Goal: Information Seeking & Learning: Compare options

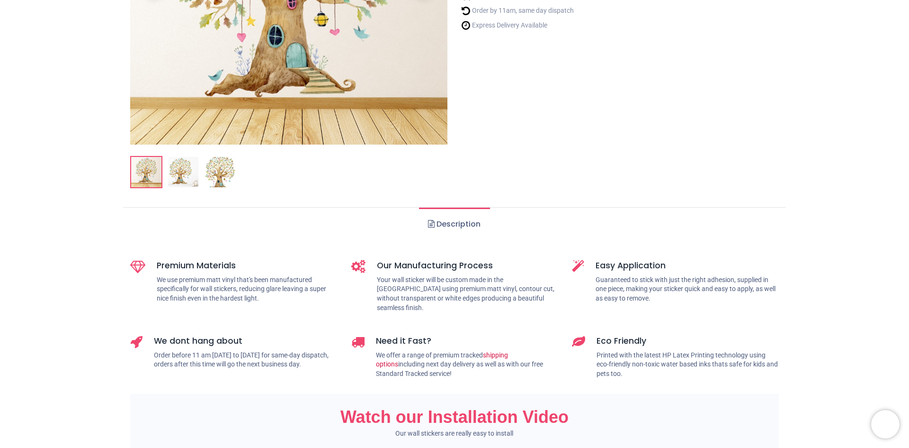
scroll to position [47, 0]
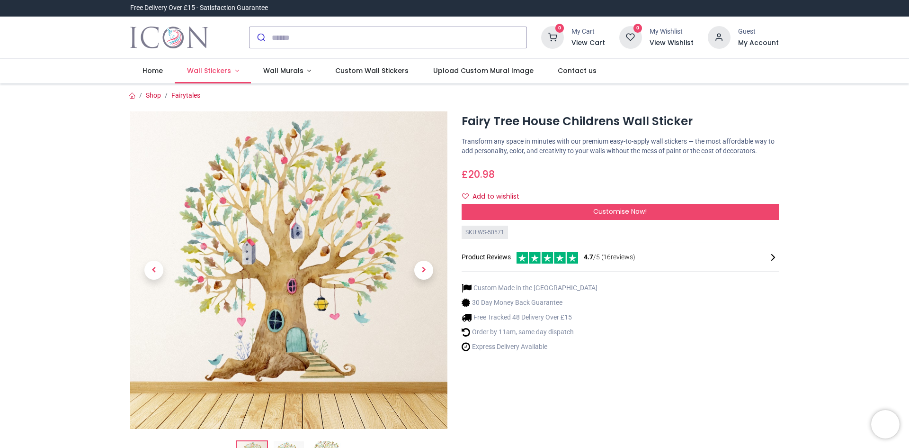
click at [216, 72] on span "Wall Stickers" at bounding box center [209, 70] width 44 height 9
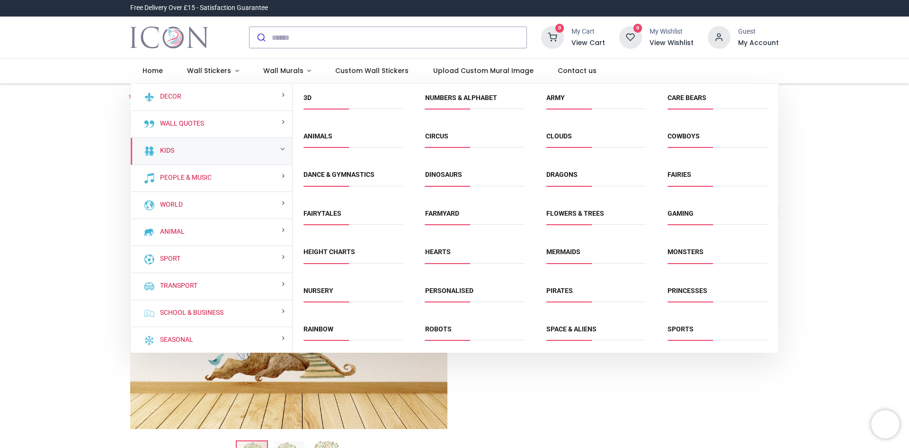
click at [175, 152] on div "Kids" at bounding box center [212, 151] width 162 height 27
click at [280, 150] on small at bounding box center [282, 148] width 4 height 7
click at [686, 178] on link "Fairies" at bounding box center [680, 175] width 24 height 8
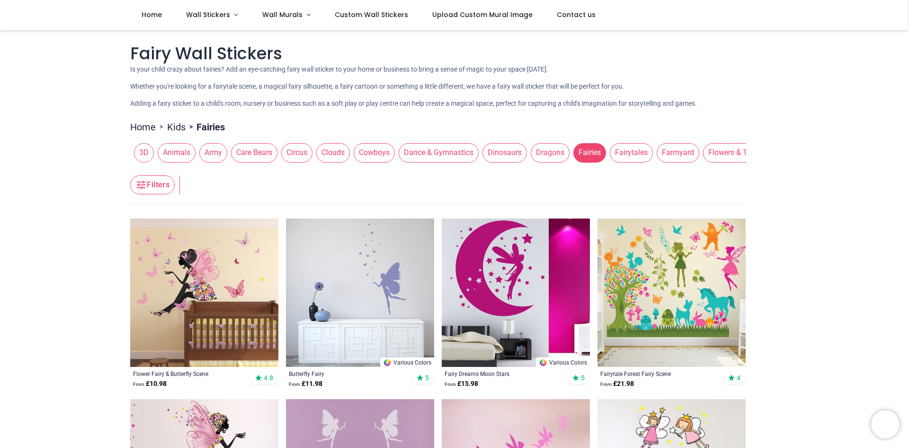
scroll to position [95, 0]
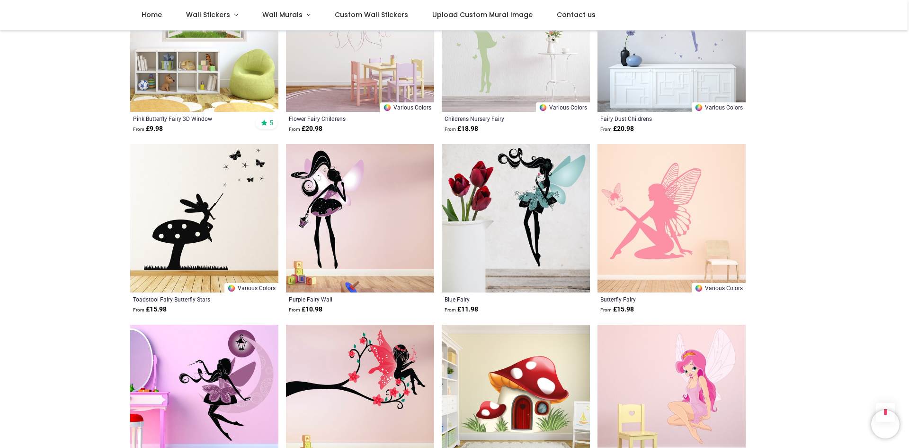
scroll to position [284, 0]
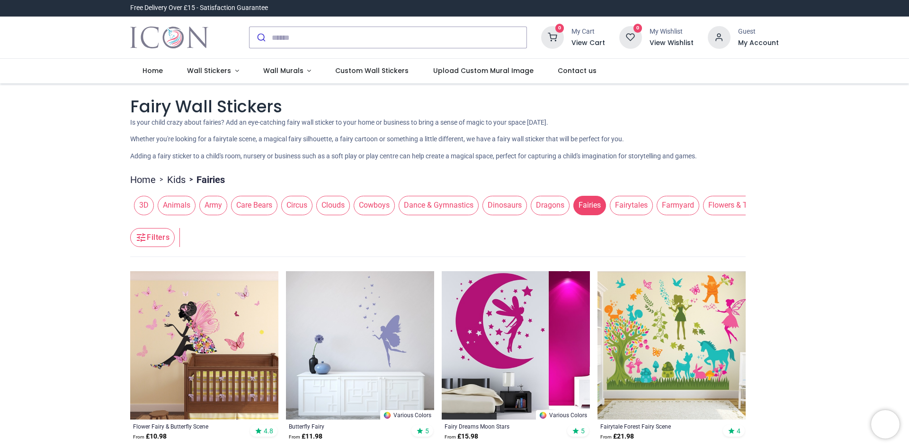
click at [319, 201] on span "Clouds" at bounding box center [333, 205] width 34 height 19
click at [431, 209] on span "Dance & Gymnastics" at bounding box center [439, 205] width 80 height 19
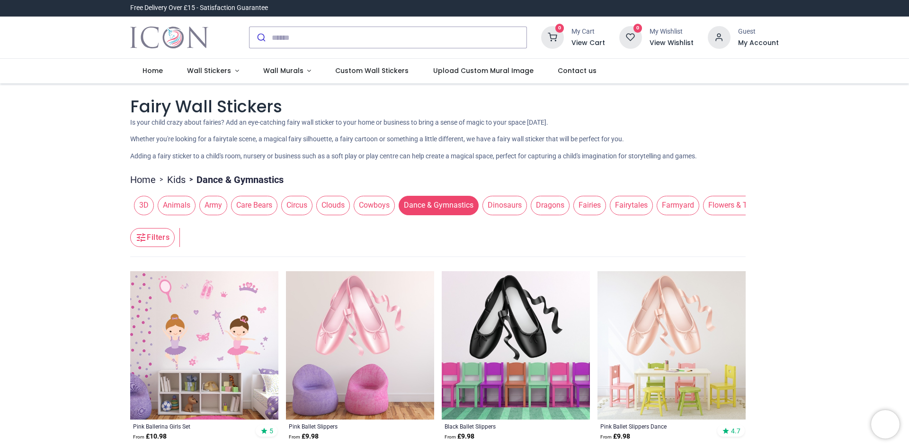
click at [624, 208] on span "Fairytales" at bounding box center [631, 205] width 43 height 19
click at [630, 207] on span "Fairytales" at bounding box center [631, 205] width 43 height 19
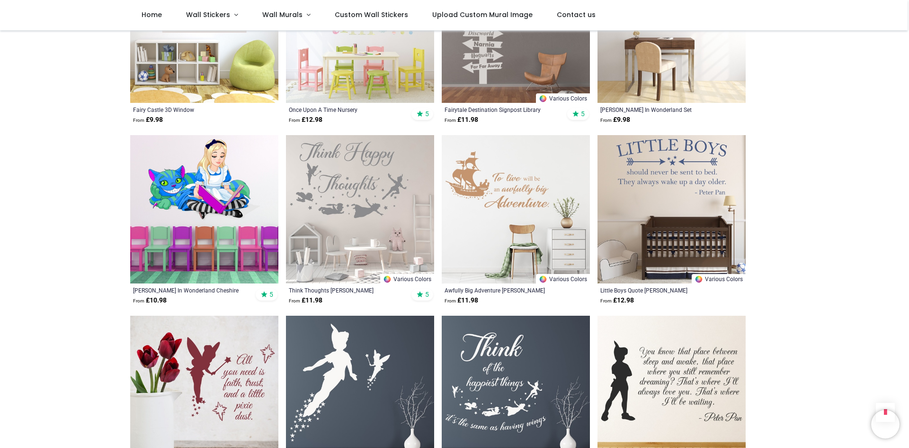
scroll to position [853, 0]
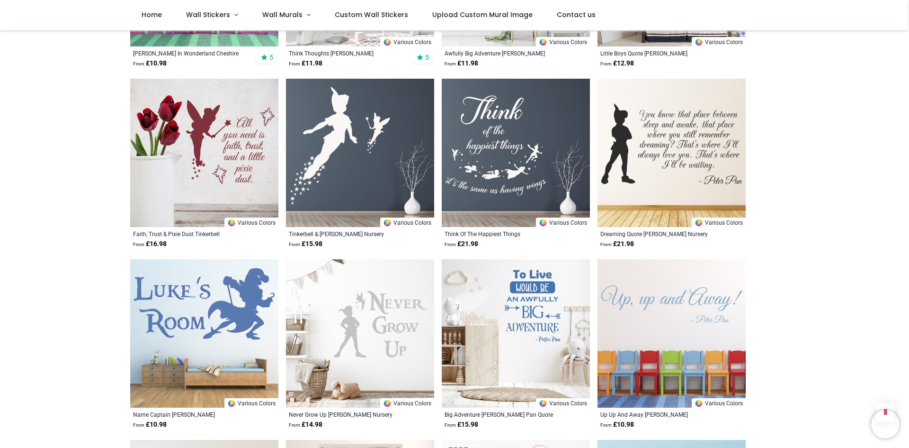
scroll to position [1137, 0]
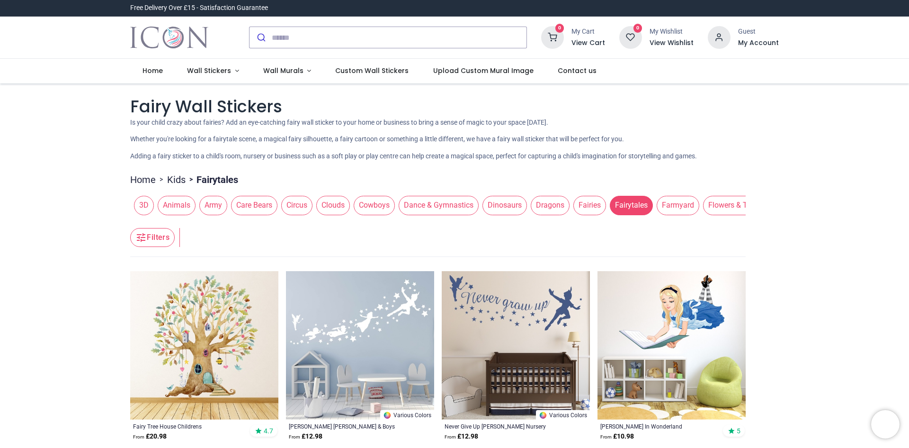
click at [171, 211] on span "Animals" at bounding box center [177, 205] width 38 height 19
click at [175, 210] on span "Animals" at bounding box center [177, 205] width 38 height 19
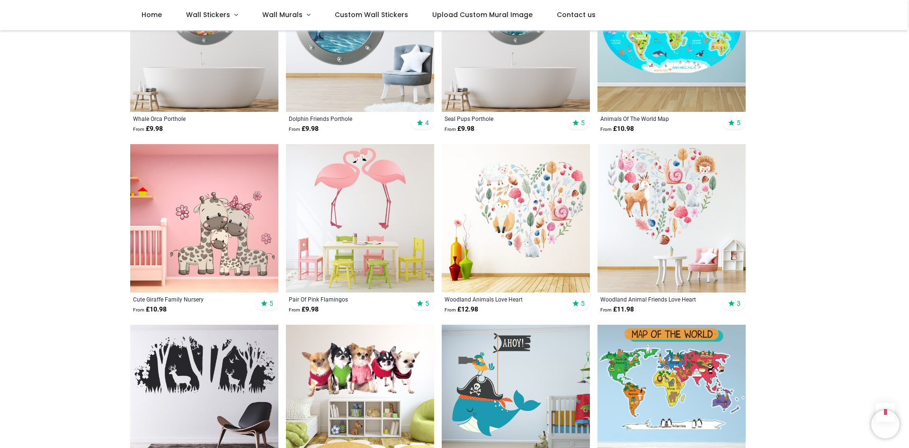
scroll to position [805, 0]
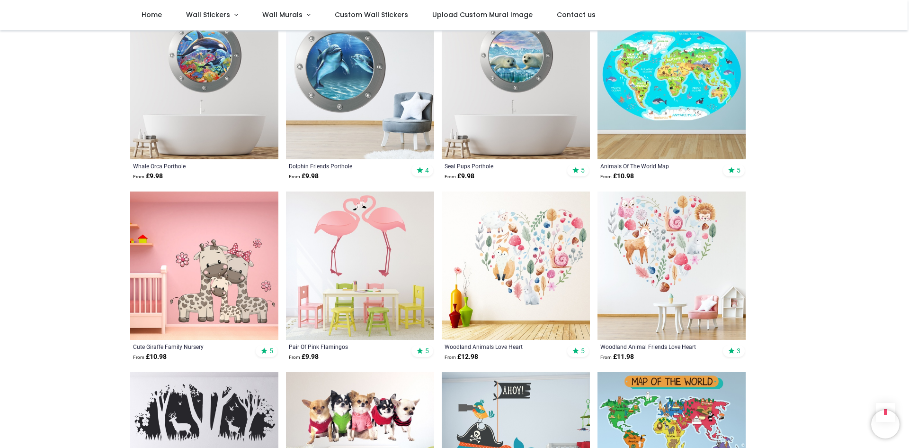
scroll to position [237, 0]
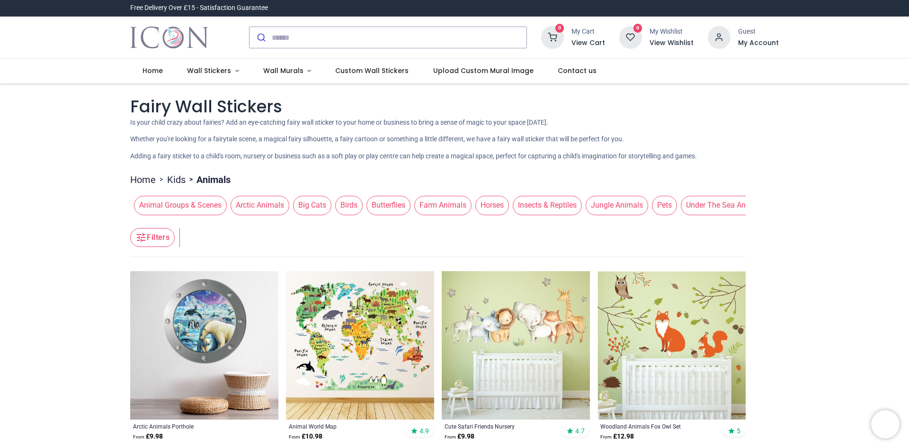
click at [180, 204] on span "Animal Groups & Scenes" at bounding box center [180, 205] width 93 height 19
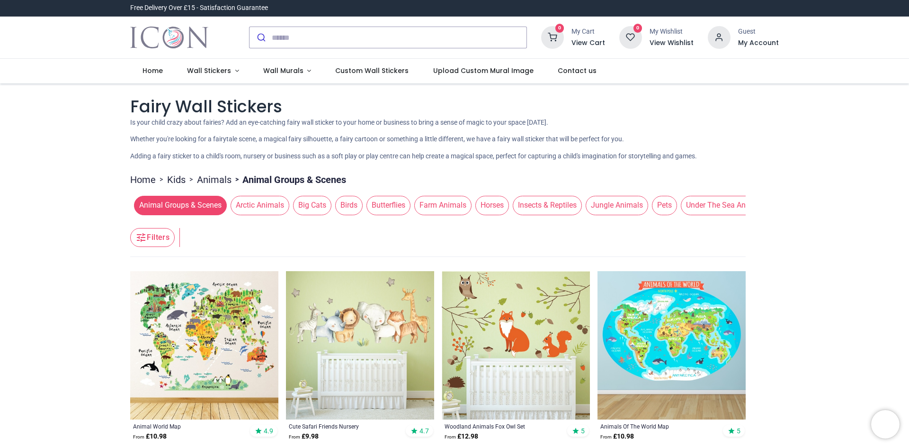
click at [265, 209] on span "Arctic Animals" at bounding box center [260, 205] width 59 height 19
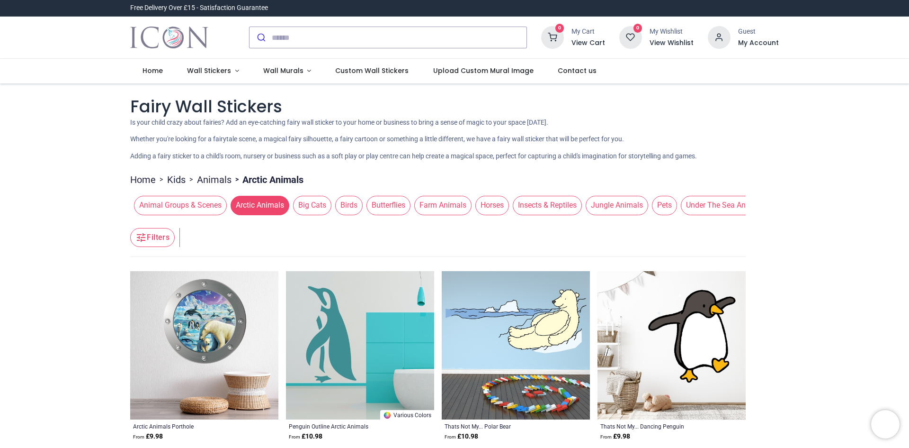
click at [386, 203] on span "Butterflies" at bounding box center [389, 205] width 44 height 19
click at [386, 203] on span "Butterflies" at bounding box center [385, 205] width 44 height 19
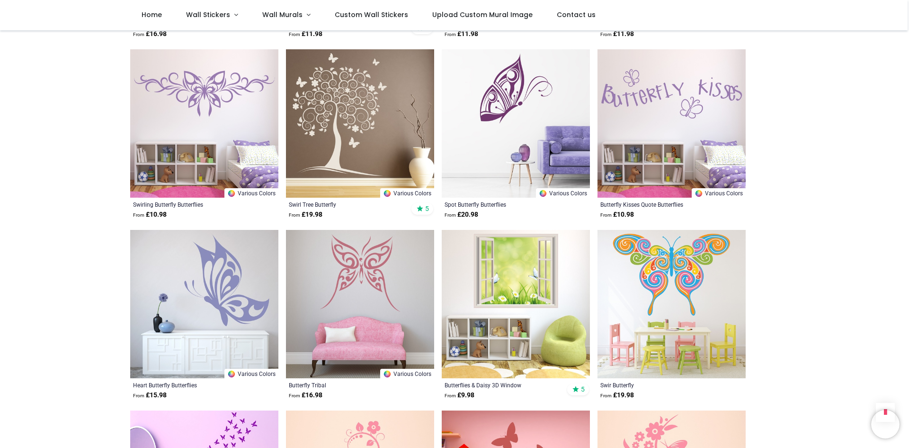
scroll to position [805, 0]
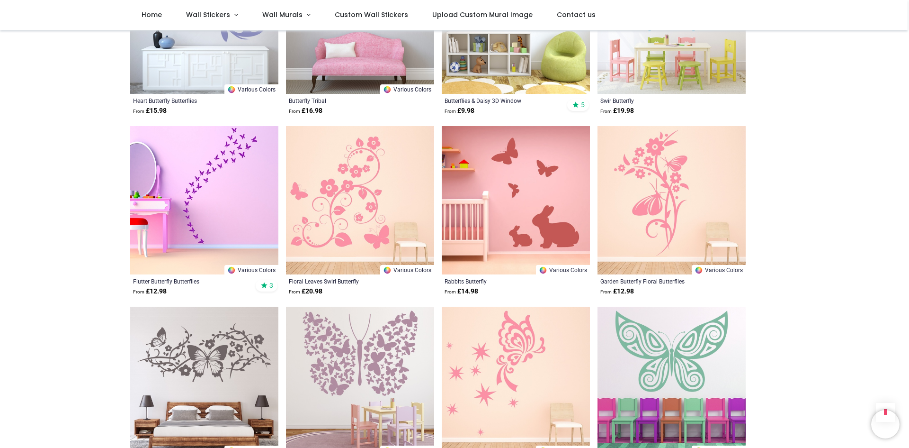
scroll to position [1042, 0]
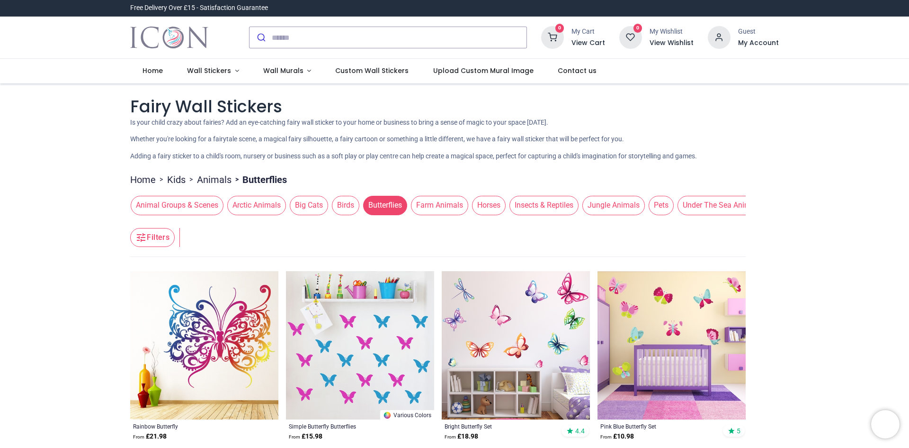
drag, startPoint x: 658, startPoint y: 220, endPoint x: 715, endPoint y: 224, distance: 57.4
click at [715, 224] on header "Filters Filters" at bounding box center [438, 238] width 616 height 38
drag, startPoint x: 635, startPoint y: 221, endPoint x: 667, endPoint y: 221, distance: 31.7
click at [667, 221] on header "Filters Filters" at bounding box center [438, 238] width 616 height 38
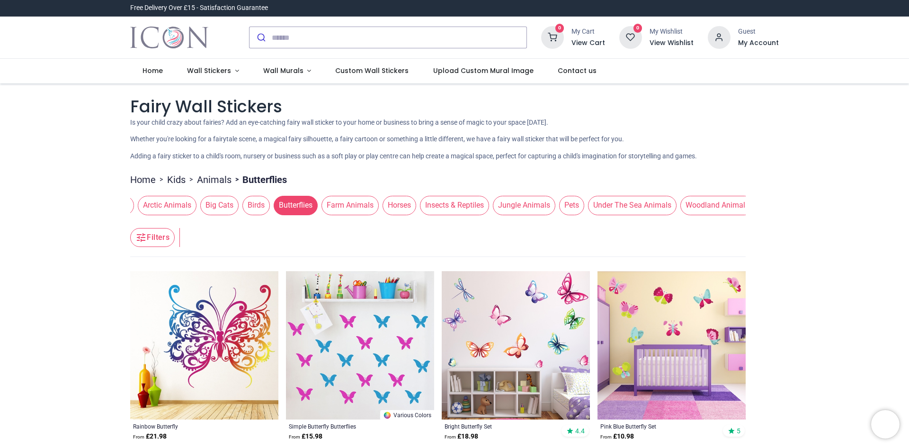
click at [714, 213] on span "Woodland Animals" at bounding box center [718, 205] width 74 height 19
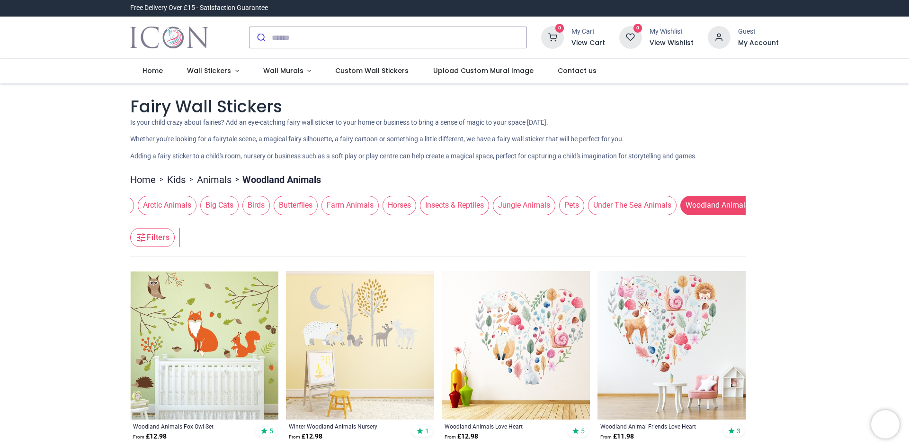
click at [175, 181] on link "Kids" at bounding box center [176, 179] width 18 height 13
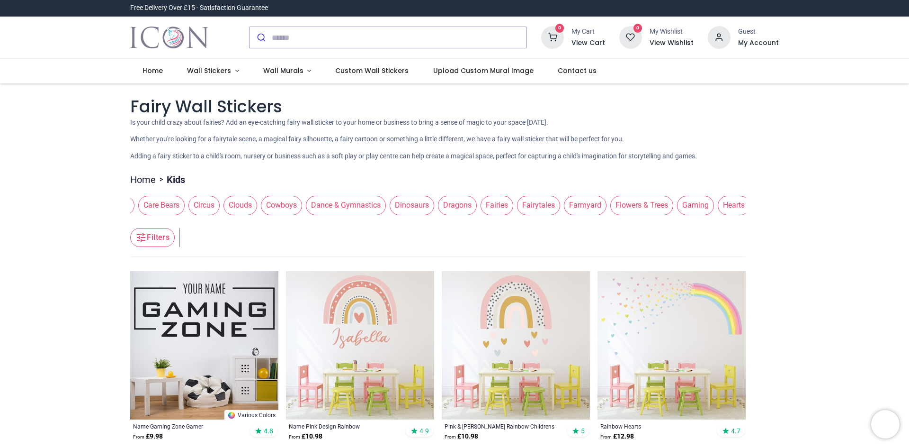
click at [642, 208] on span "Flowers & Trees" at bounding box center [642, 205] width 63 height 19
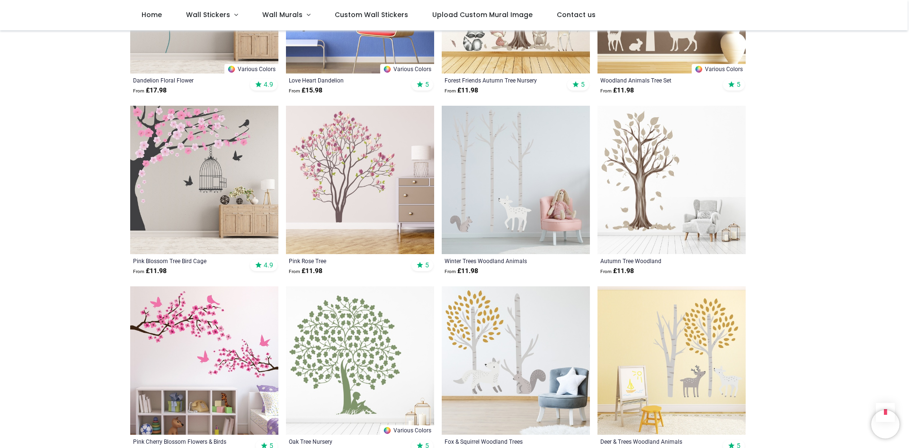
scroll to position [426, 0]
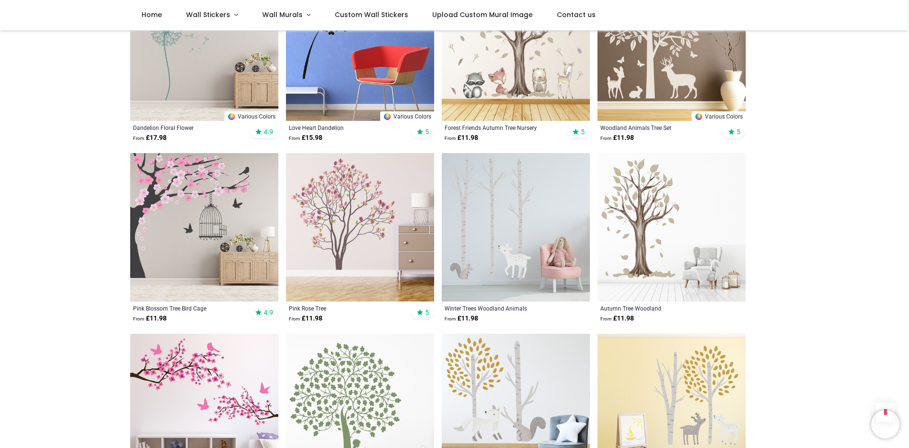
click at [184, 204] on img at bounding box center [204, 227] width 148 height 148
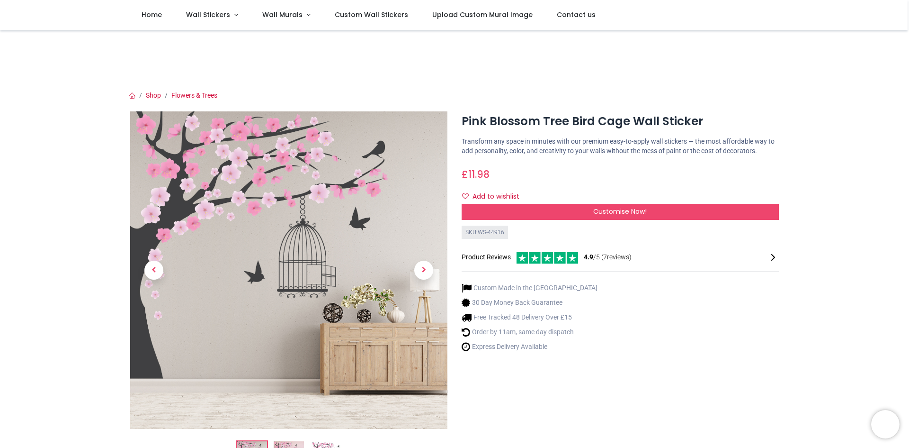
scroll to position [47, 0]
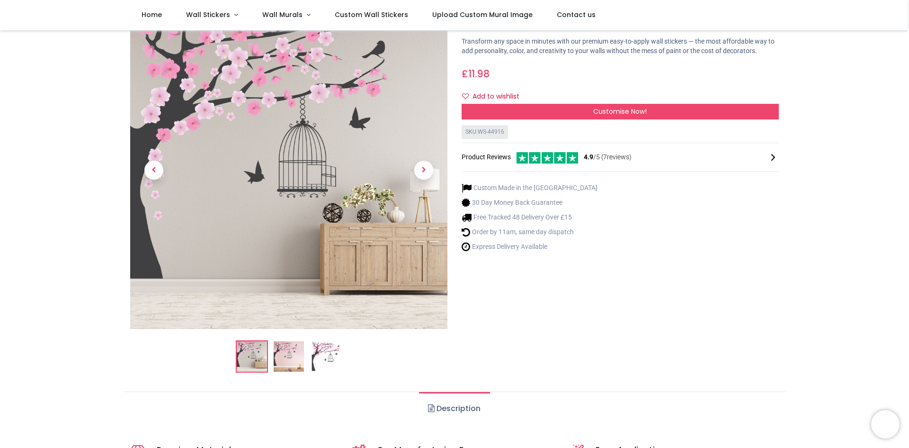
click at [280, 356] on img at bounding box center [289, 356] width 30 height 30
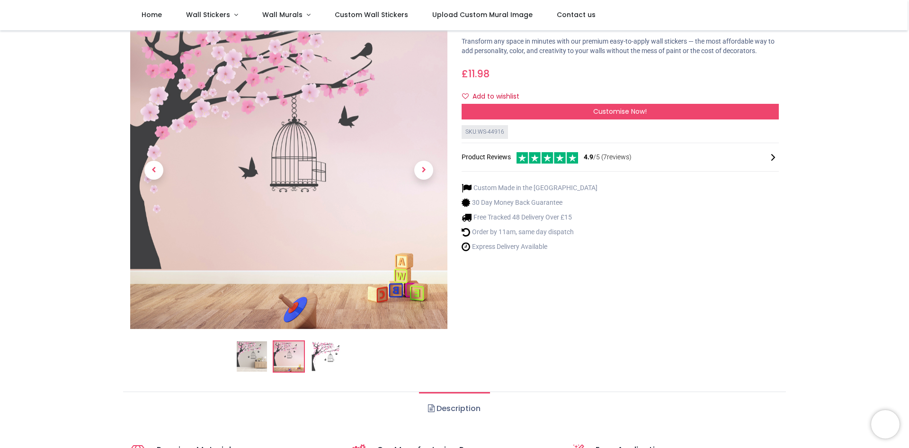
click at [321, 353] on img at bounding box center [326, 356] width 30 height 30
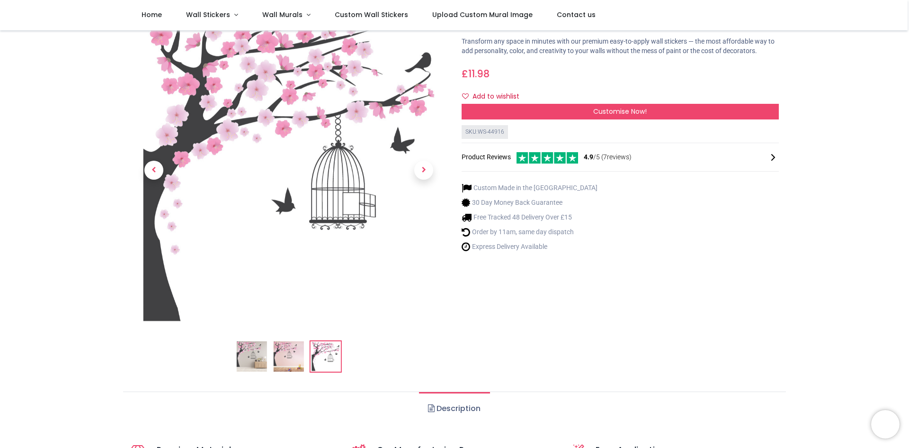
click at [258, 358] on img at bounding box center [252, 356] width 30 height 30
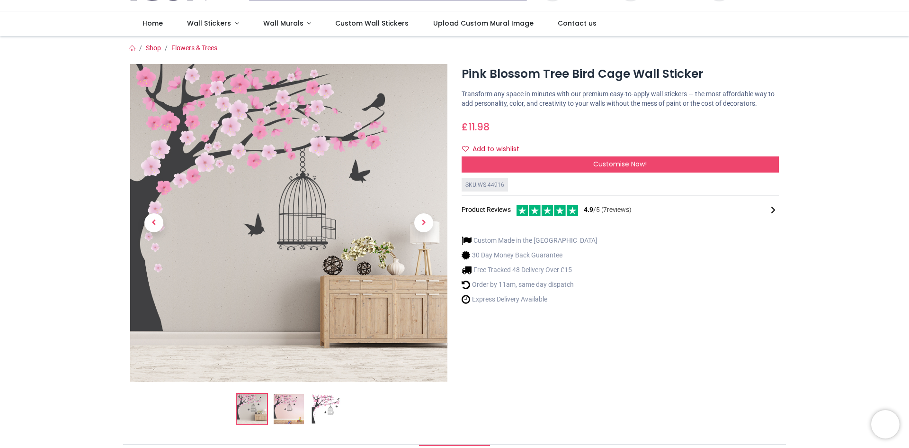
scroll to position [0, 0]
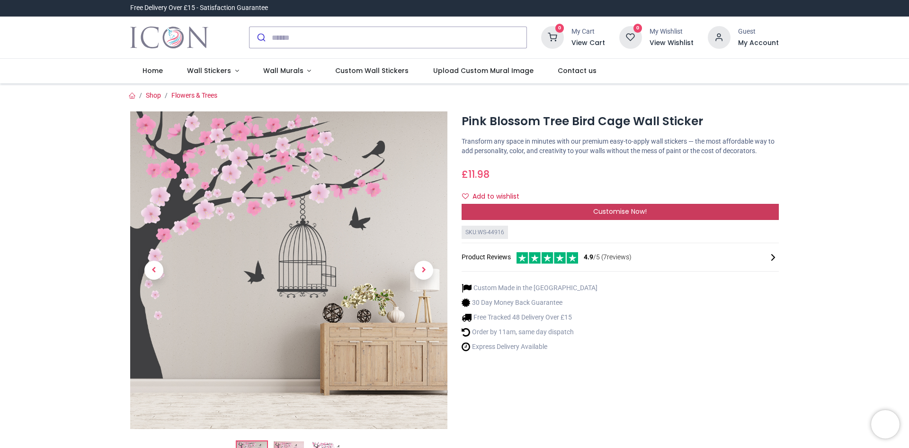
click at [590, 214] on div "Customise Now!" at bounding box center [620, 212] width 317 height 16
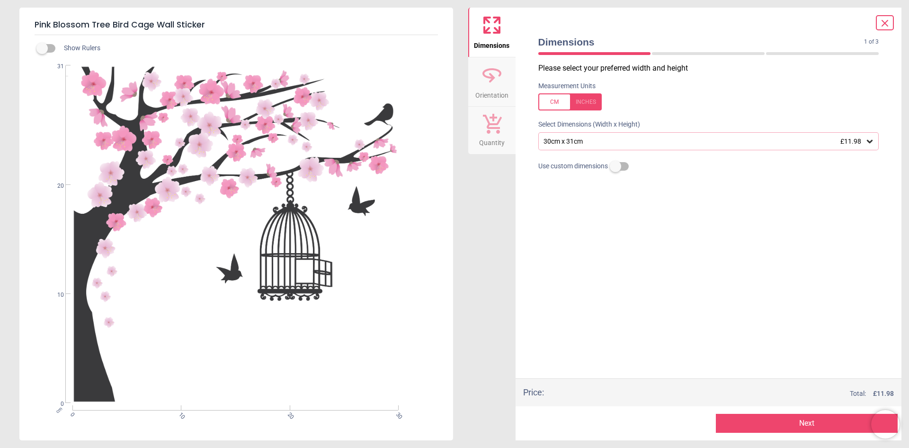
click at [868, 141] on icon at bounding box center [870, 141] width 6 height 3
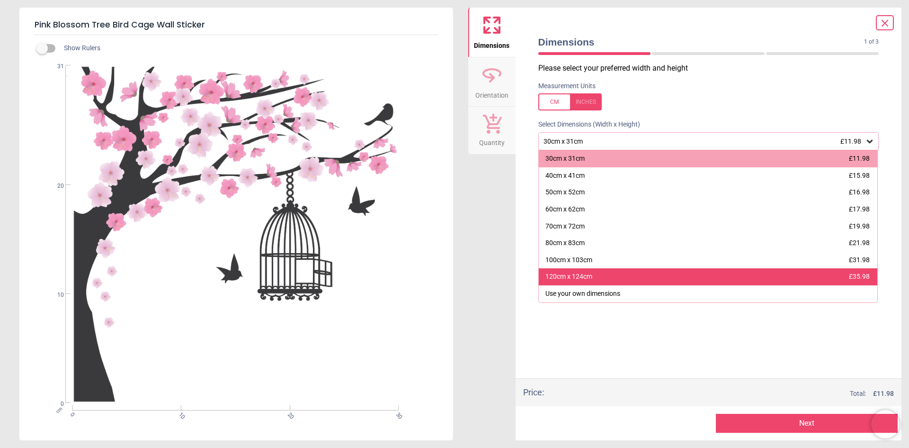
click at [717, 278] on div "120cm x 124cm £35.98" at bounding box center [708, 276] width 339 height 17
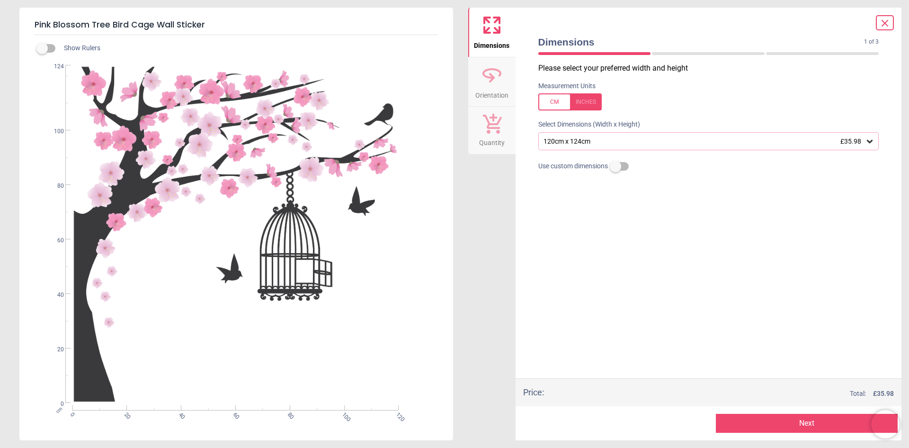
click at [585, 105] on div at bounding box center [570, 101] width 63 height 17
click at [555, 105] on div at bounding box center [570, 101] width 63 height 17
click at [871, 143] on icon at bounding box center [870, 141] width 6 height 3
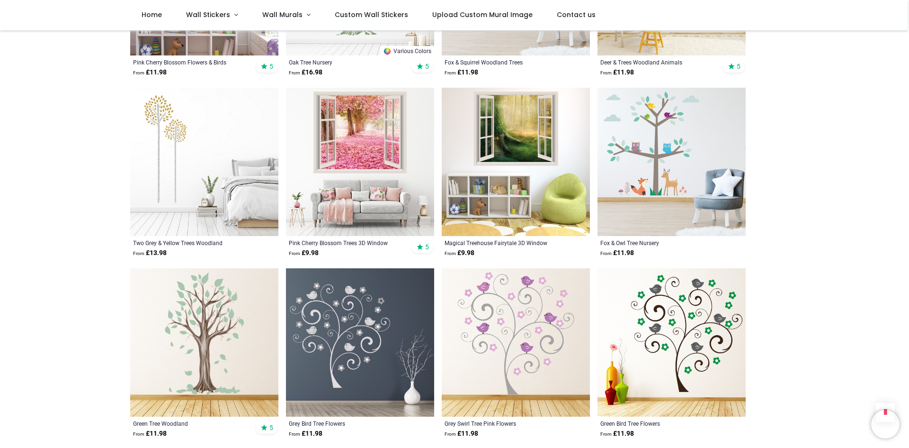
scroll to position [900, 0]
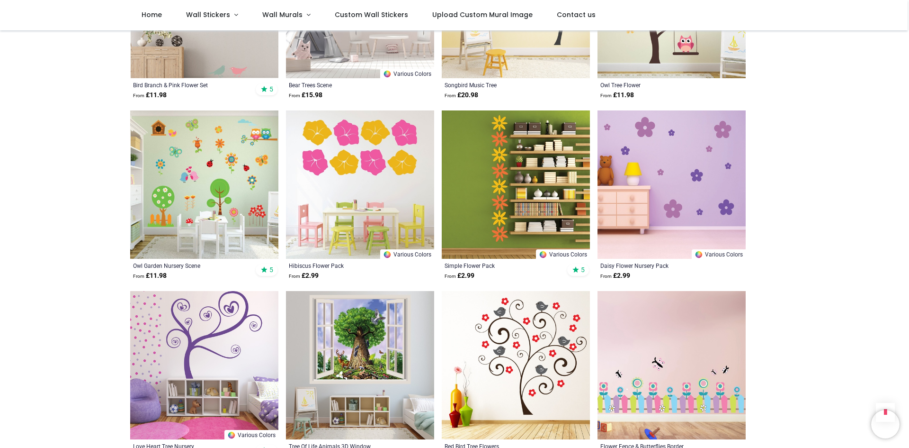
scroll to position [2321, 0]
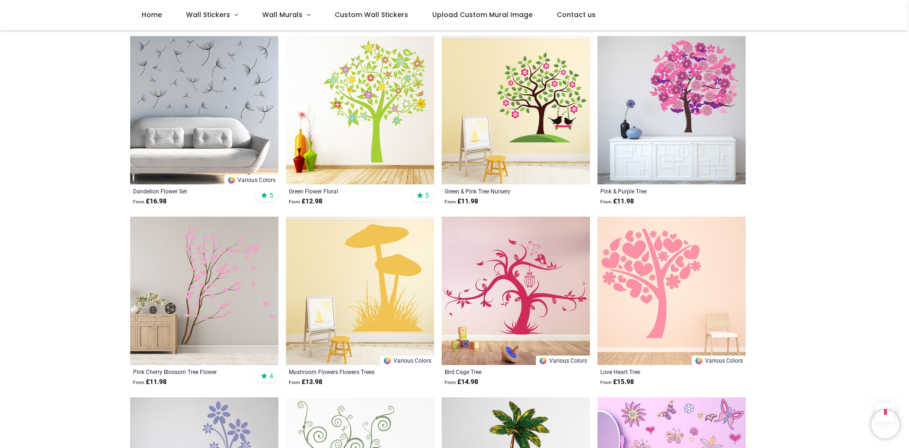
scroll to position [2937, 0]
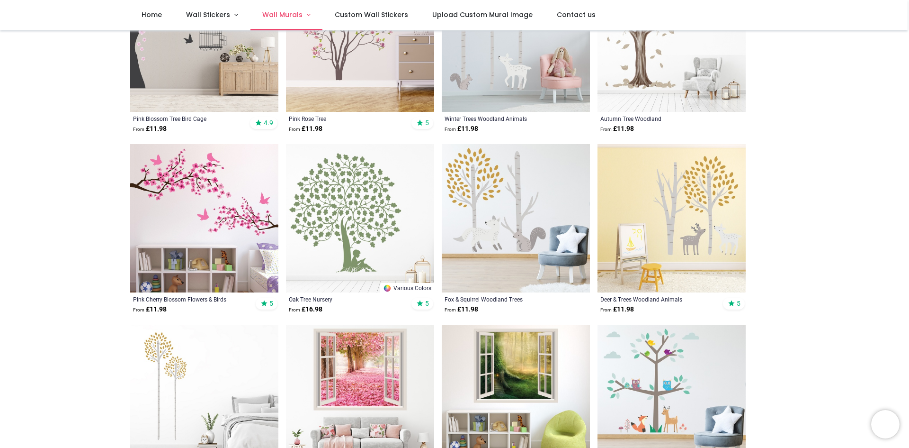
scroll to position [284, 0]
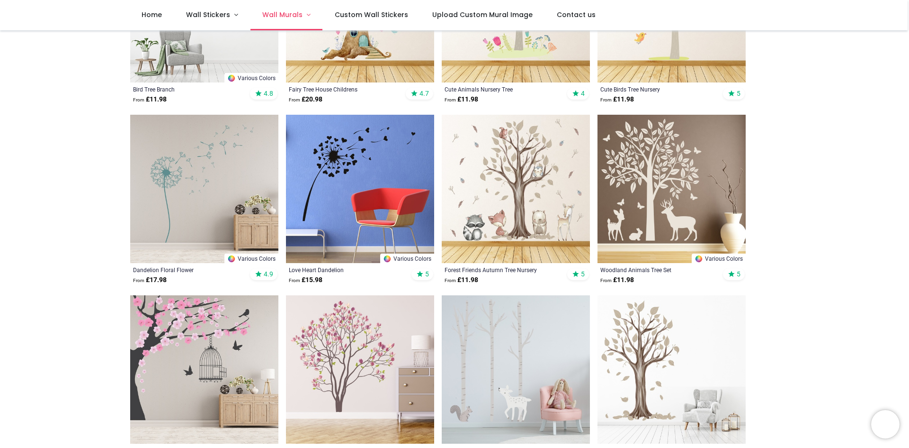
click at [289, 16] on span "Wall Murals" at bounding box center [282, 14] width 40 height 9
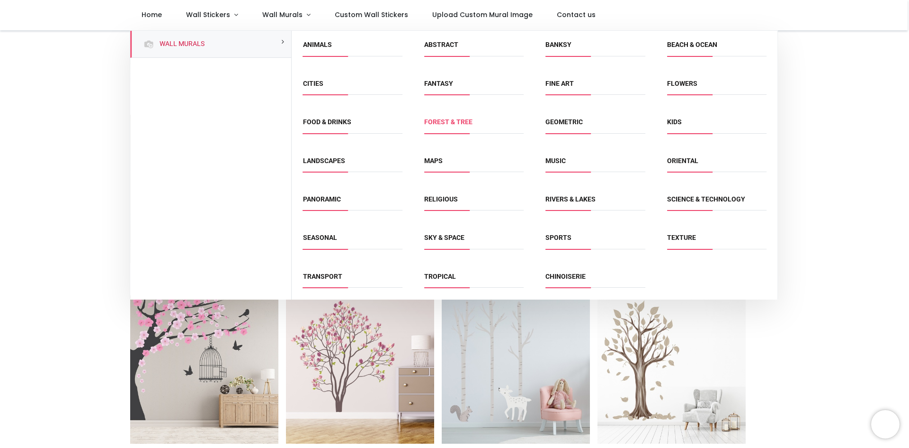
click at [446, 121] on link "Forest & Tree" at bounding box center [448, 122] width 48 height 8
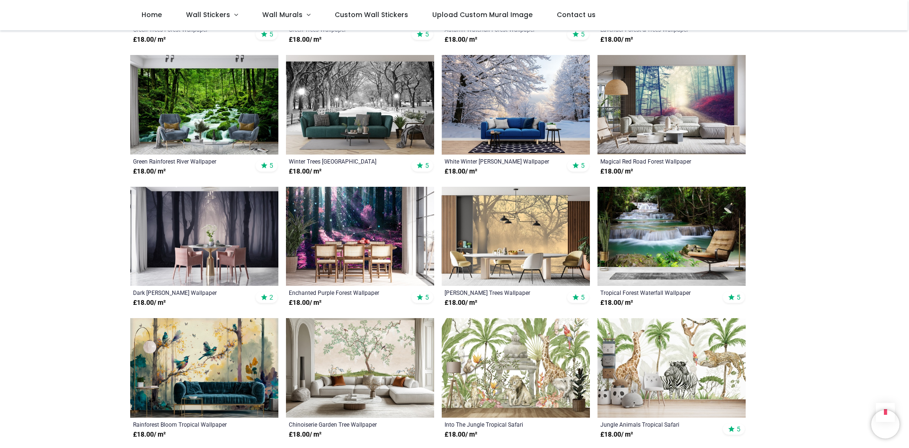
scroll to position [474, 0]
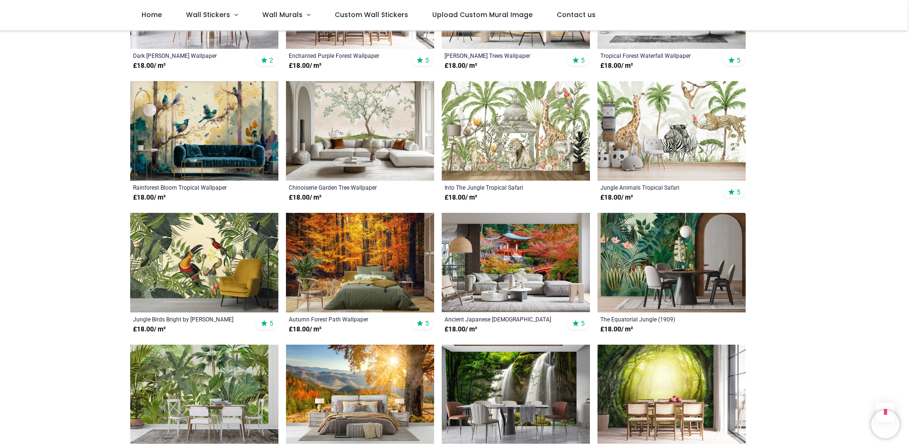
scroll to position [710, 0]
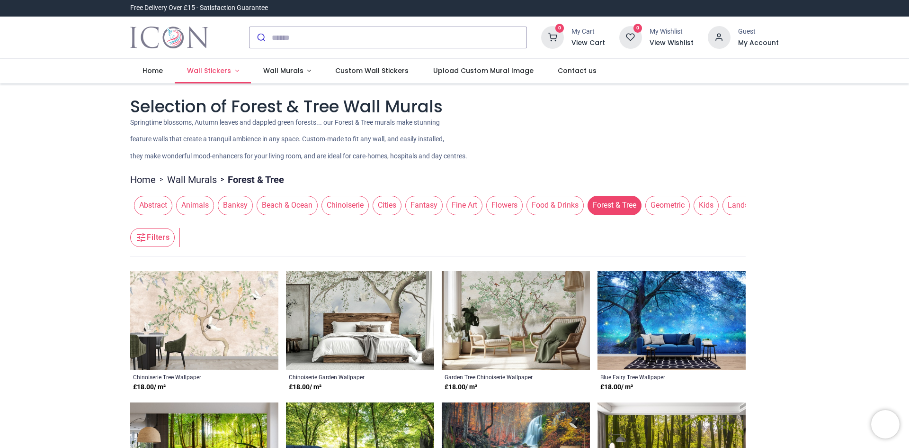
click at [207, 71] on span "Wall Stickers" at bounding box center [209, 70] width 44 height 9
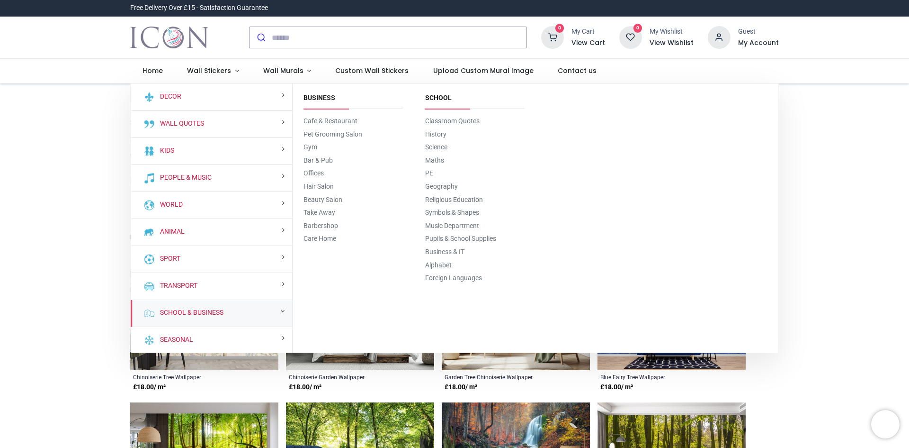
scroll to position [1, 0]
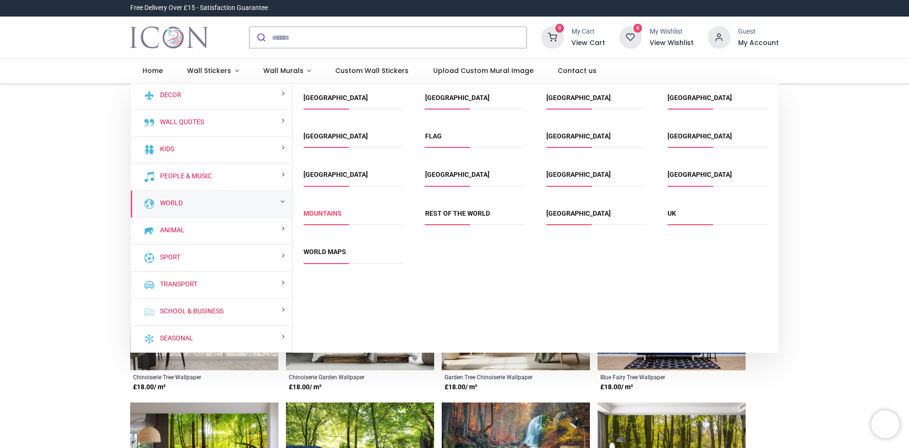
click at [332, 216] on link "Mountains" at bounding box center [323, 213] width 38 height 8
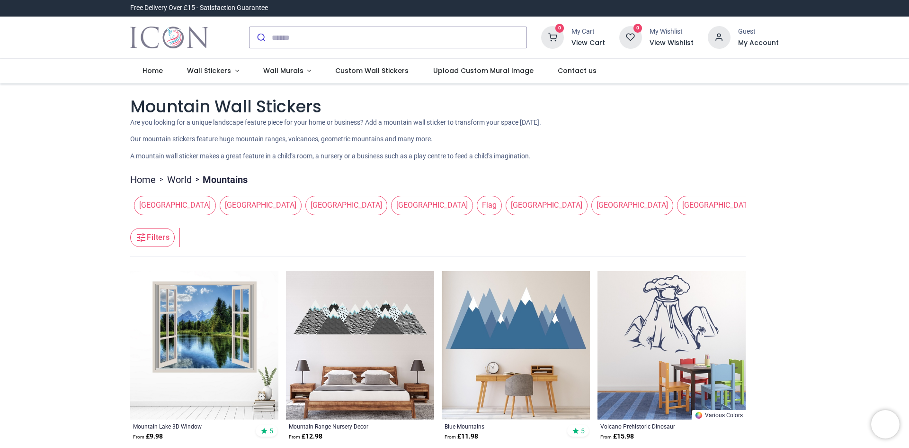
click at [849, 209] on span "[GEOGRAPHIC_DATA]" at bounding box center [890, 205] width 82 height 19
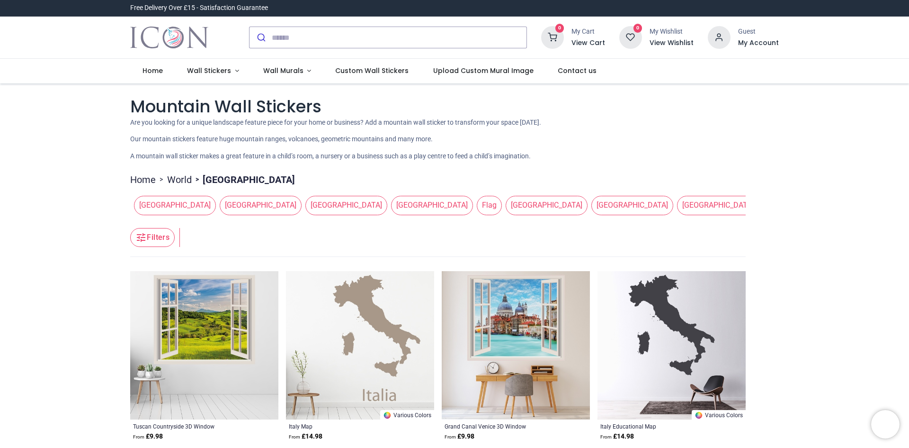
click at [152, 200] on span "[GEOGRAPHIC_DATA]" at bounding box center [175, 205] width 82 height 19
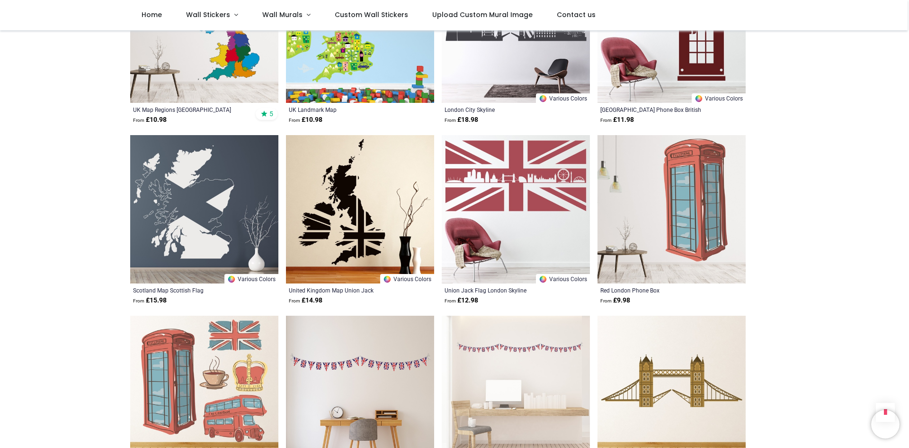
scroll to position [853, 0]
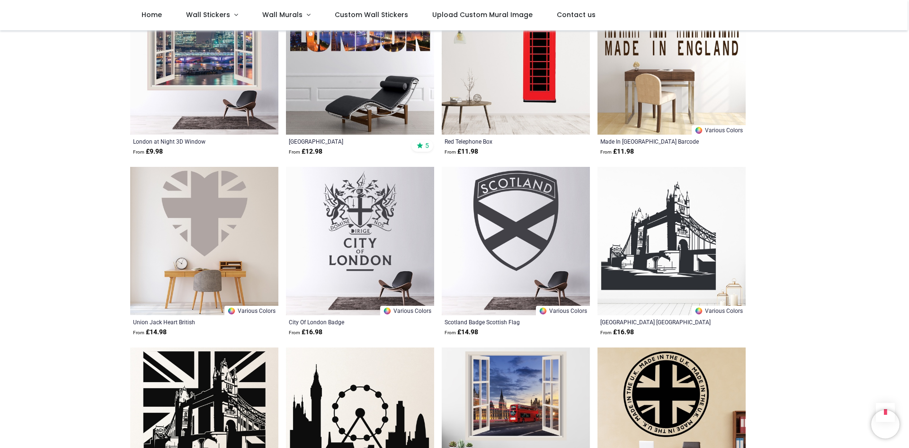
scroll to position [2084, 0]
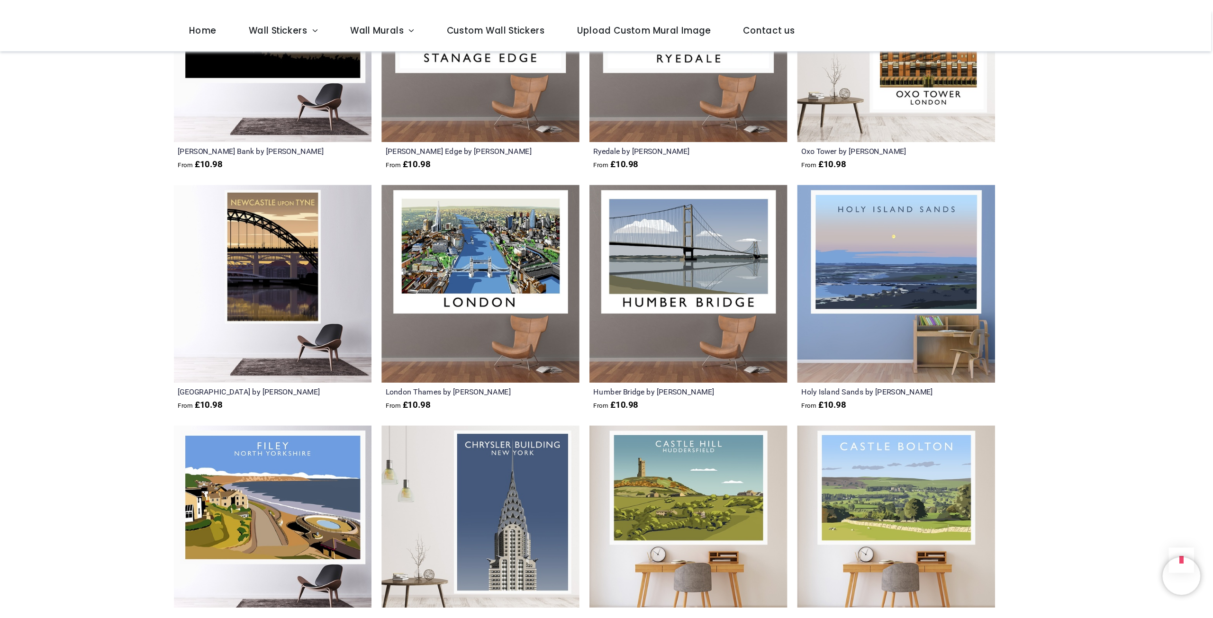
scroll to position [2889, 0]
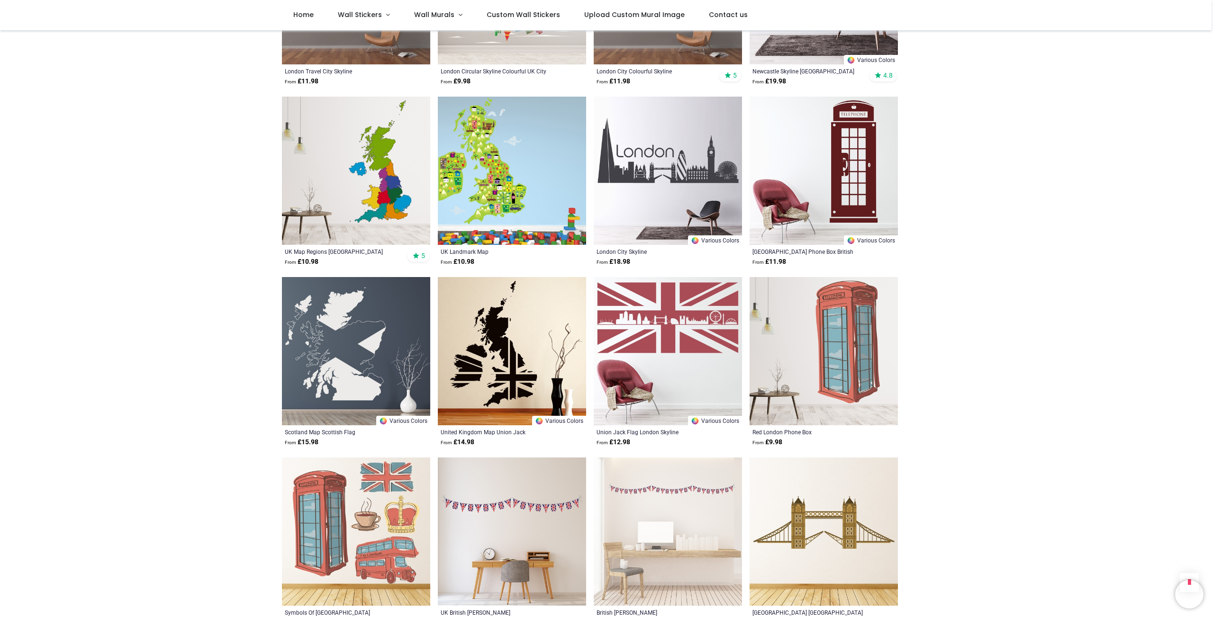
scroll to position [284, 0]
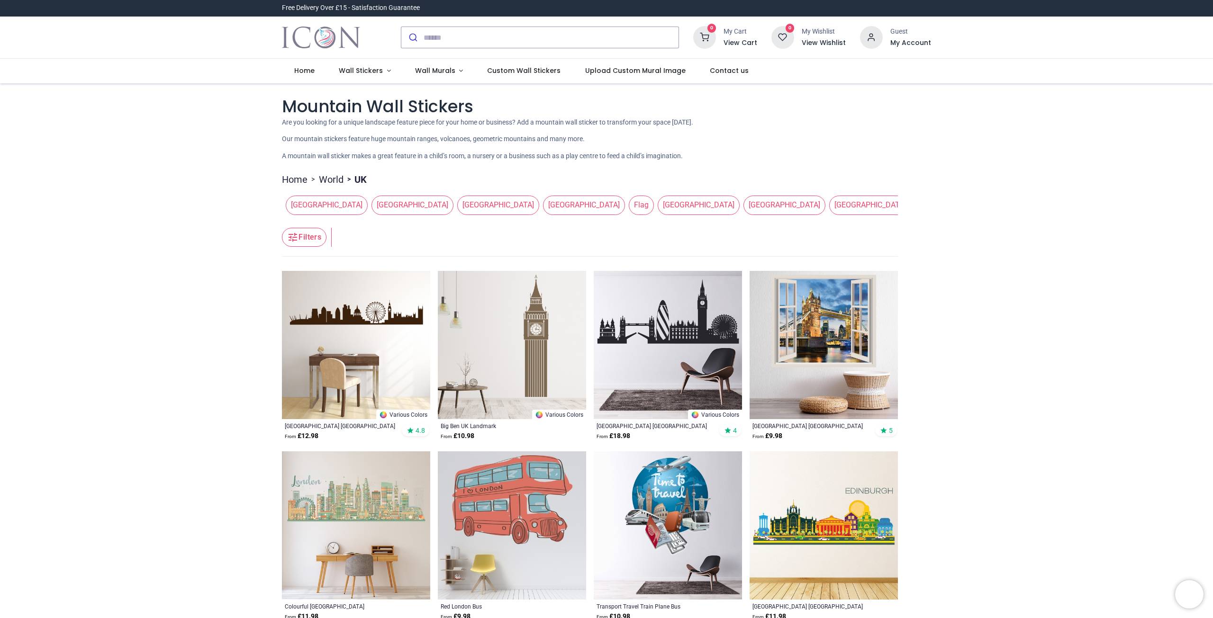
click at [296, 181] on link "Home" at bounding box center [295, 179] width 26 height 13
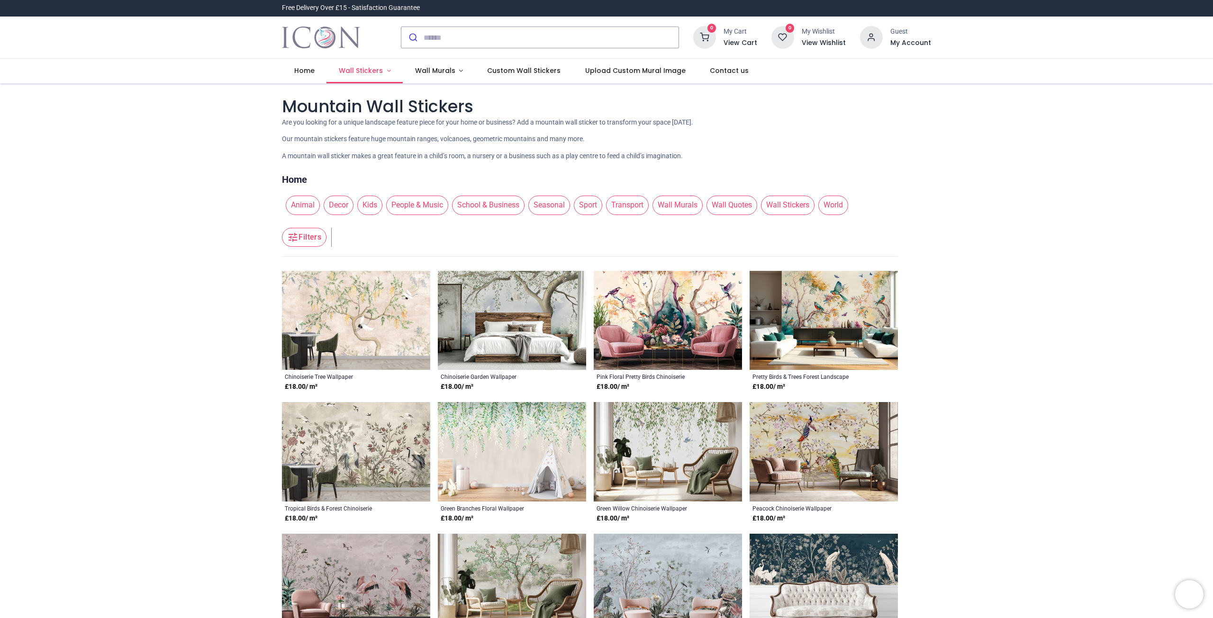
click at [366, 73] on span "Wall Stickers" at bounding box center [361, 70] width 44 height 9
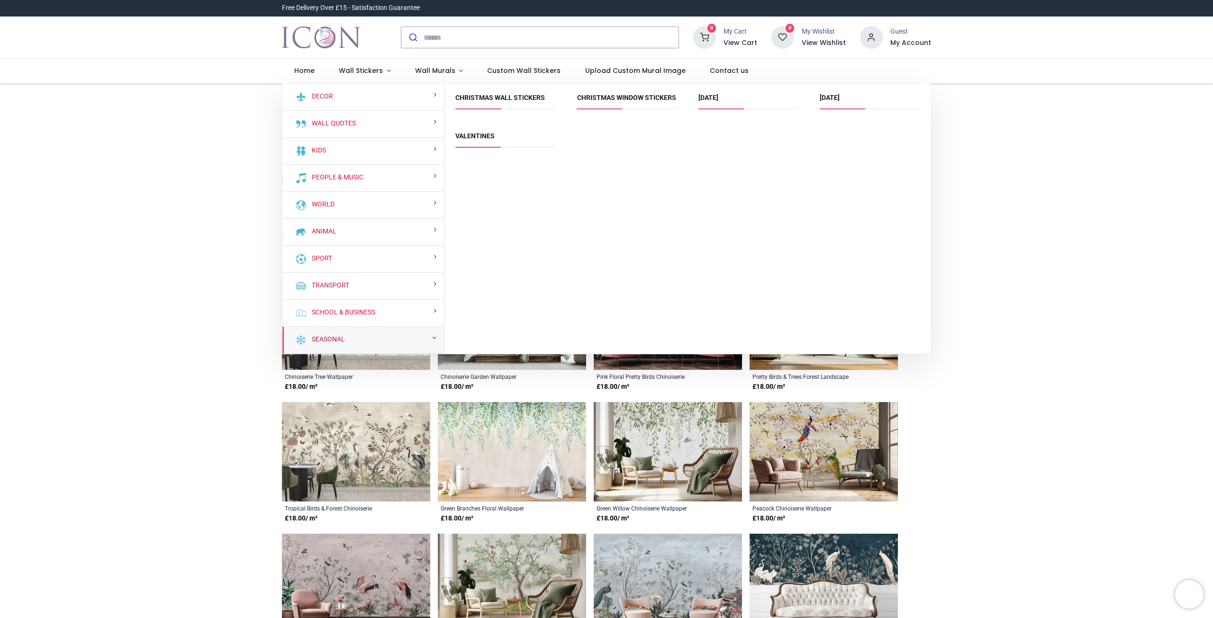
click at [317, 341] on link "Seasonal" at bounding box center [326, 339] width 37 height 9
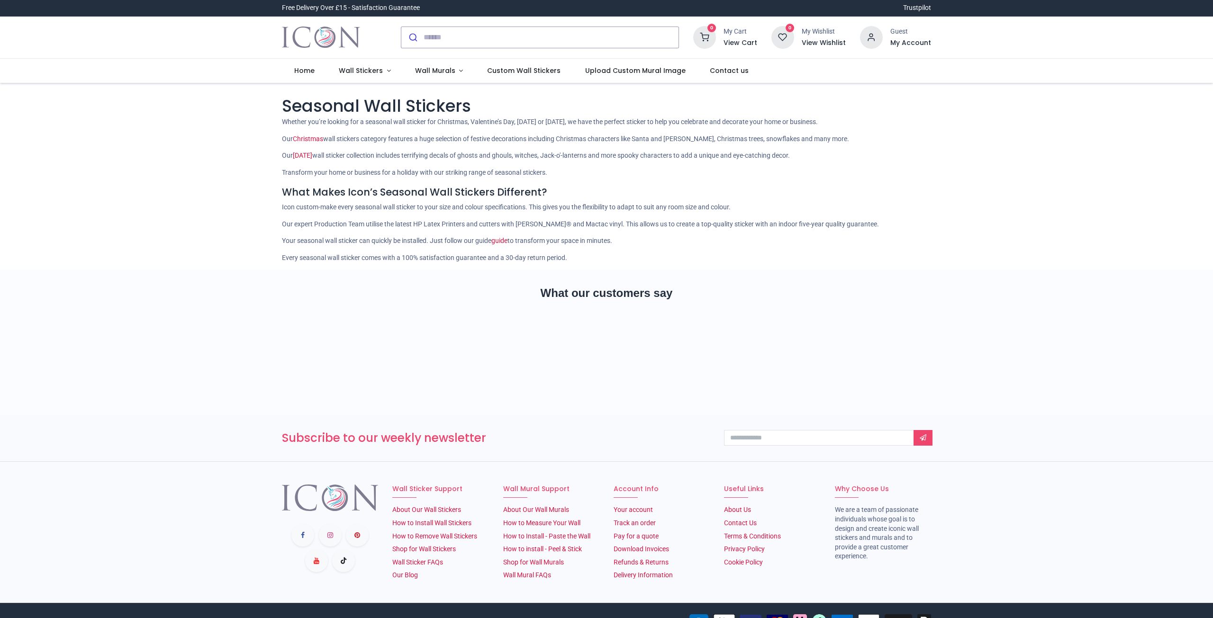
scroll to position [24, 0]
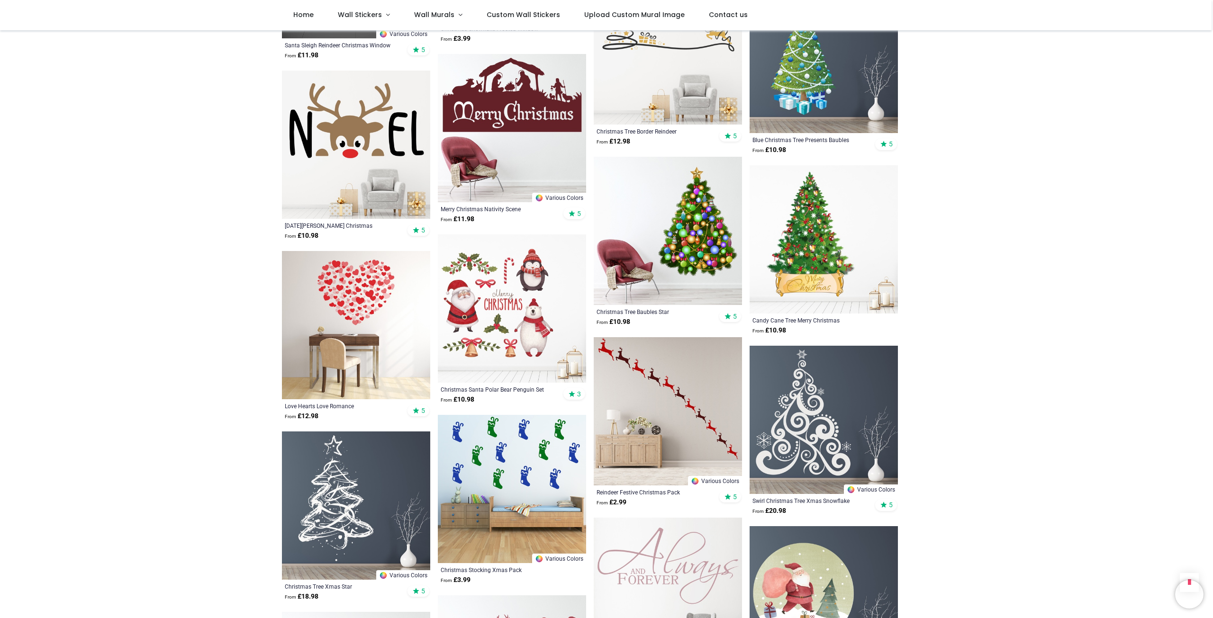
scroll to position [1256, 0]
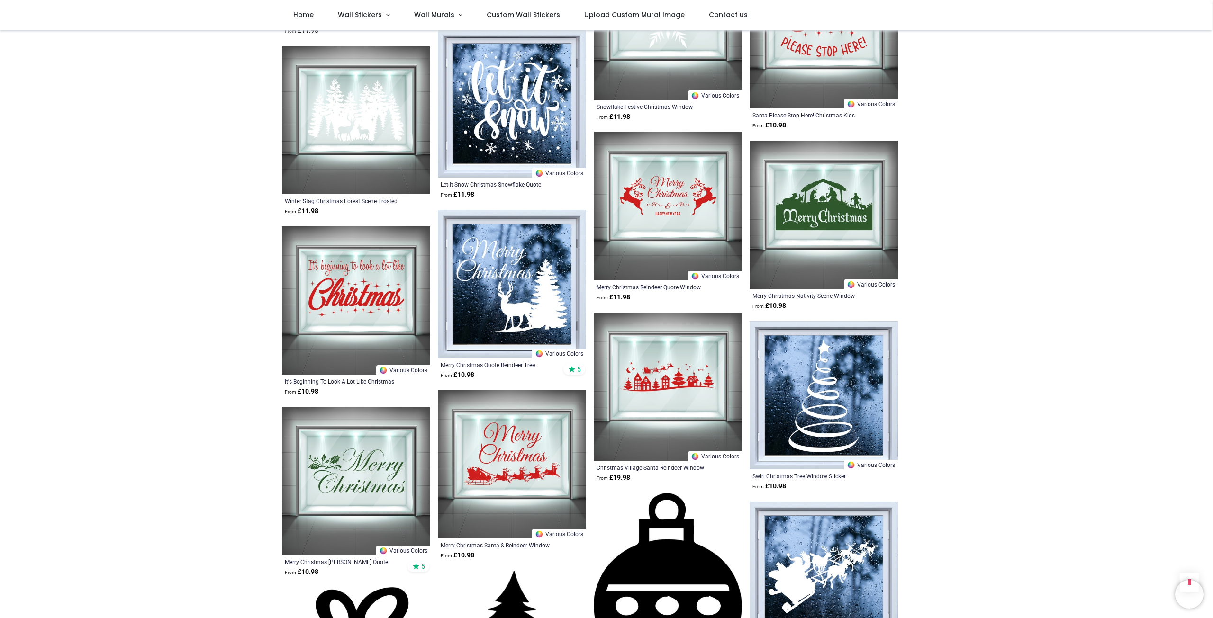
scroll to position [2914, 0]
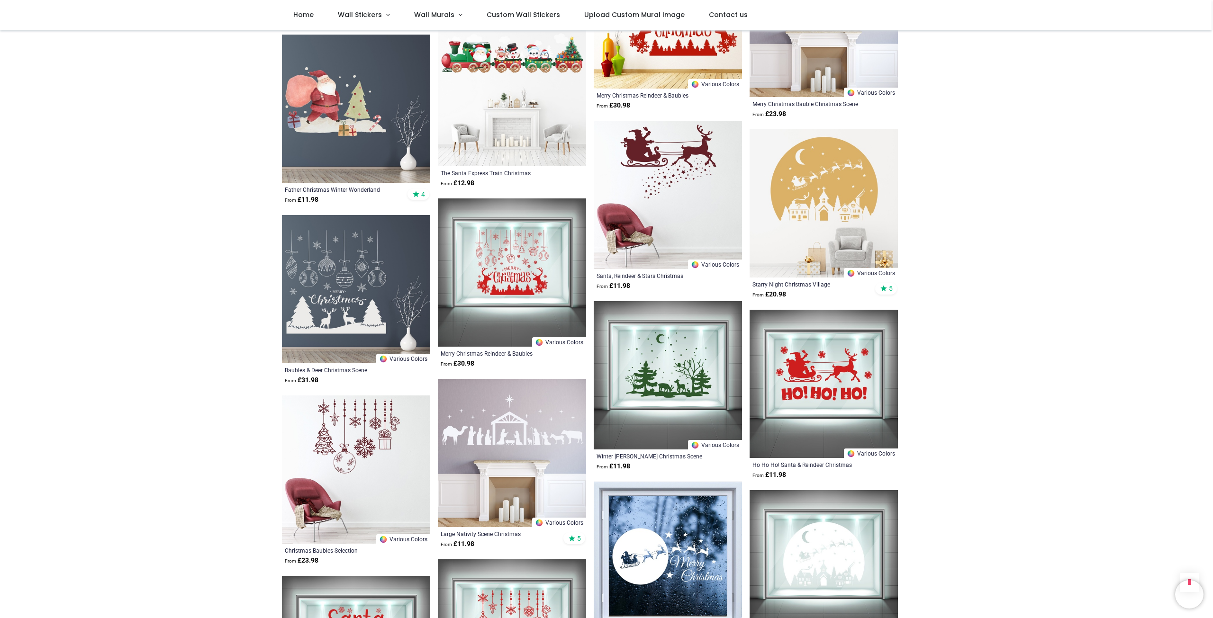
scroll to position [2156, 0]
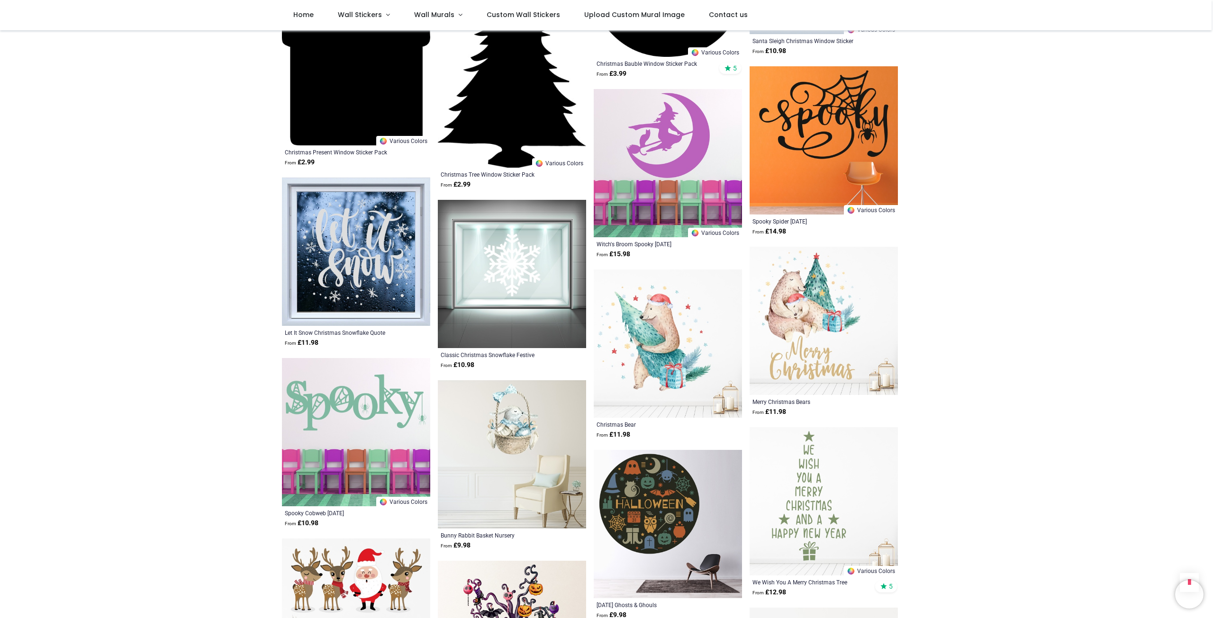
scroll to position [3387, 0]
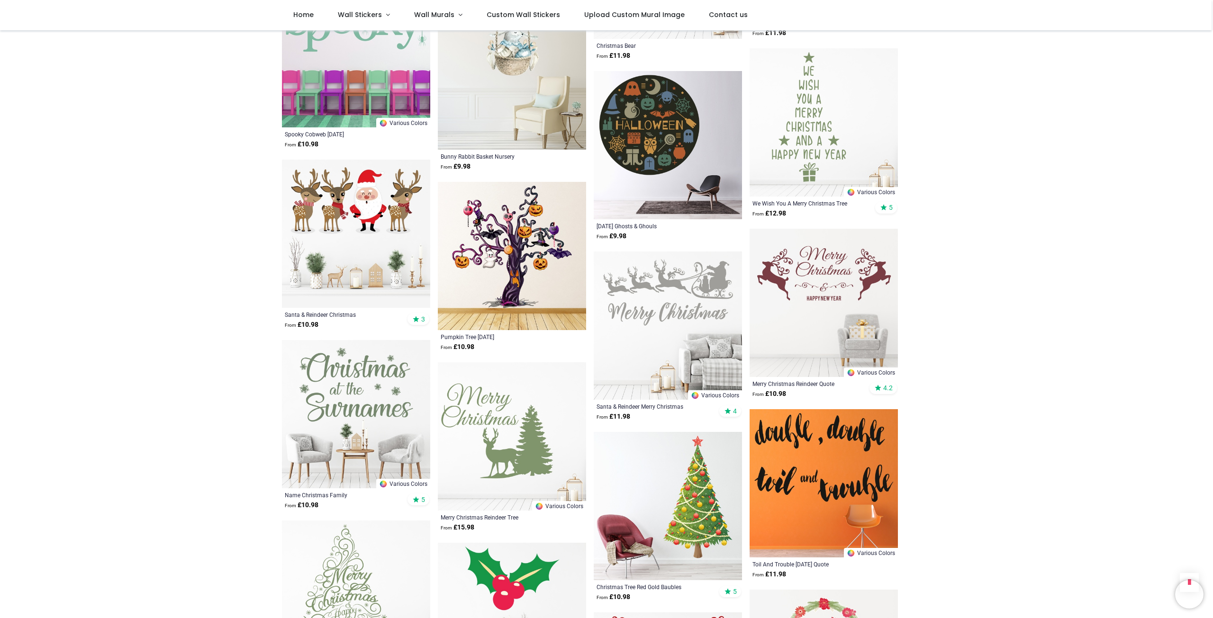
scroll to position [3766, 0]
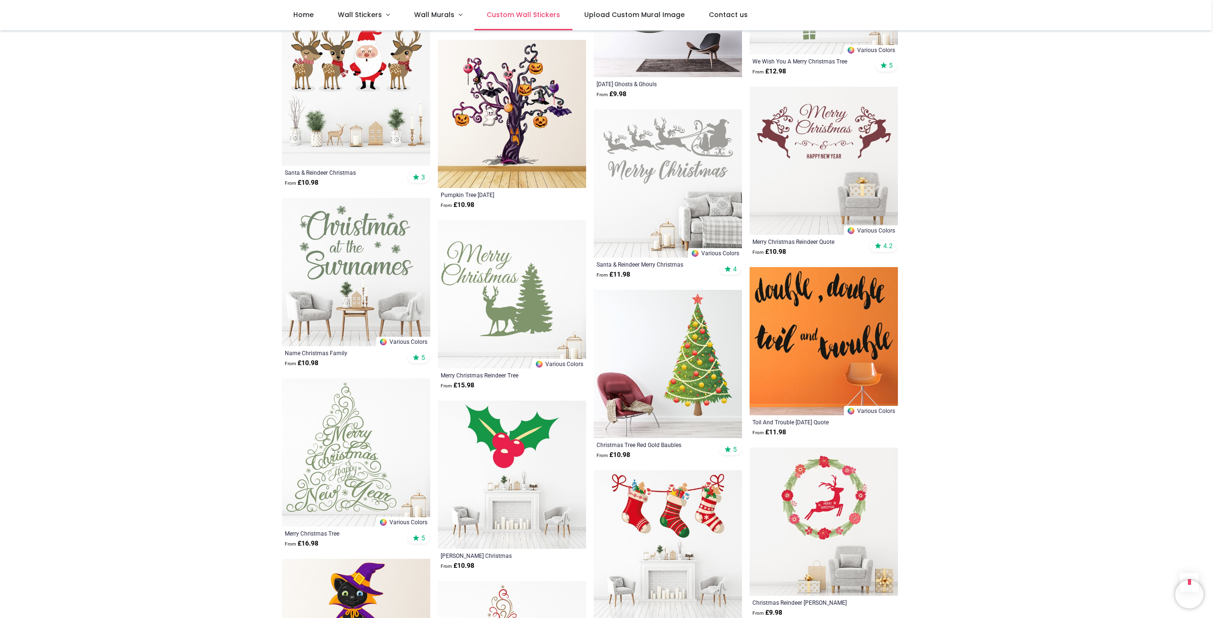
click at [523, 15] on span "Custom Wall Stickers" at bounding box center [522, 14] width 73 height 9
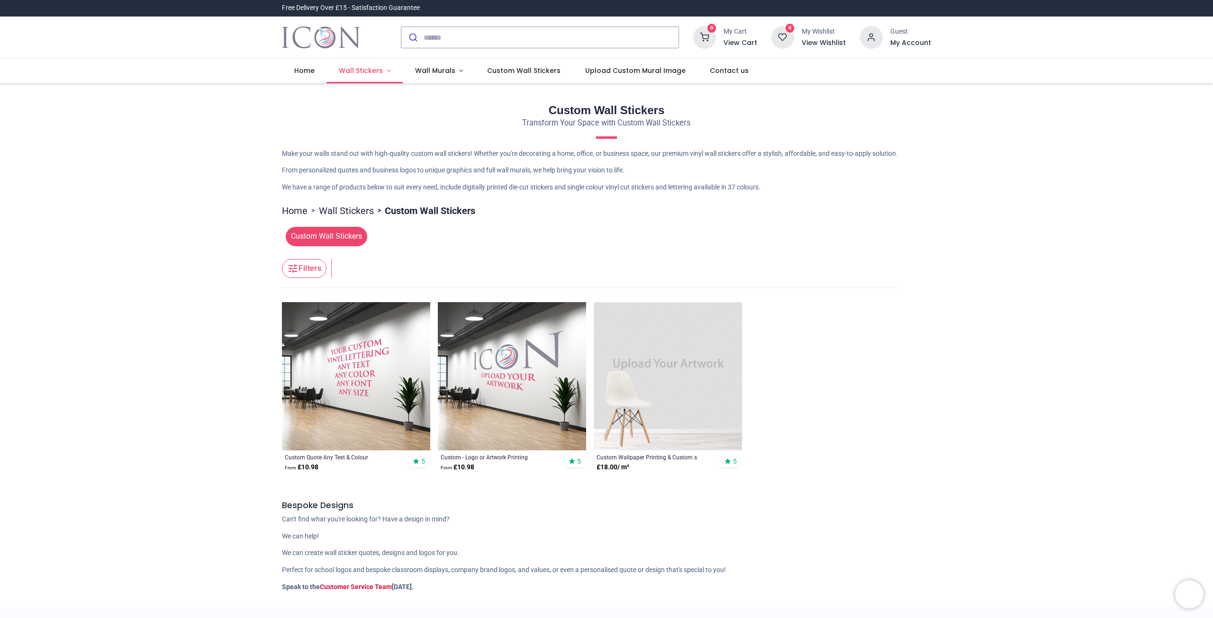
click at [353, 73] on span "Wall Stickers" at bounding box center [361, 70] width 44 height 9
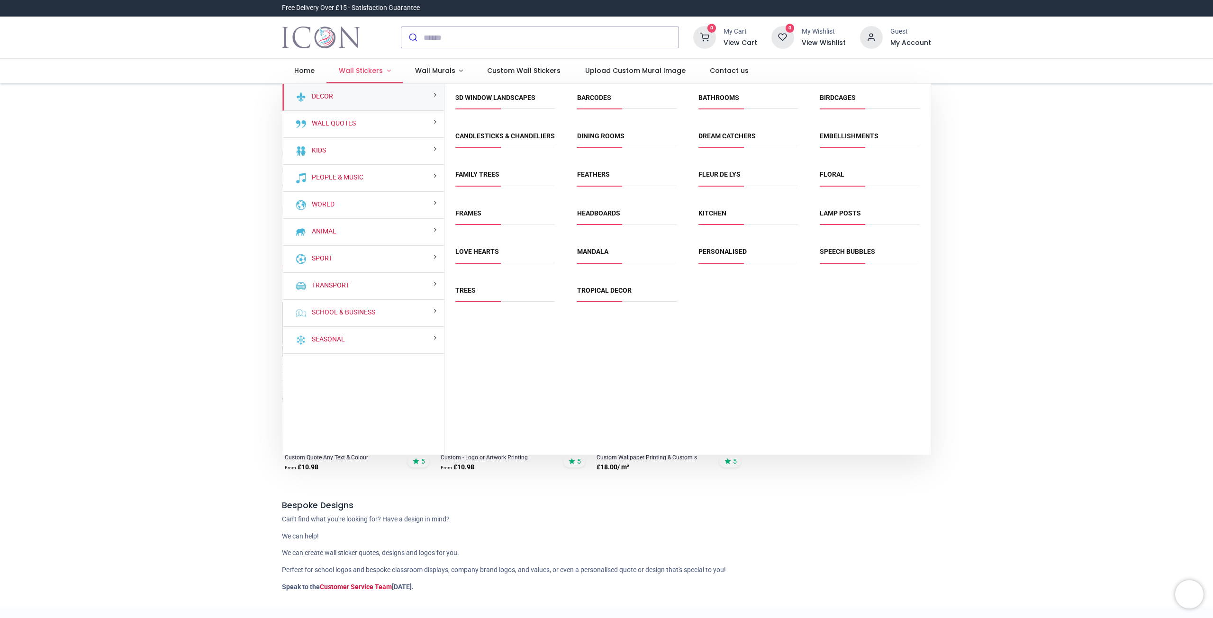
click at [391, 70] on link "Wall Stickers" at bounding box center [364, 71] width 76 height 25
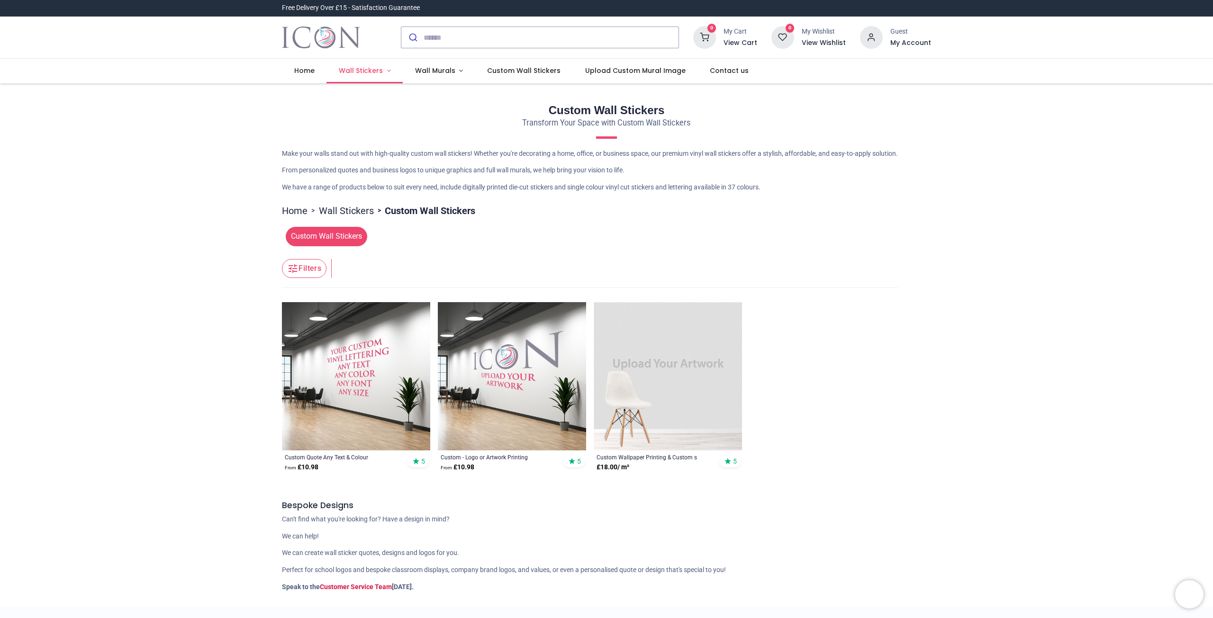
click at [391, 70] on link "Wall Stickers" at bounding box center [364, 71] width 76 height 25
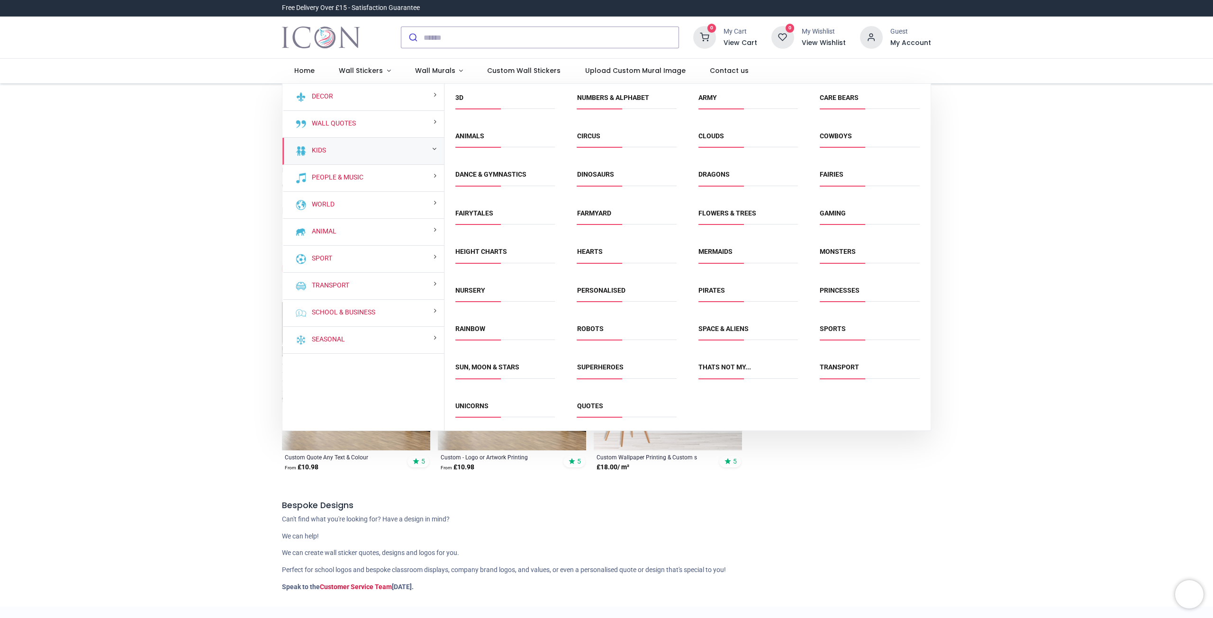
click at [352, 146] on div "Kids" at bounding box center [363, 151] width 162 height 27
click at [311, 149] on link "Kids" at bounding box center [317, 150] width 18 height 9
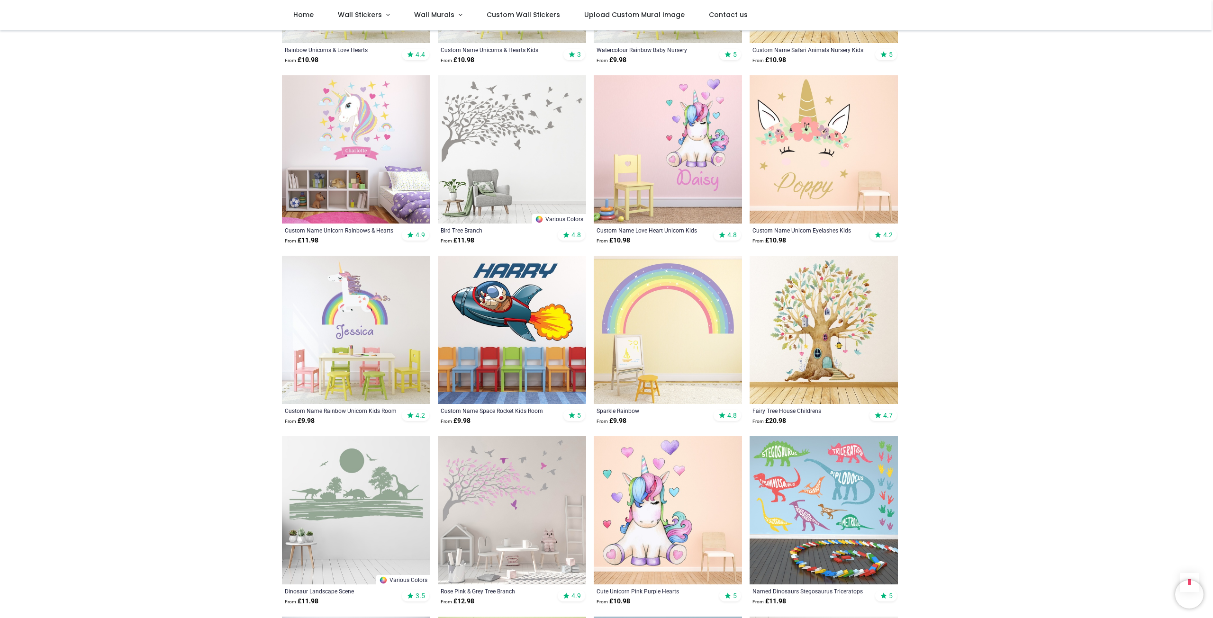
scroll to position [947, 0]
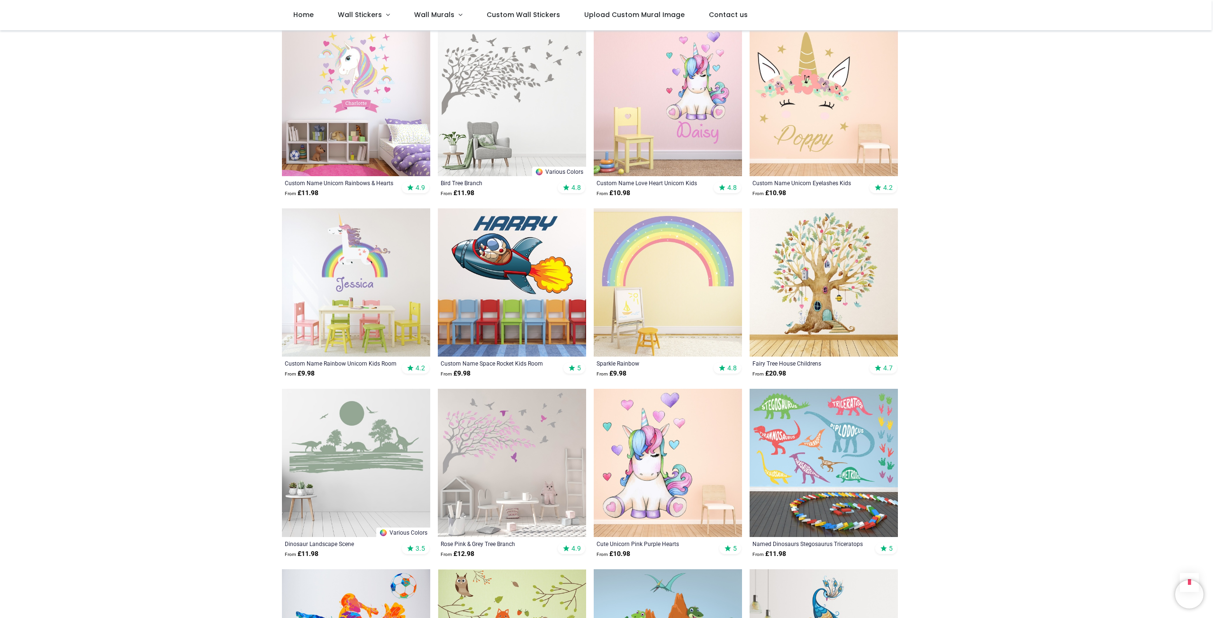
click at [495, 431] on img at bounding box center [512, 463] width 148 height 148
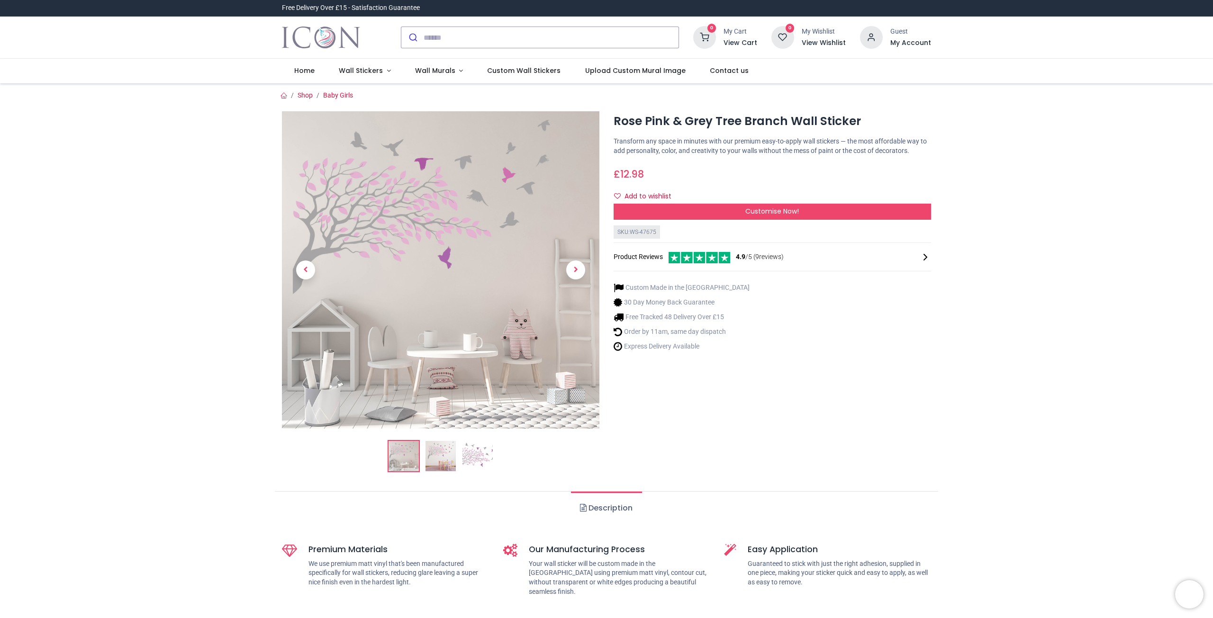
click at [432, 455] on img at bounding box center [440, 456] width 30 height 30
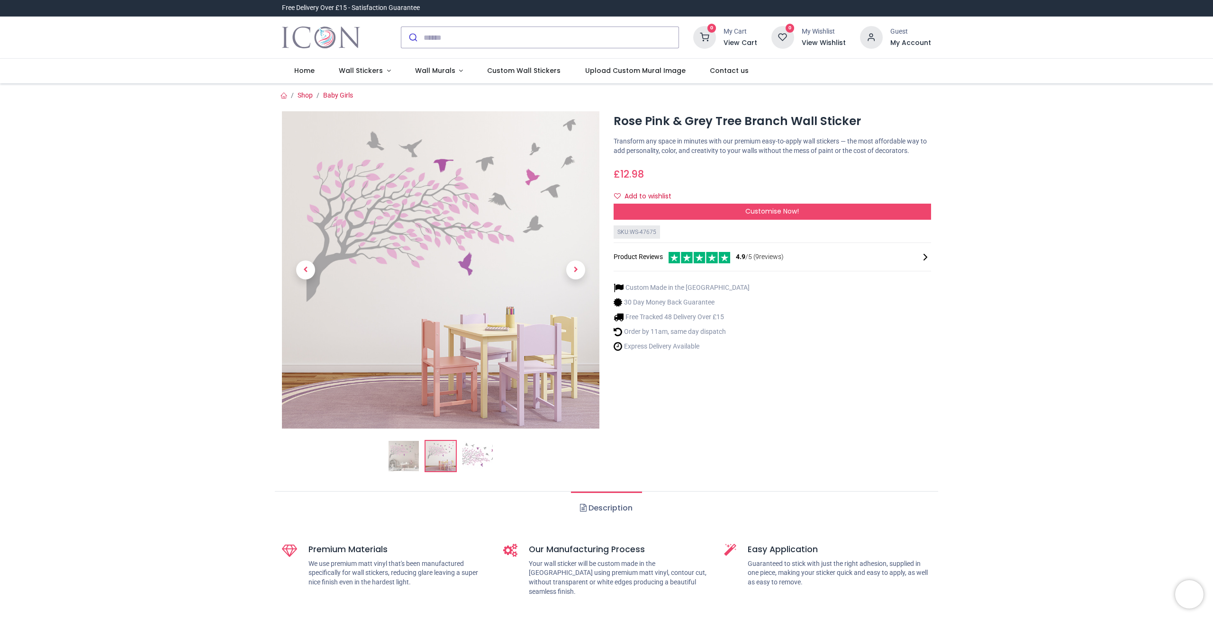
click at [473, 454] on img at bounding box center [477, 456] width 30 height 30
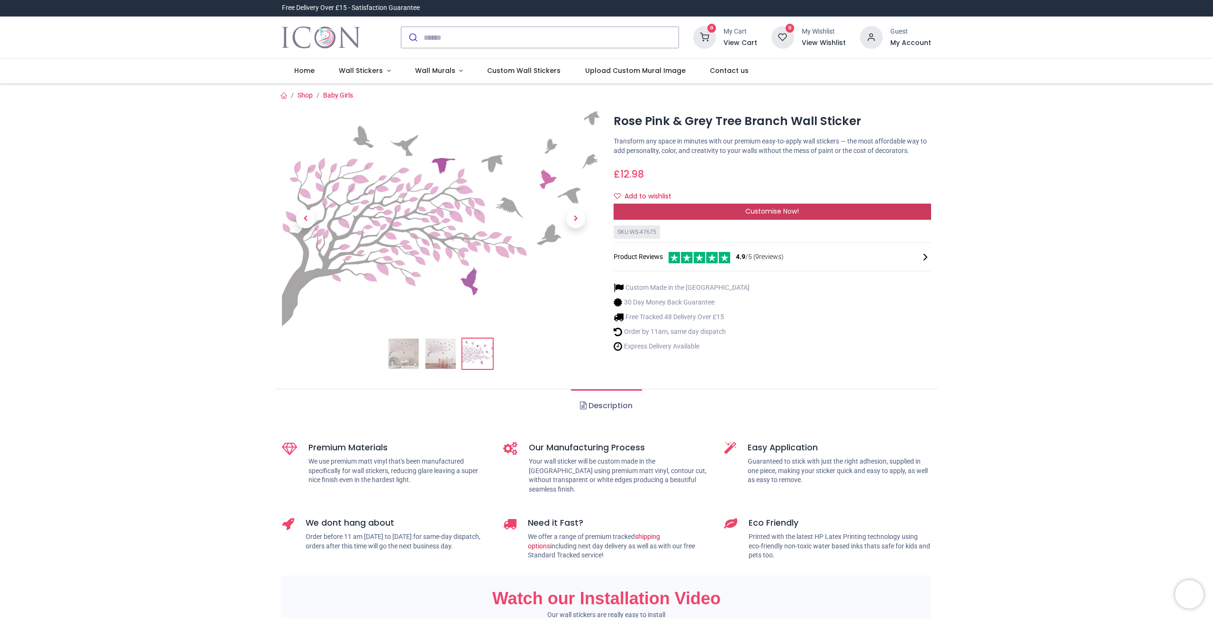
click at [806, 214] on div "Customise Now!" at bounding box center [771, 212] width 317 height 16
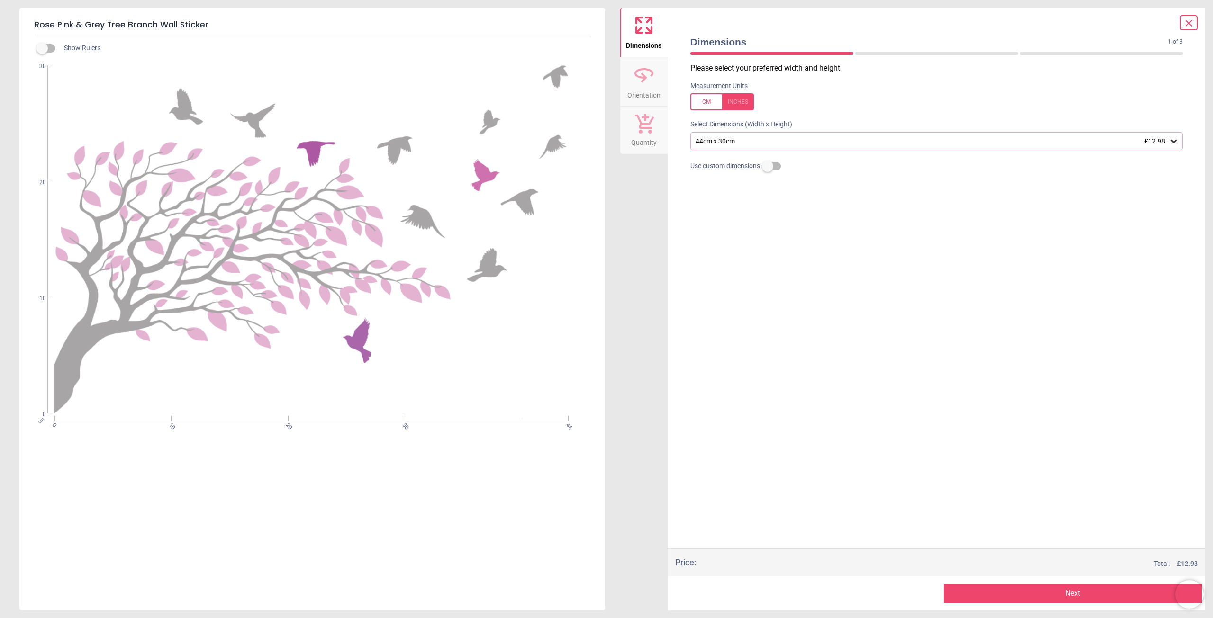
click at [1175, 144] on icon at bounding box center [1173, 140] width 9 height 9
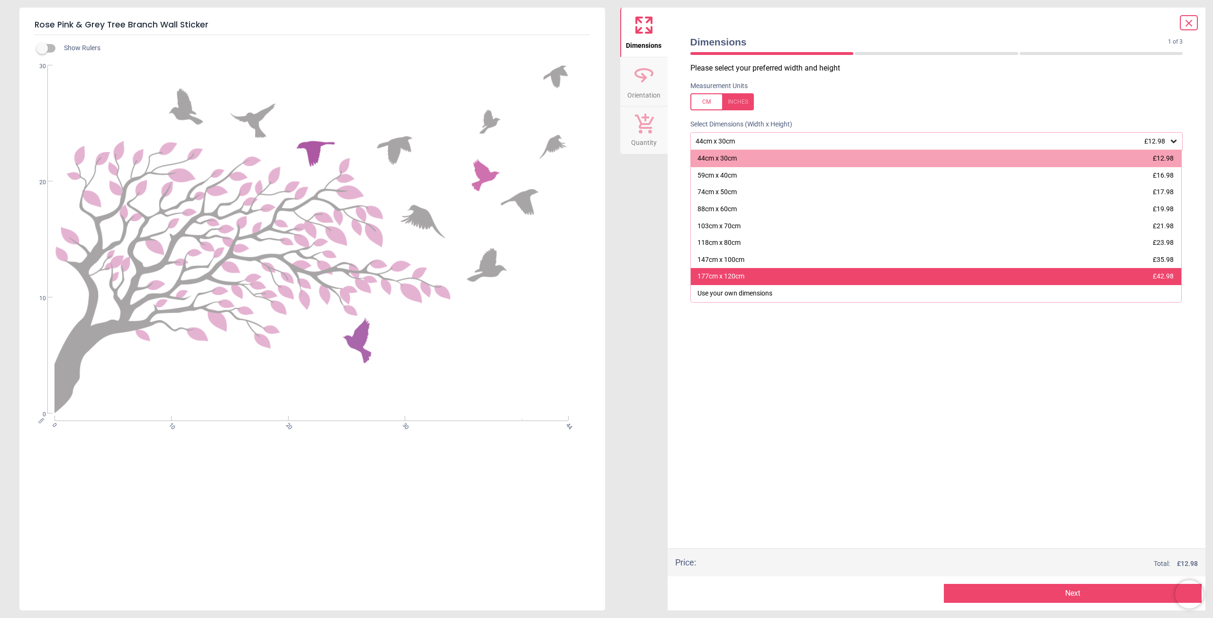
click at [862, 271] on div "177cm x 120cm £42.98" at bounding box center [936, 276] width 491 height 17
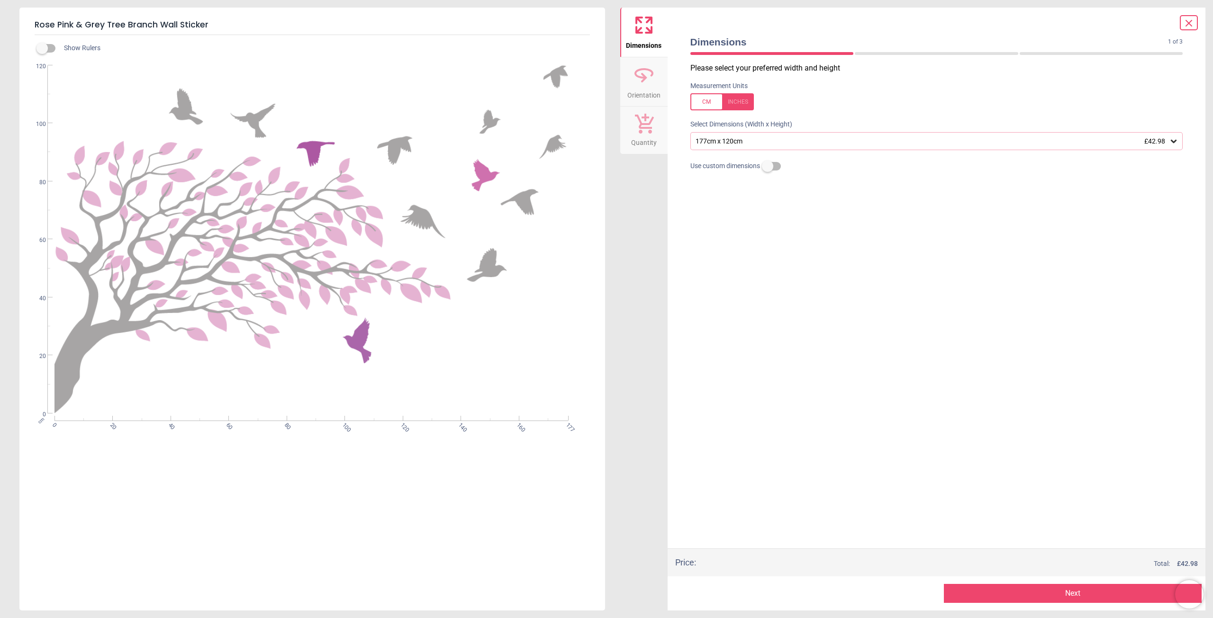
click at [1172, 140] on icon at bounding box center [1173, 140] width 9 height 9
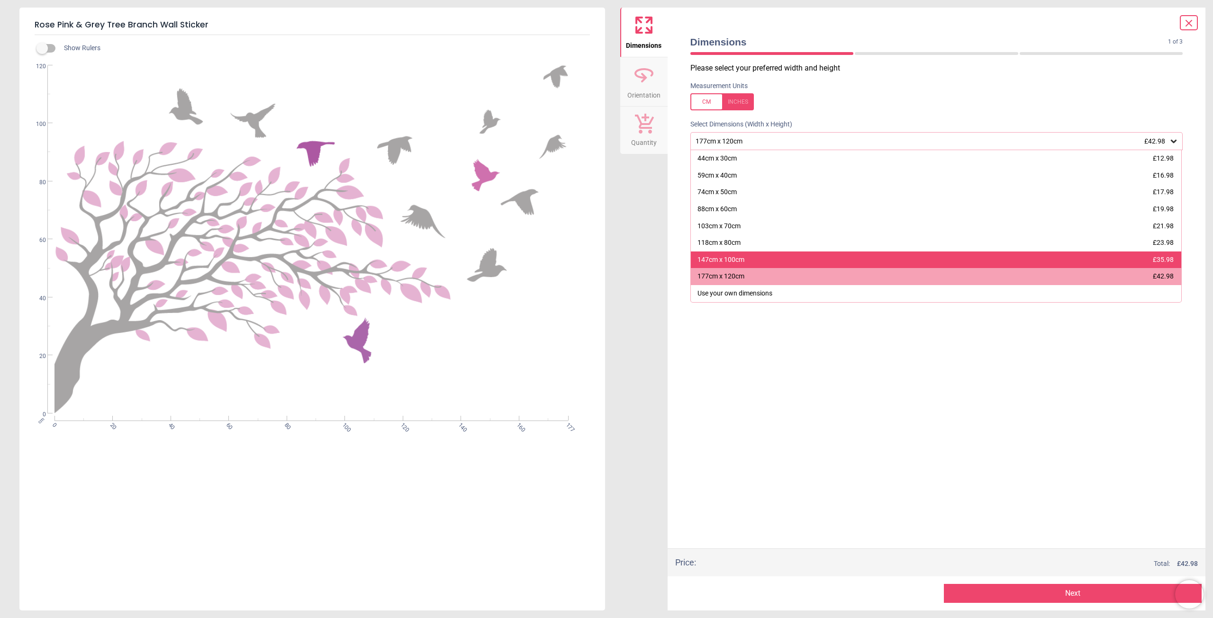
click at [717, 257] on div "147cm x 100cm" at bounding box center [720, 259] width 47 height 9
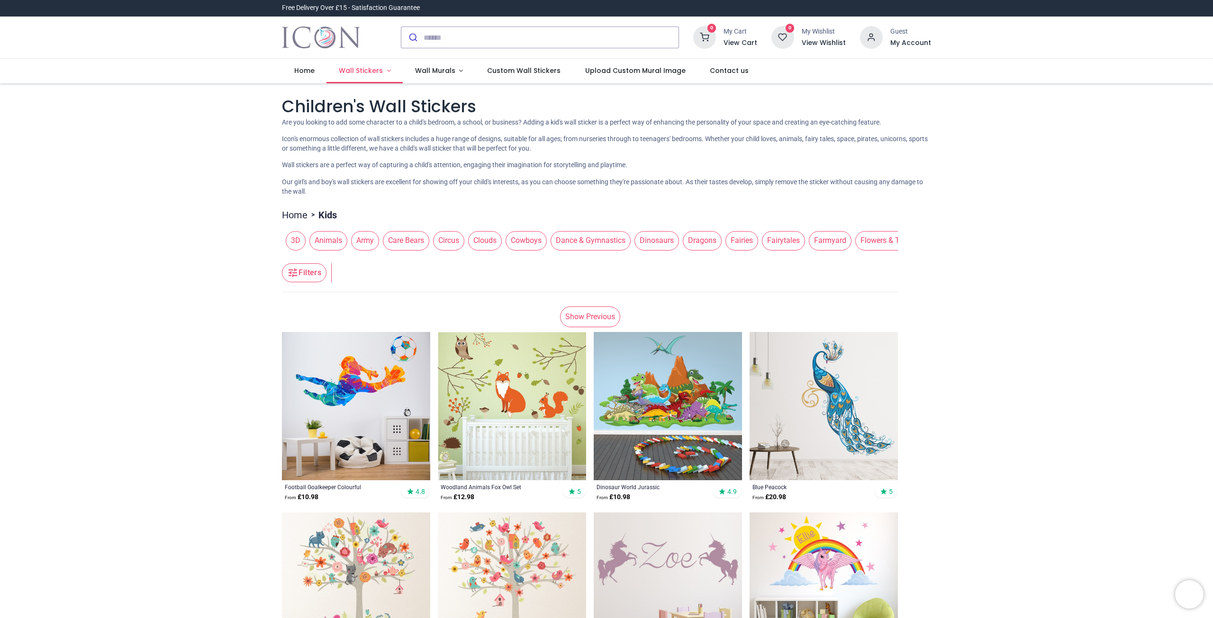
click at [370, 68] on span "Wall Stickers" at bounding box center [361, 70] width 44 height 9
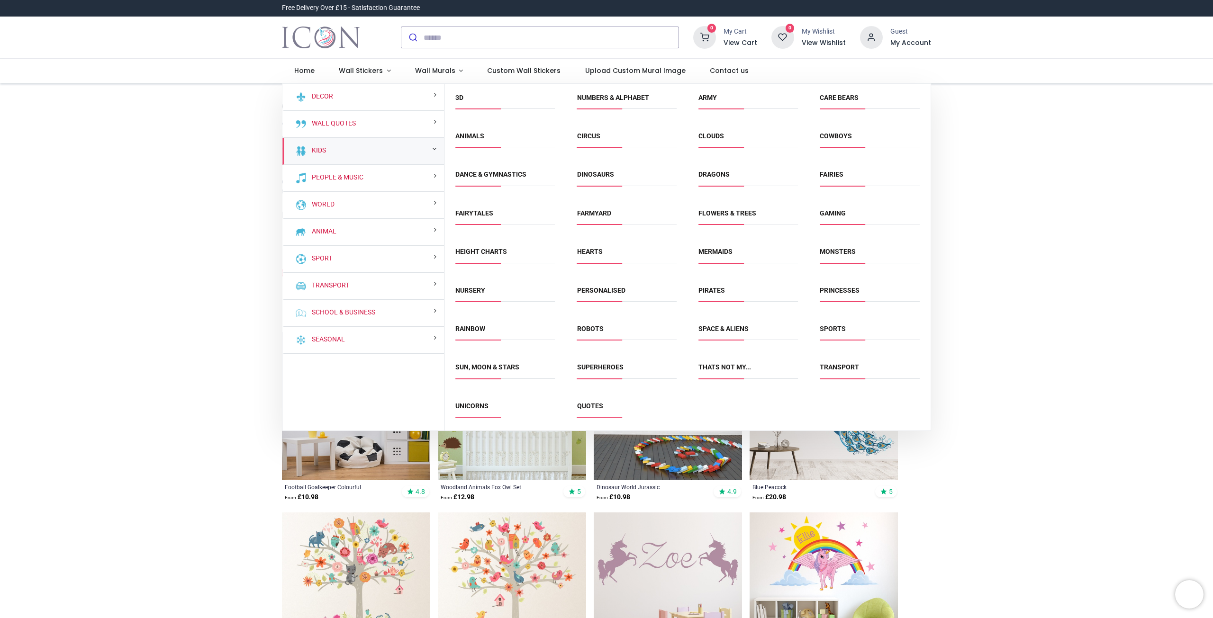
click at [304, 152] on img at bounding box center [300, 150] width 11 height 11
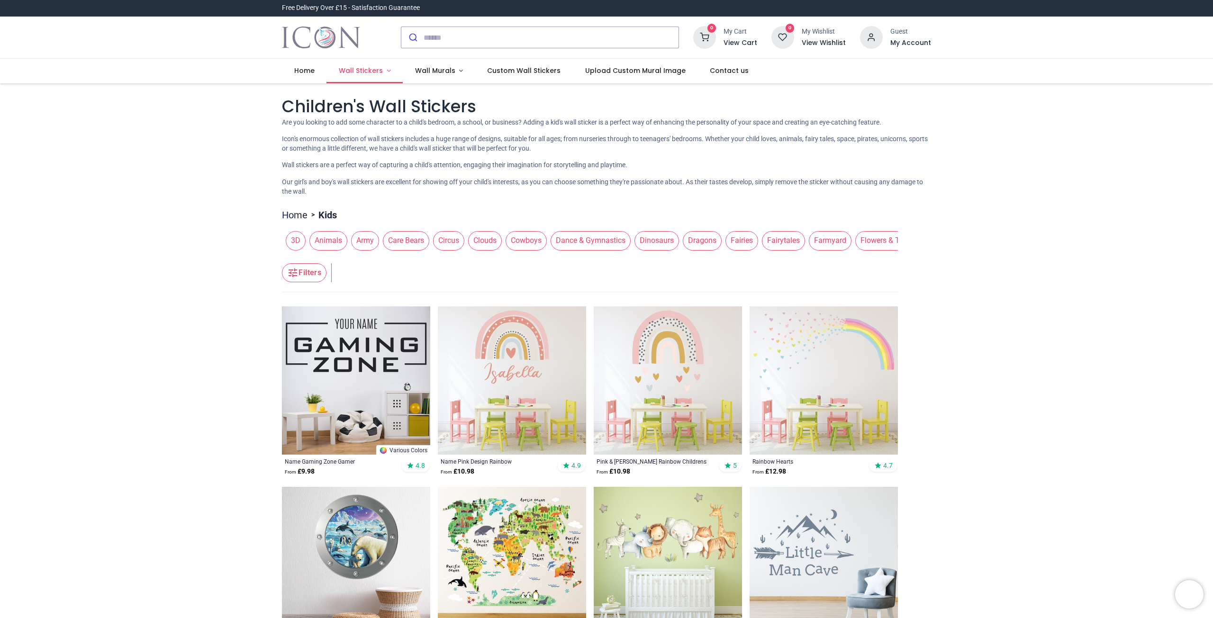
click at [389, 71] on link "Wall Stickers" at bounding box center [364, 71] width 76 height 25
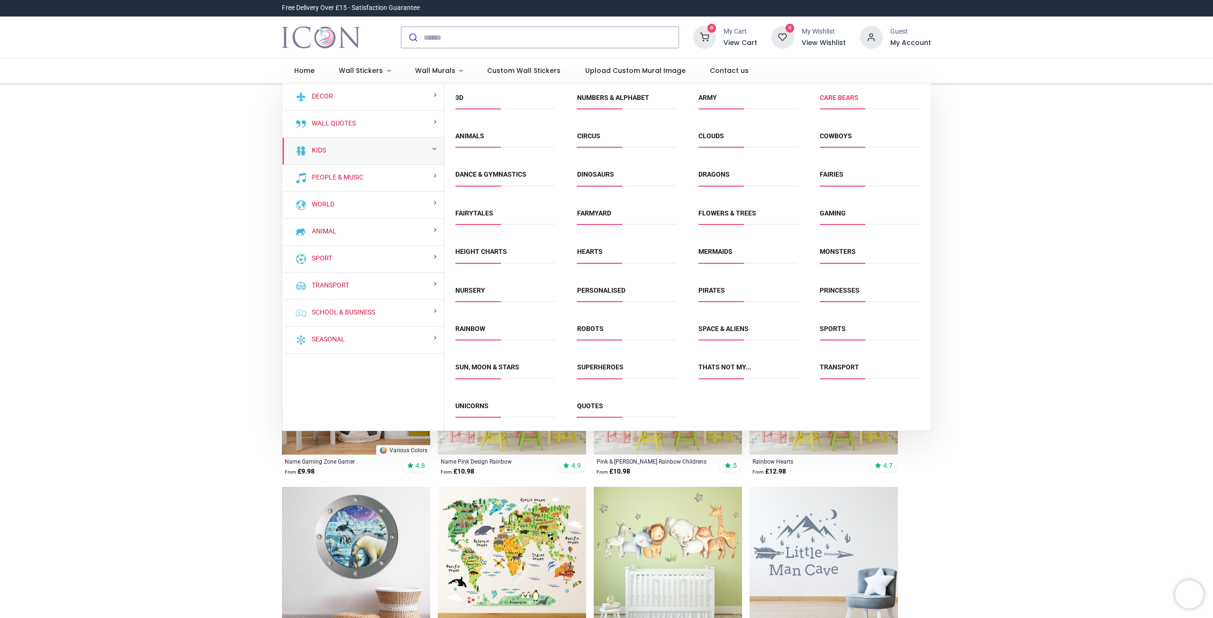
click at [842, 97] on link "Care Bears" at bounding box center [838, 98] width 39 height 8
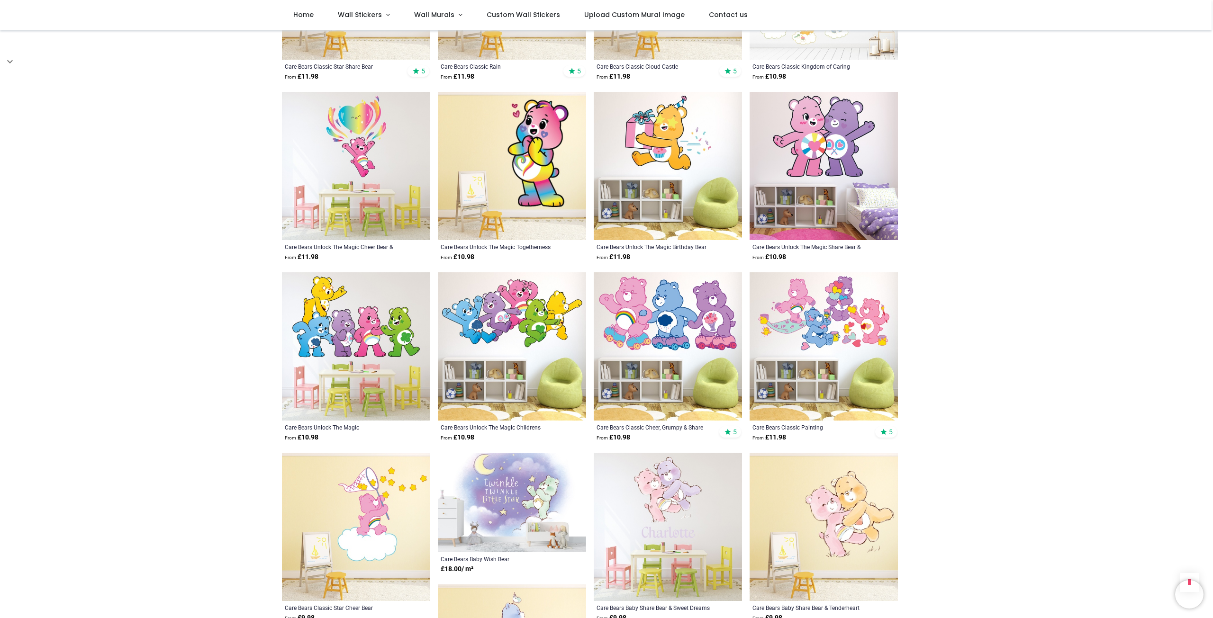
scroll to position [805, 0]
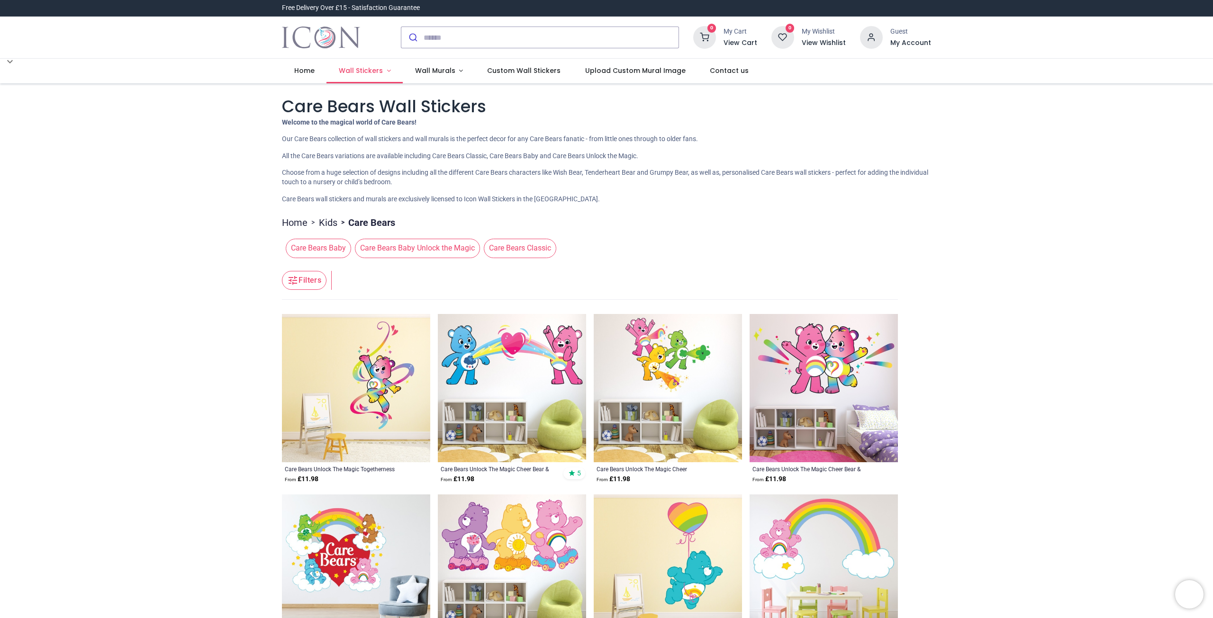
click at [385, 69] on link "Wall Stickers" at bounding box center [364, 71] width 76 height 25
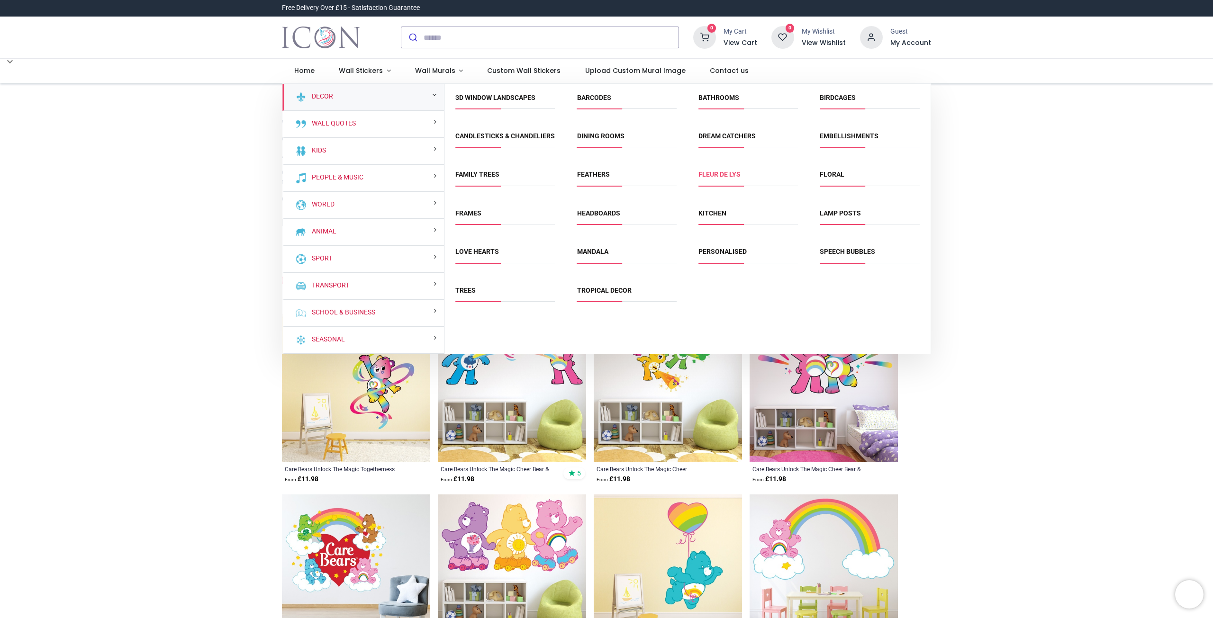
click at [732, 178] on link "Fleur de Lys" at bounding box center [719, 175] width 42 height 8
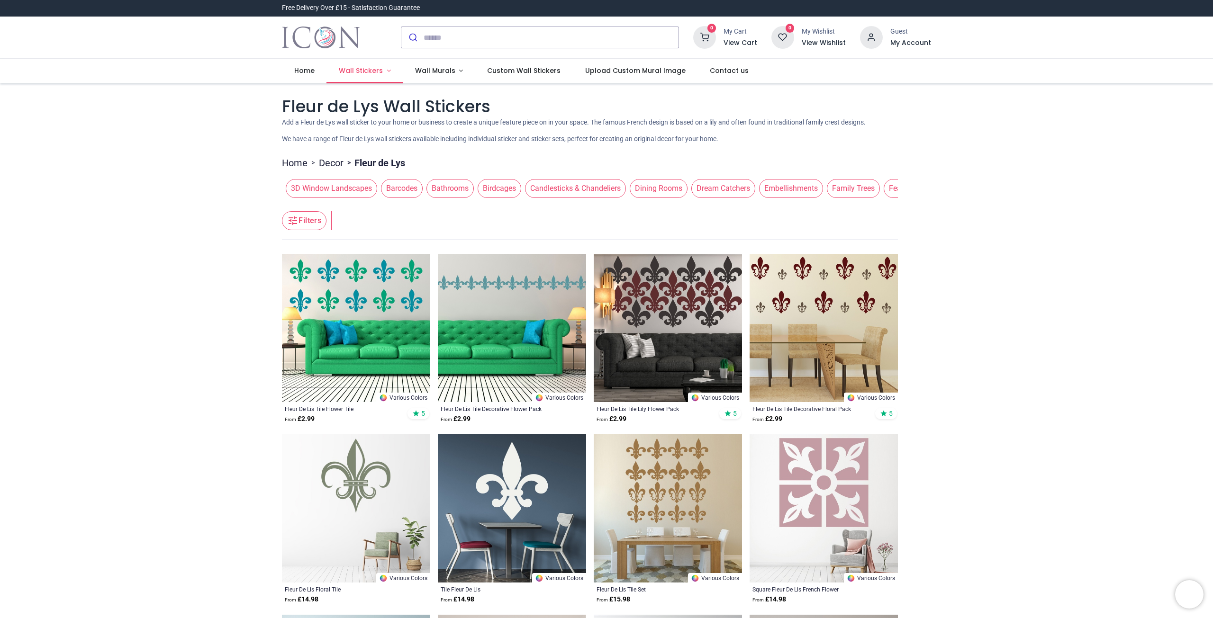
click at [380, 67] on span "Wall Stickers" at bounding box center [362, 70] width 46 height 9
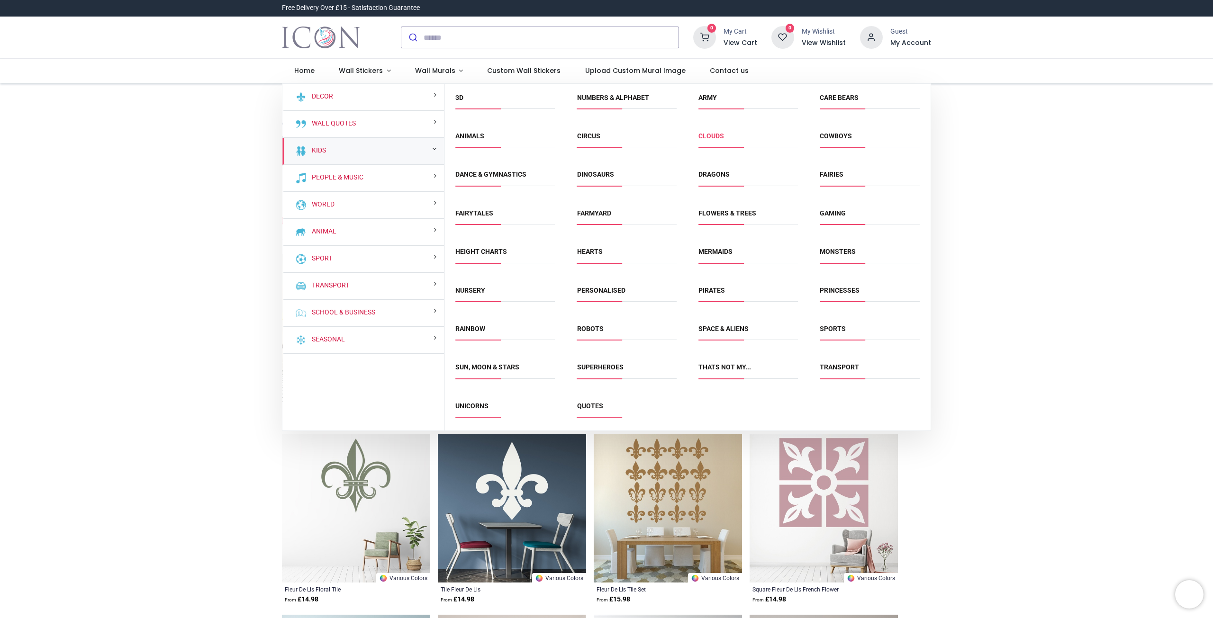
click at [708, 133] on link "Clouds" at bounding box center [711, 136] width 26 height 8
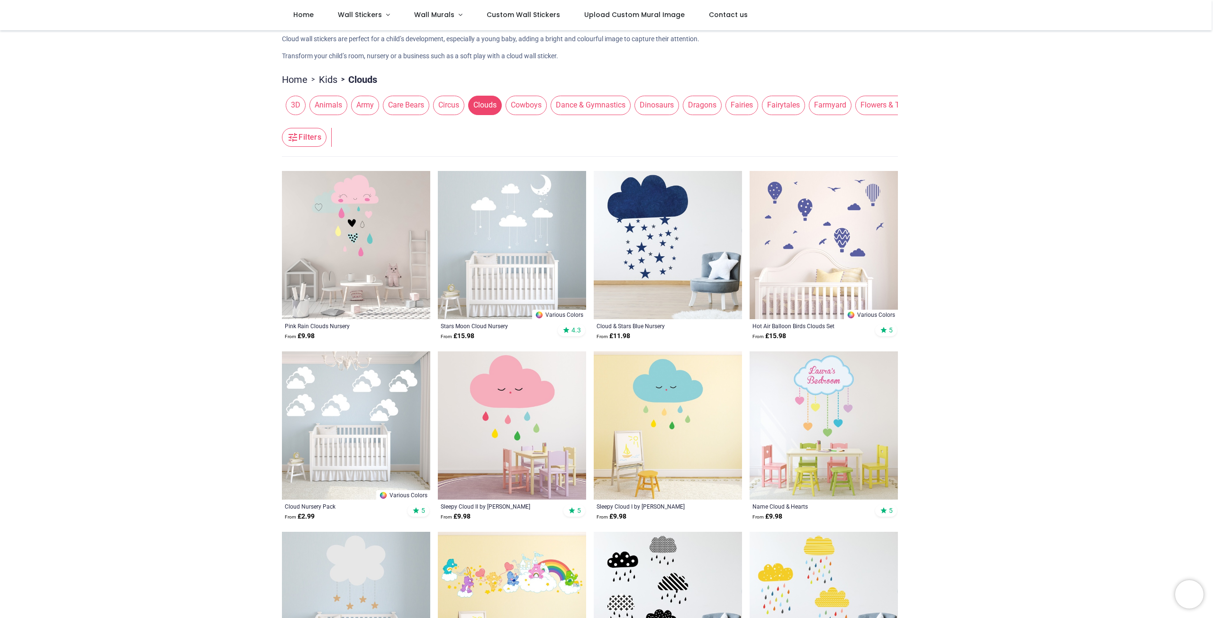
scroll to position [95, 0]
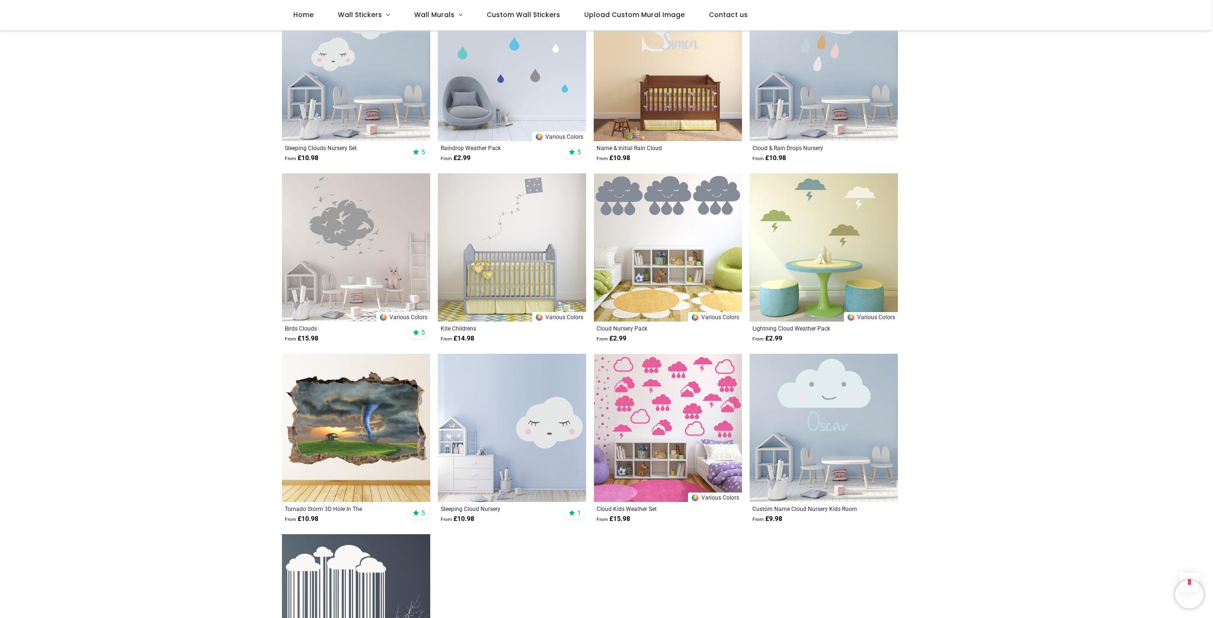
scroll to position [853, 0]
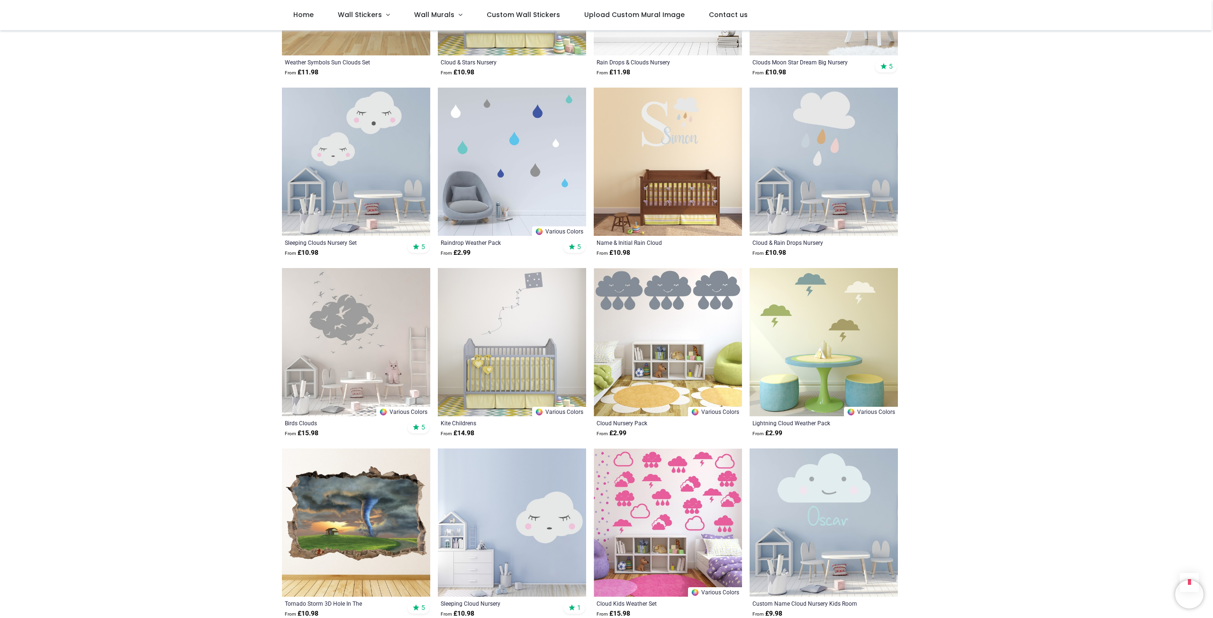
click at [353, 335] on img at bounding box center [356, 342] width 148 height 148
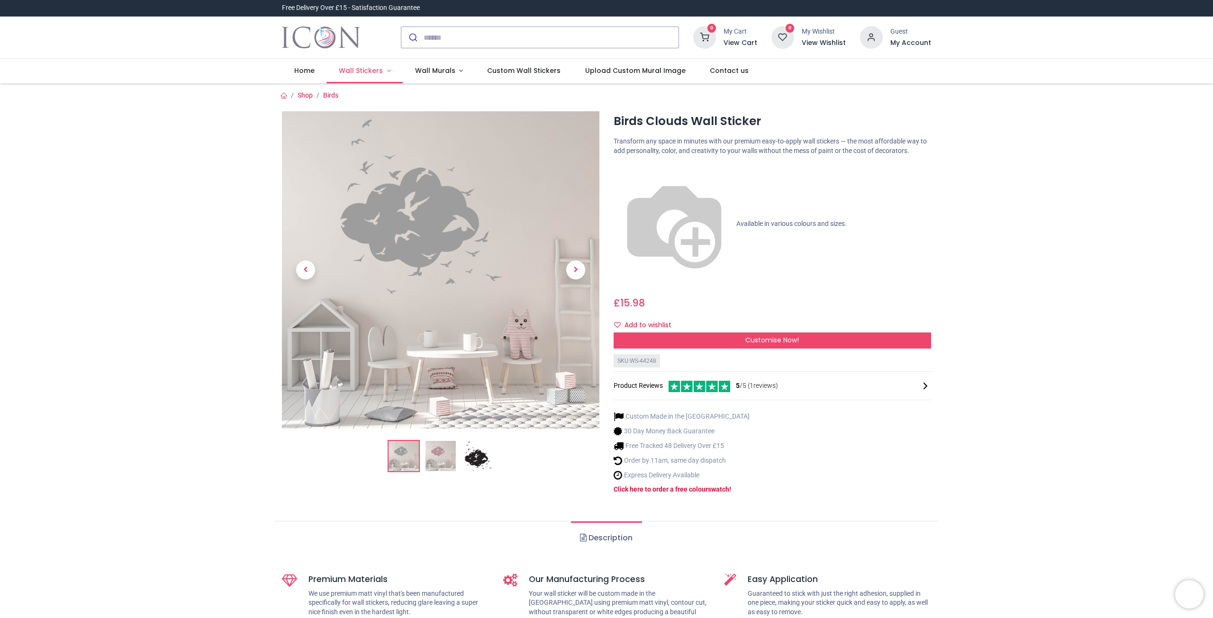
click at [380, 68] on span "Wall Stickers" at bounding box center [362, 70] width 46 height 9
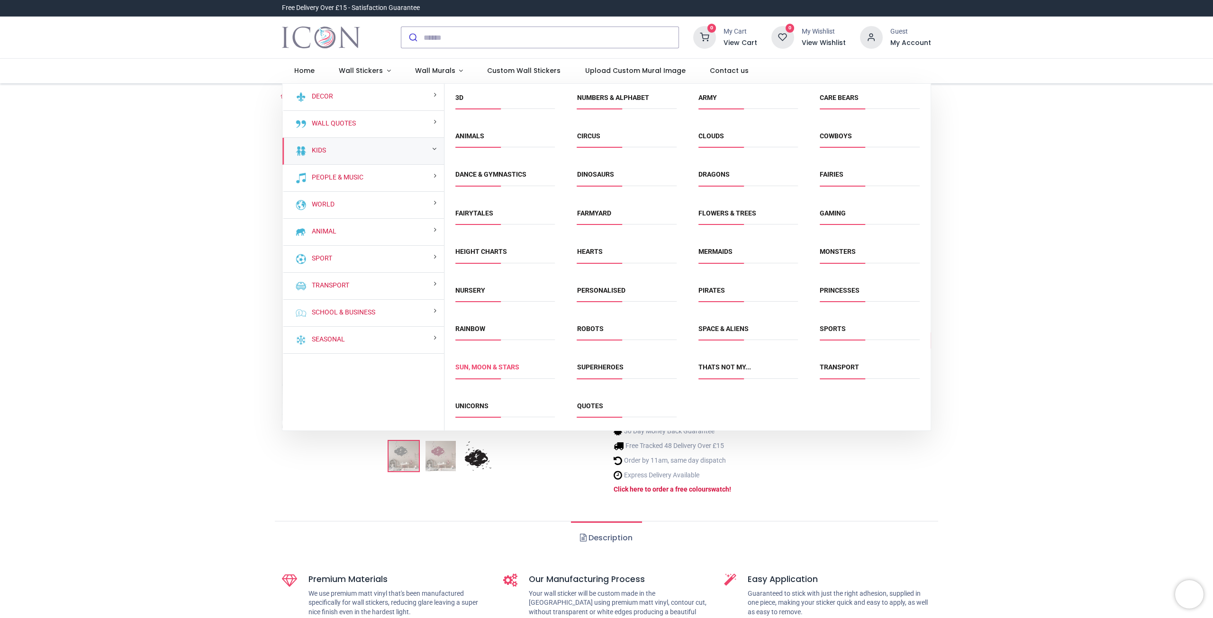
click at [471, 370] on link "Sun, Moon & Stars" at bounding box center [487, 367] width 64 height 8
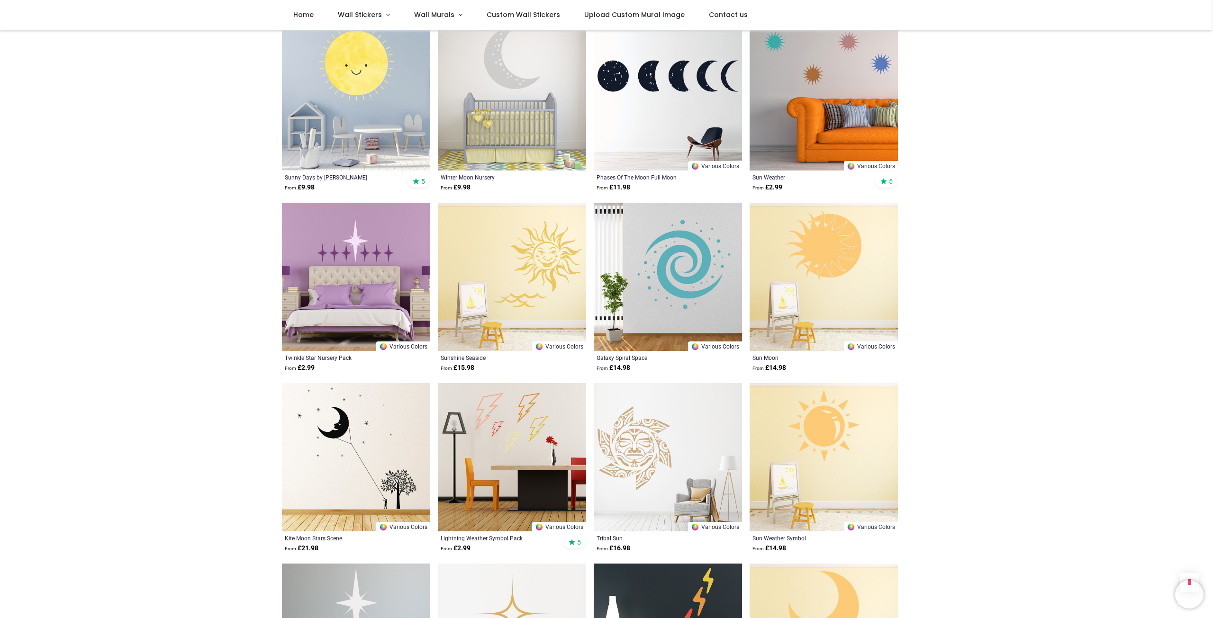
scroll to position [1184, 0]
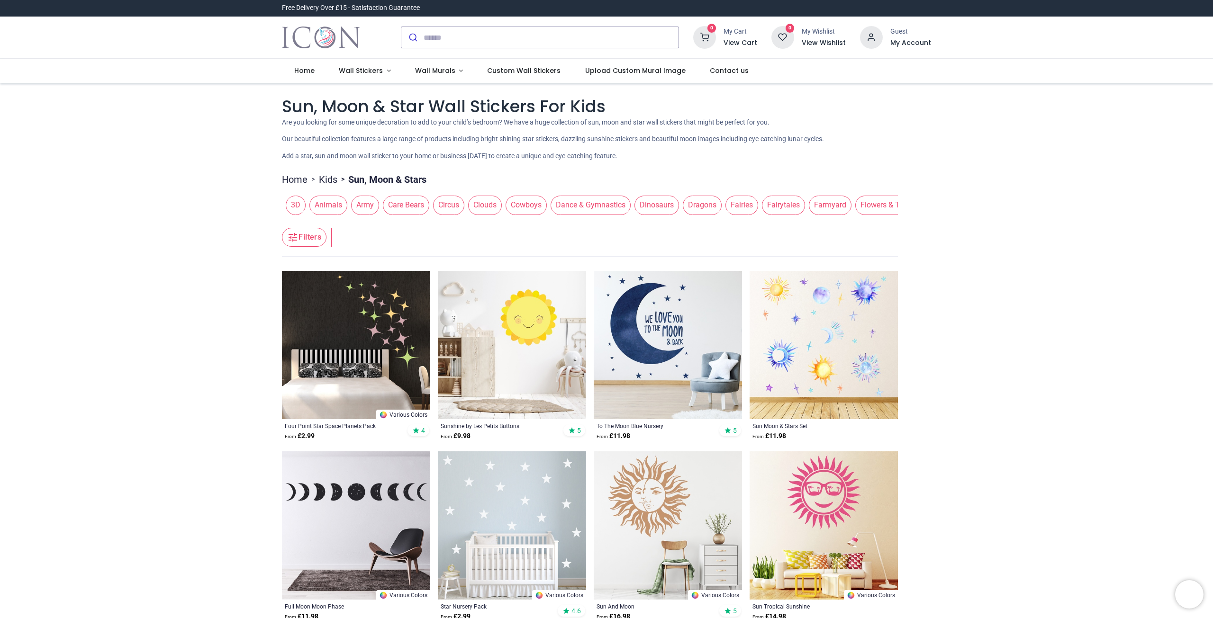
click at [521, 211] on span "Cowboys" at bounding box center [525, 205] width 41 height 19
click at [523, 205] on span "Cowboys" at bounding box center [525, 205] width 41 height 19
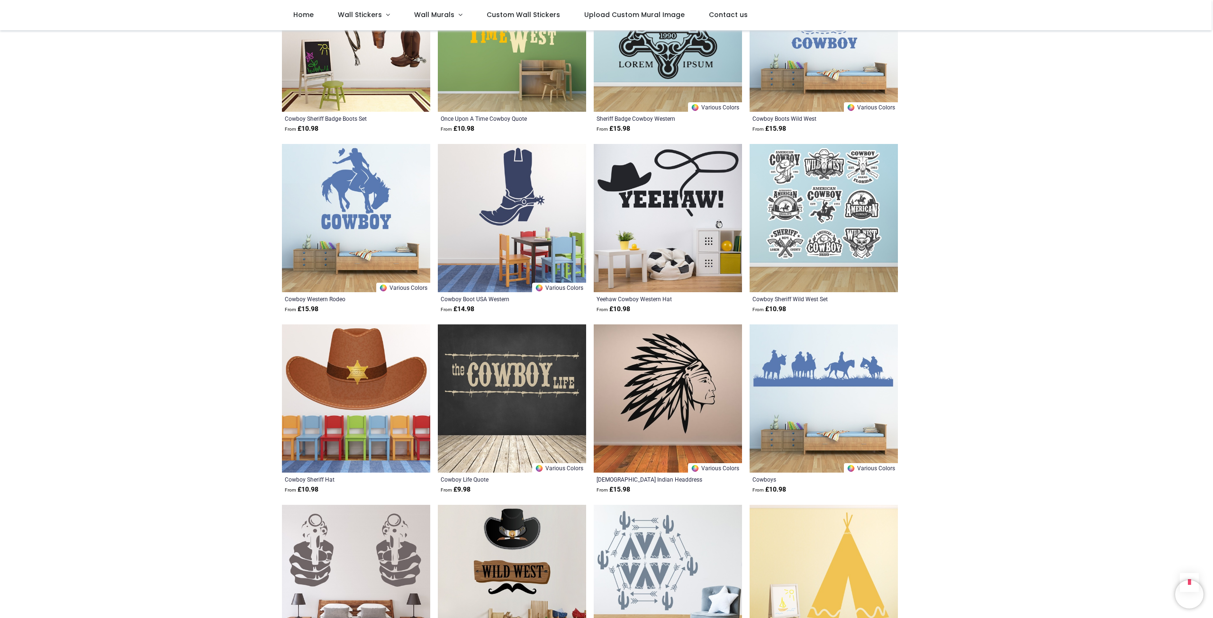
scroll to position [284, 0]
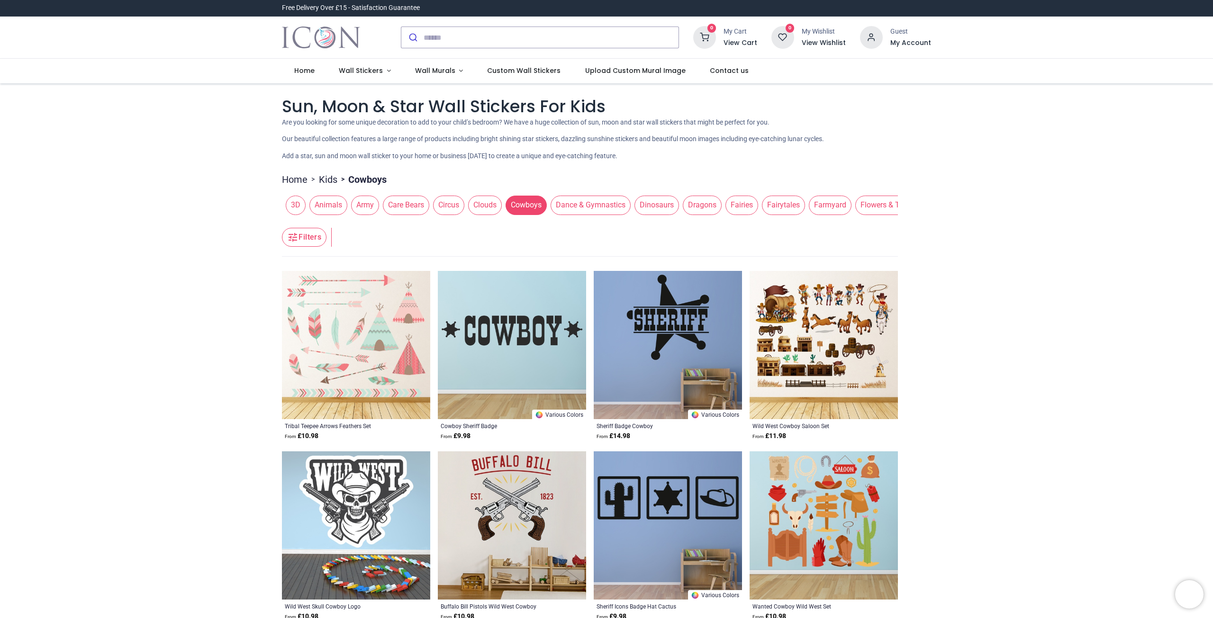
click at [696, 207] on span "Dragons" at bounding box center [702, 205] width 39 height 19
click at [695, 207] on span "Dragons" at bounding box center [702, 205] width 39 height 19
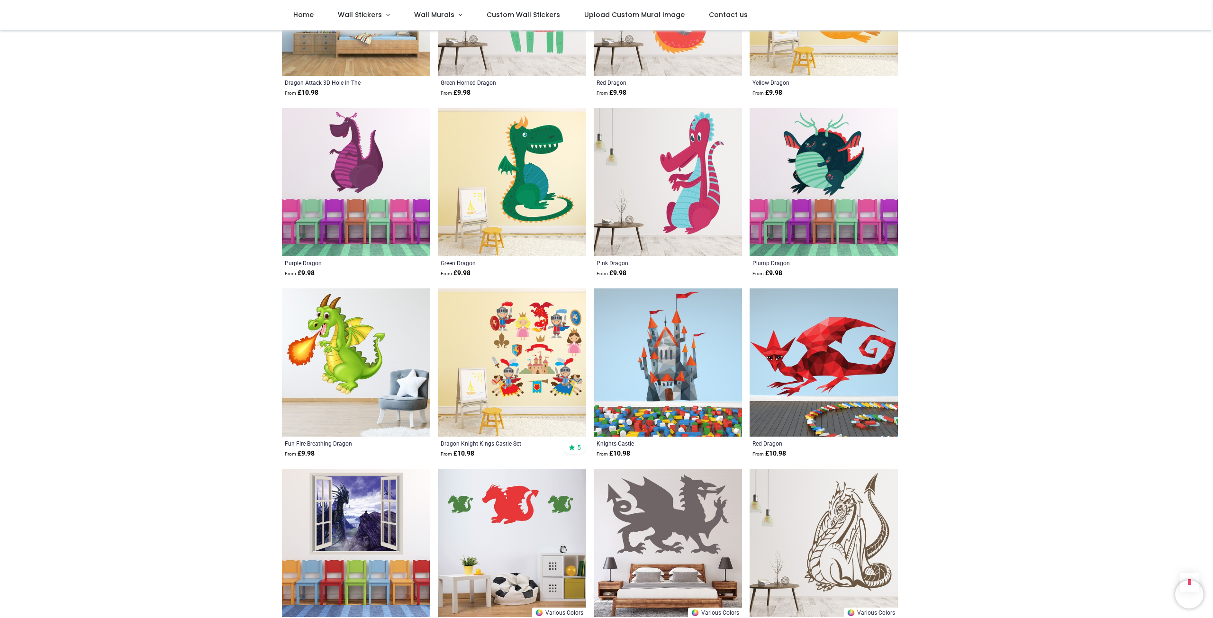
scroll to position [1421, 0]
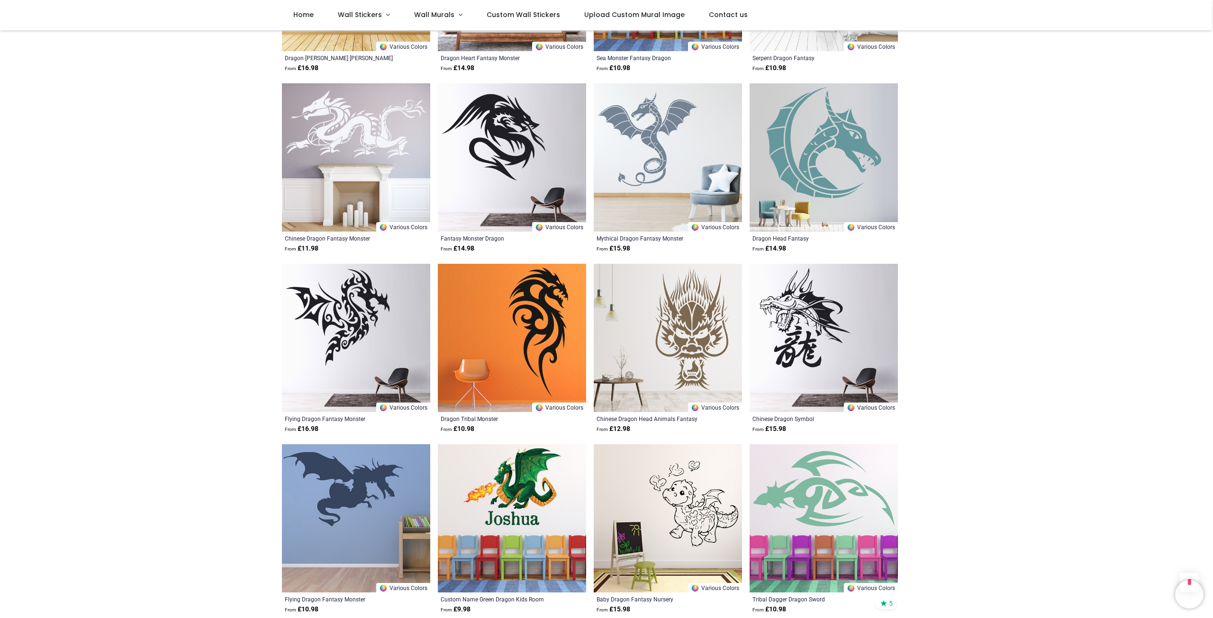
scroll to position [2937, 0]
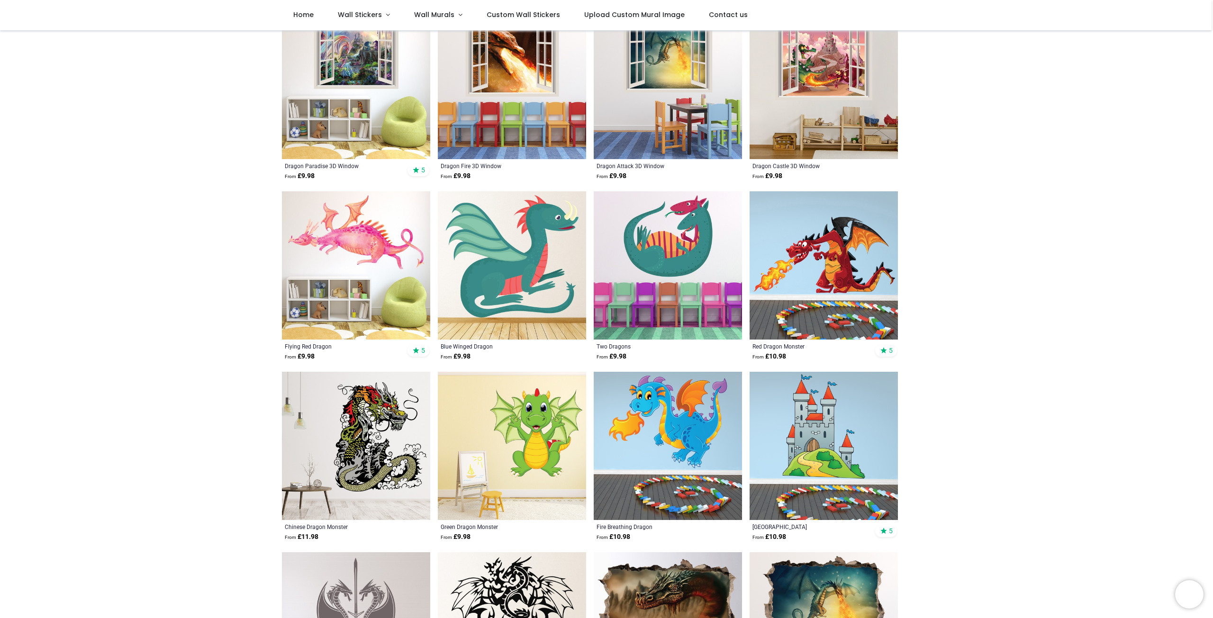
scroll to position [237, 0]
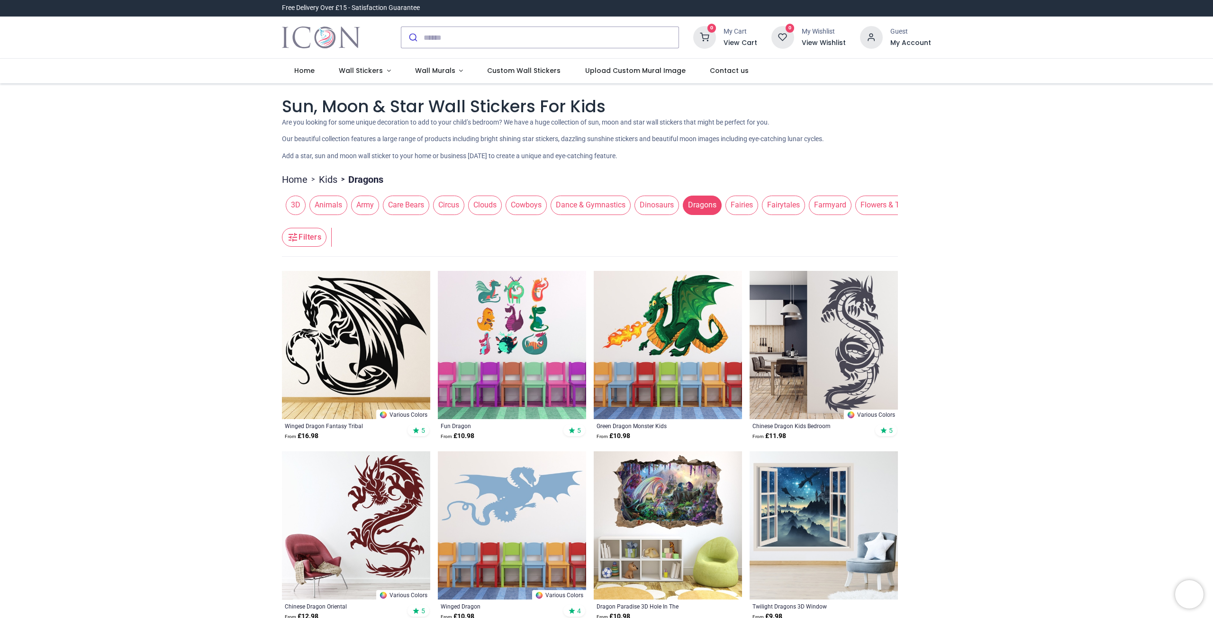
click at [776, 208] on span "Fairytales" at bounding box center [783, 205] width 43 height 19
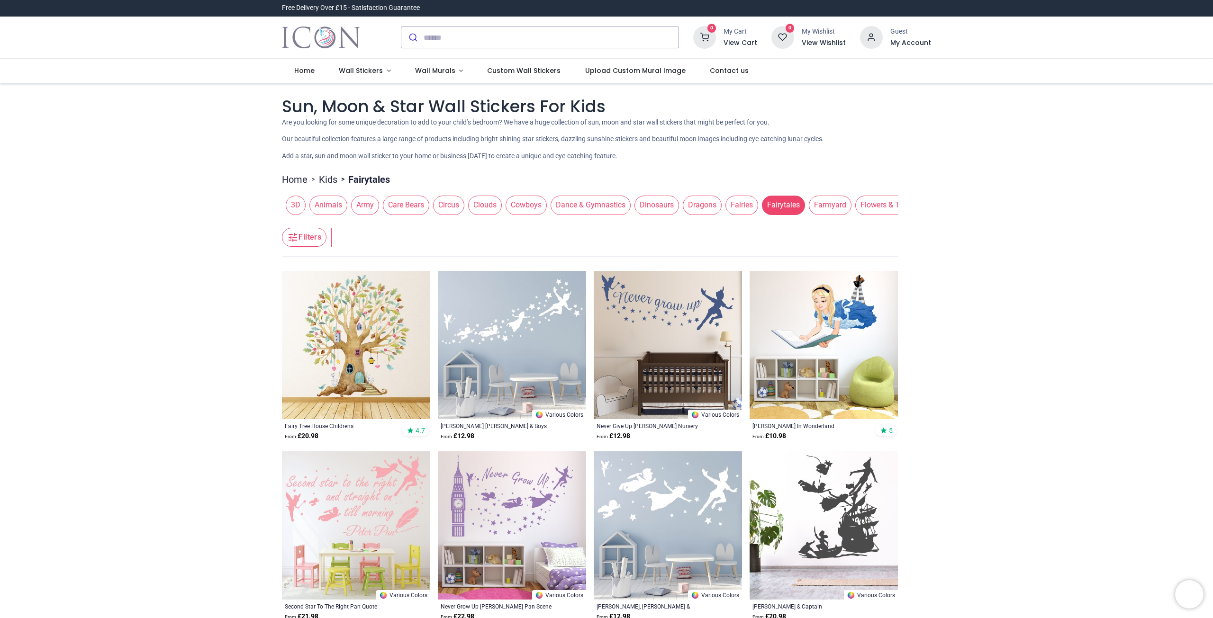
click at [732, 214] on span "Fairies" at bounding box center [741, 205] width 33 height 19
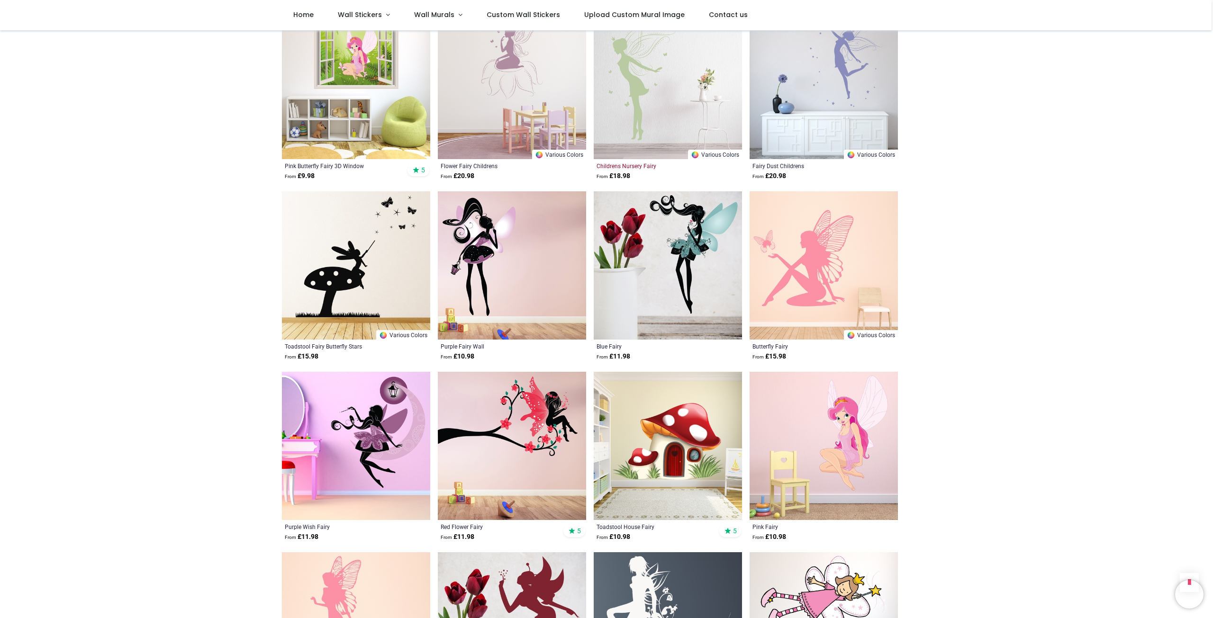
scroll to position [616, 0]
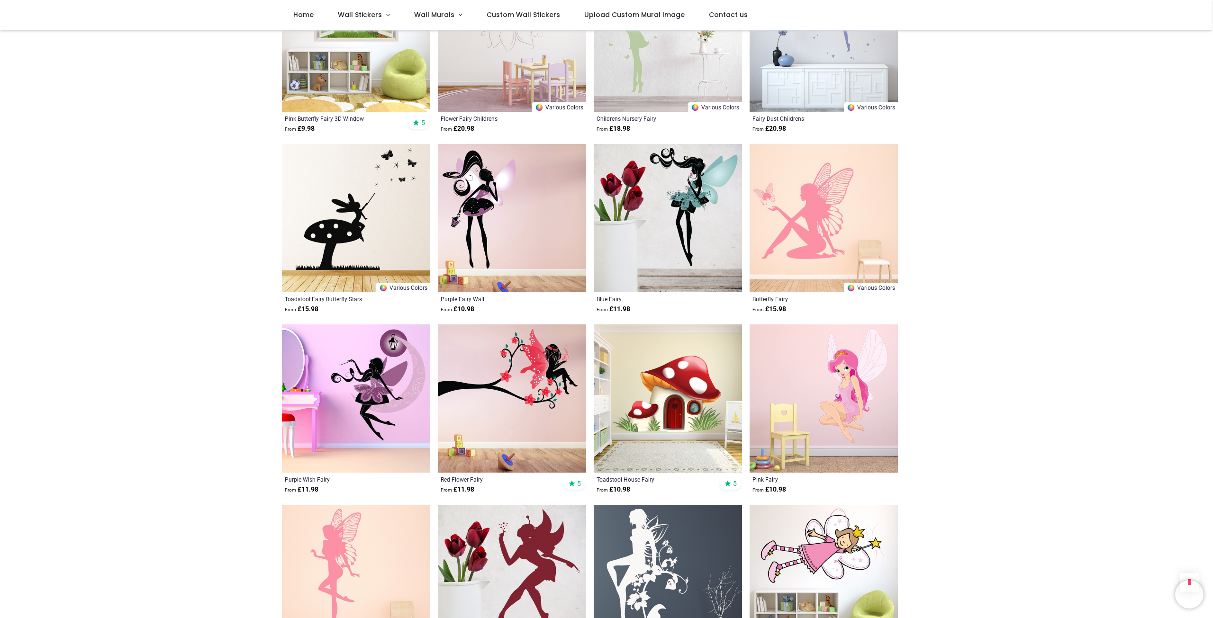
click at [463, 400] on img at bounding box center [512, 398] width 148 height 148
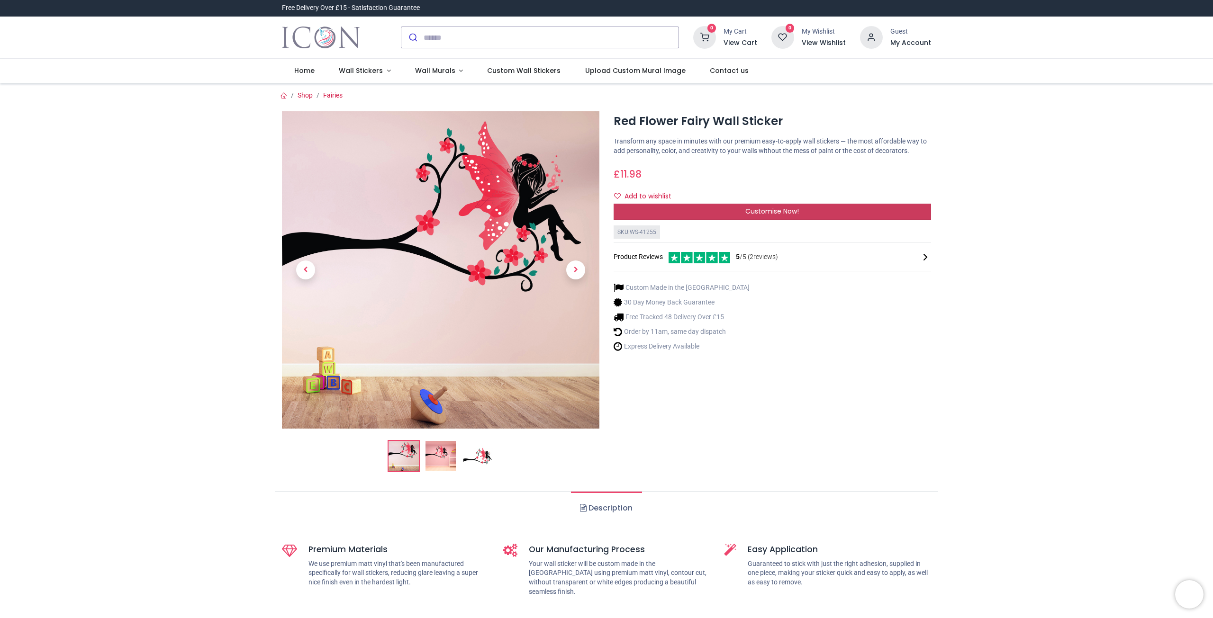
click at [787, 215] on span "Customise Now!" at bounding box center [772, 211] width 54 height 9
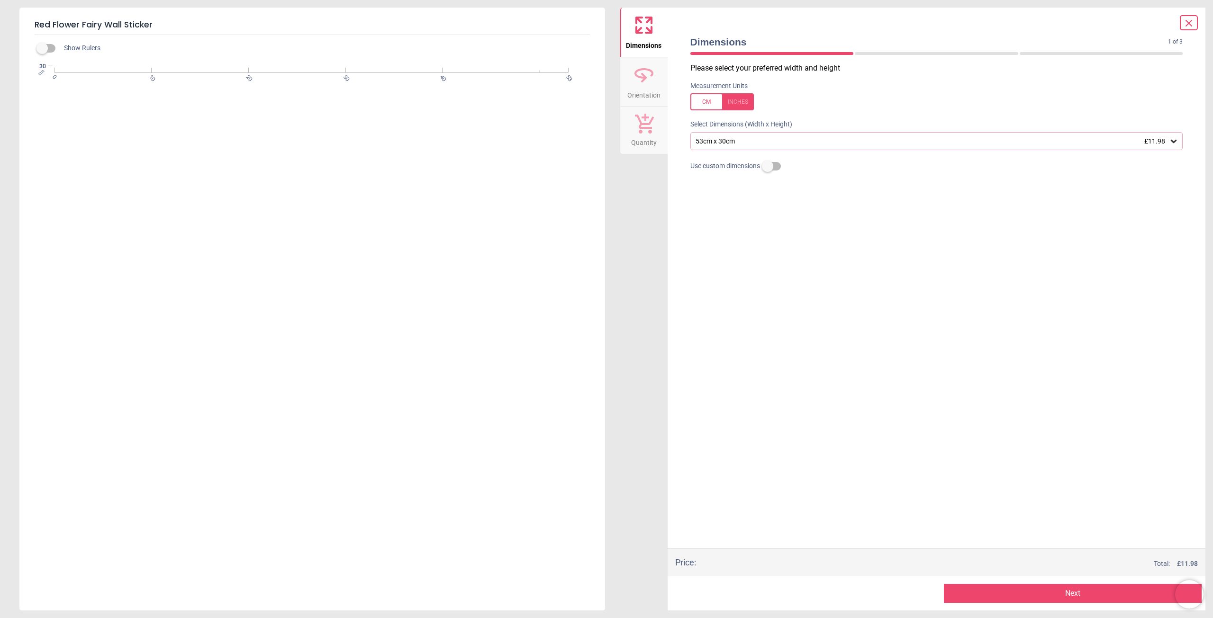
click at [1168, 138] on div "53cm x 30cm £11.98" at bounding box center [931, 141] width 475 height 8
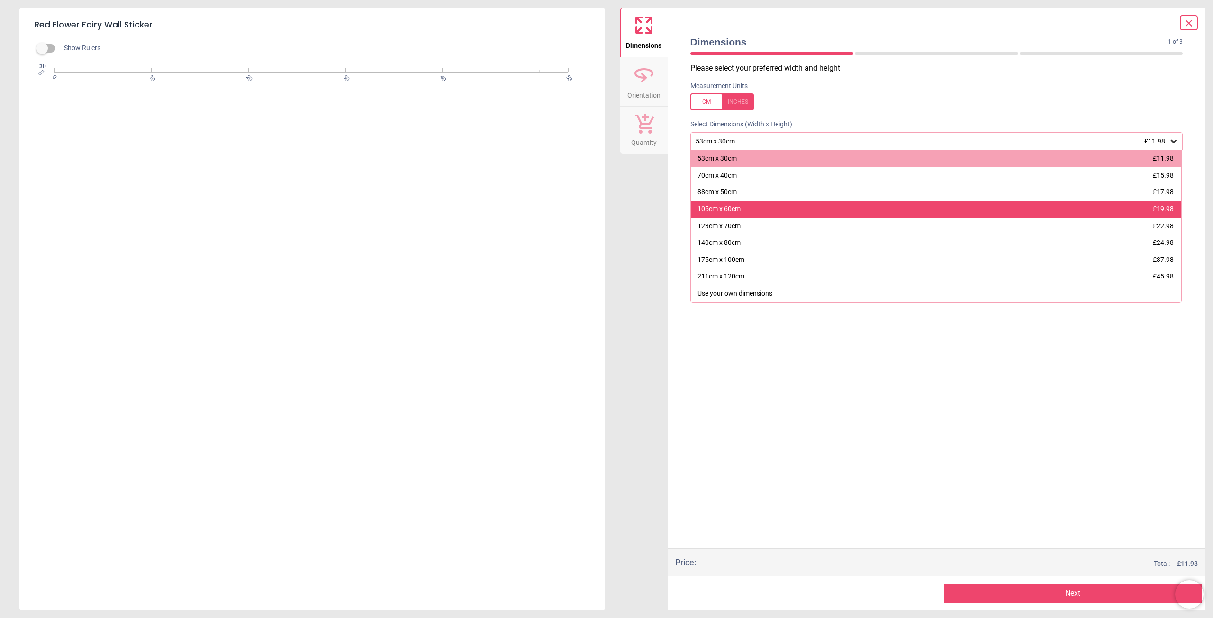
click at [819, 208] on div "105cm x 60cm £19.98" at bounding box center [936, 209] width 491 height 17
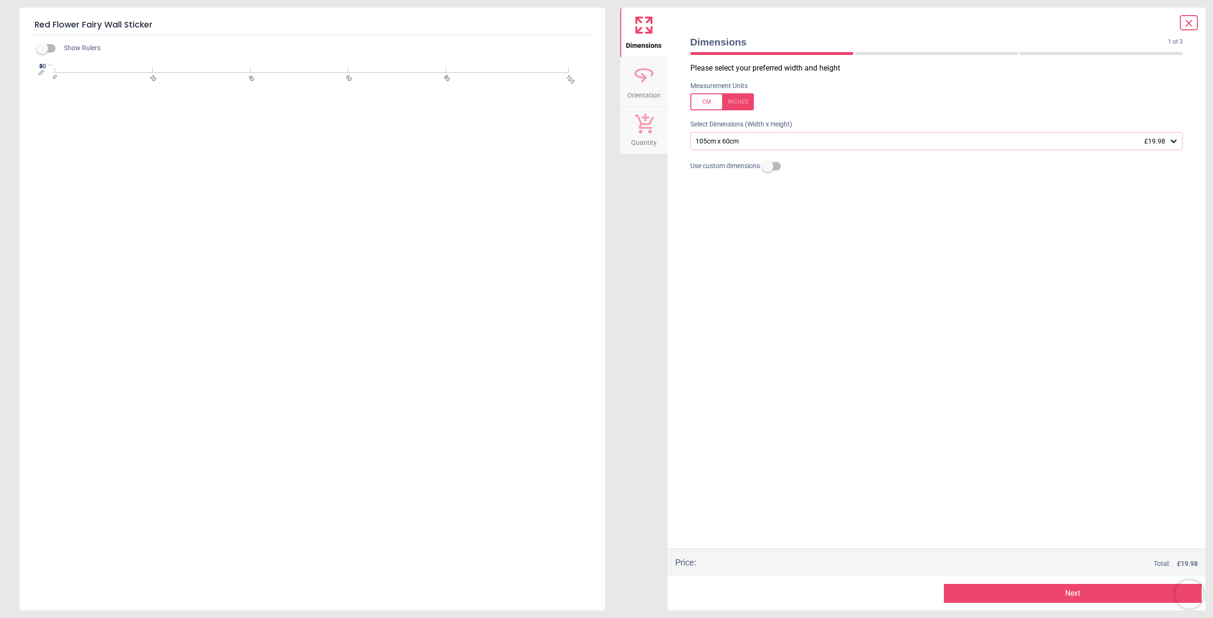
click at [641, 29] on icon at bounding box center [643, 25] width 23 height 23
click at [638, 80] on icon at bounding box center [643, 74] width 23 height 23
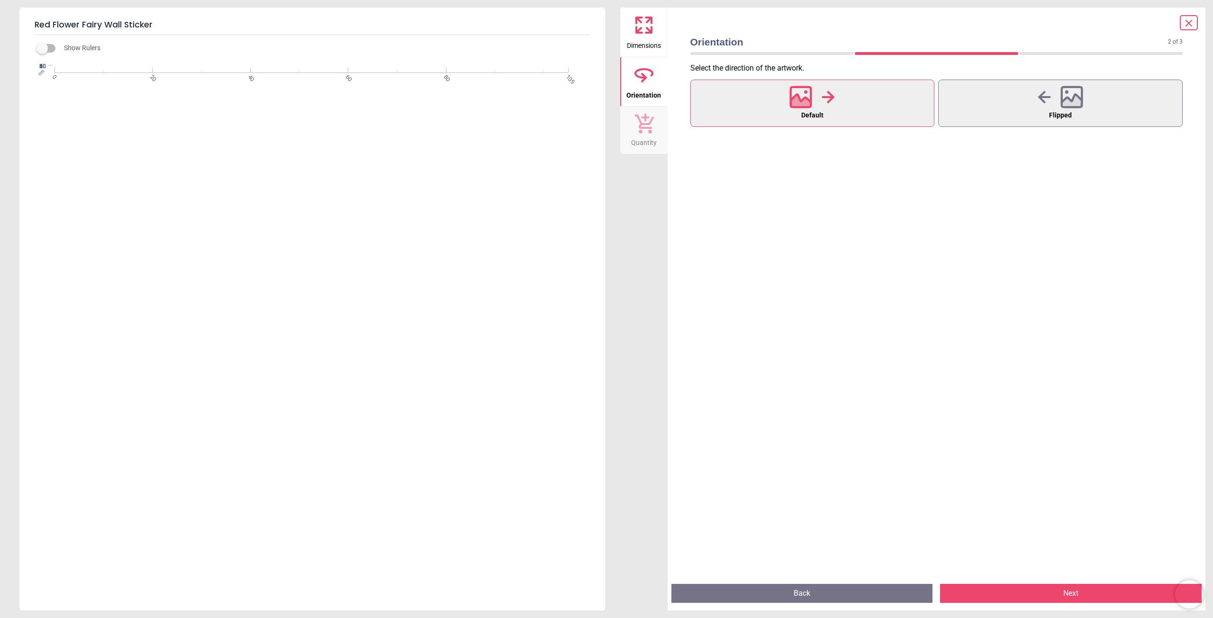
click at [646, 116] on icon at bounding box center [644, 124] width 19 height 20
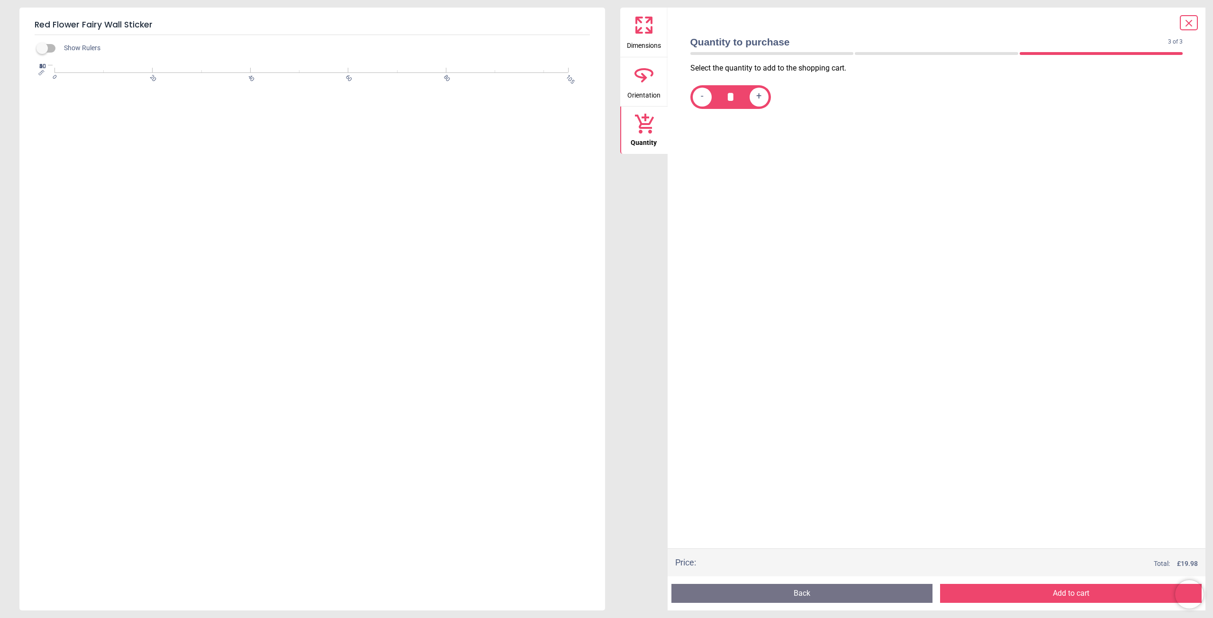
click at [653, 33] on icon at bounding box center [643, 25] width 23 height 23
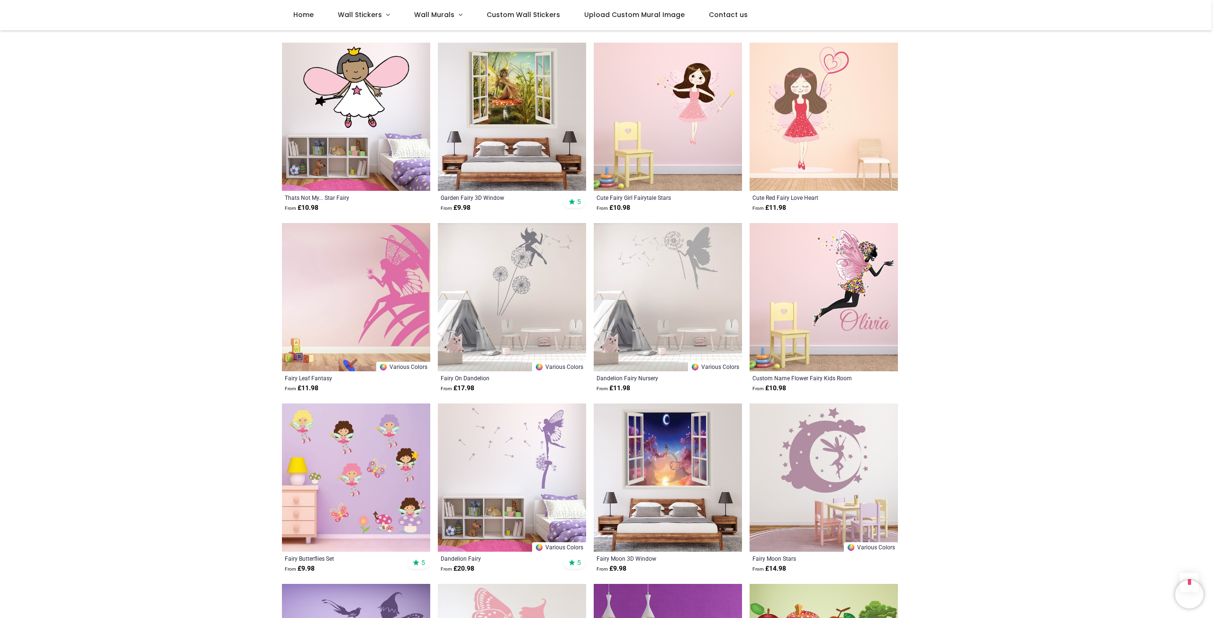
scroll to position [1942, 0]
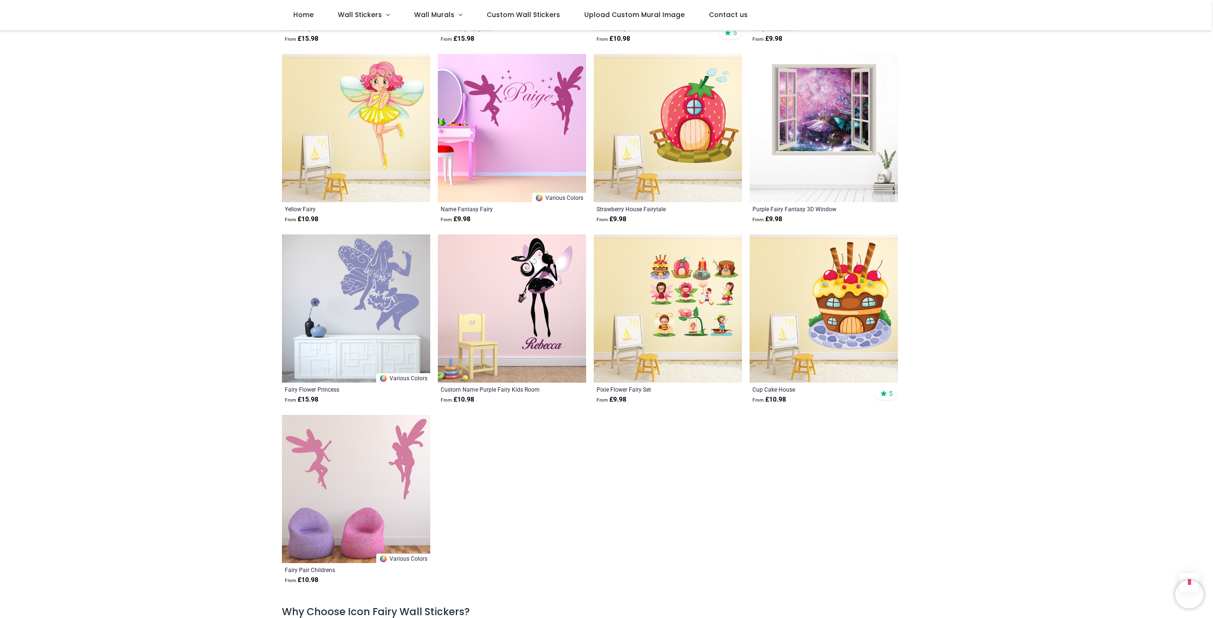
scroll to position [2558, 0]
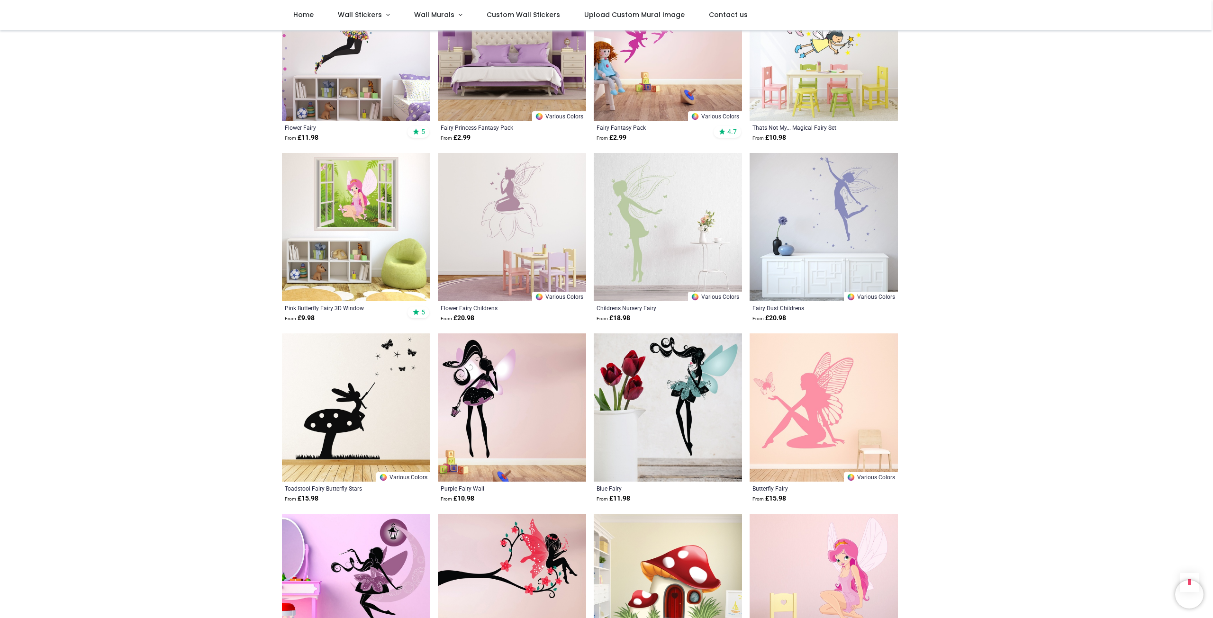
scroll to position [284, 0]
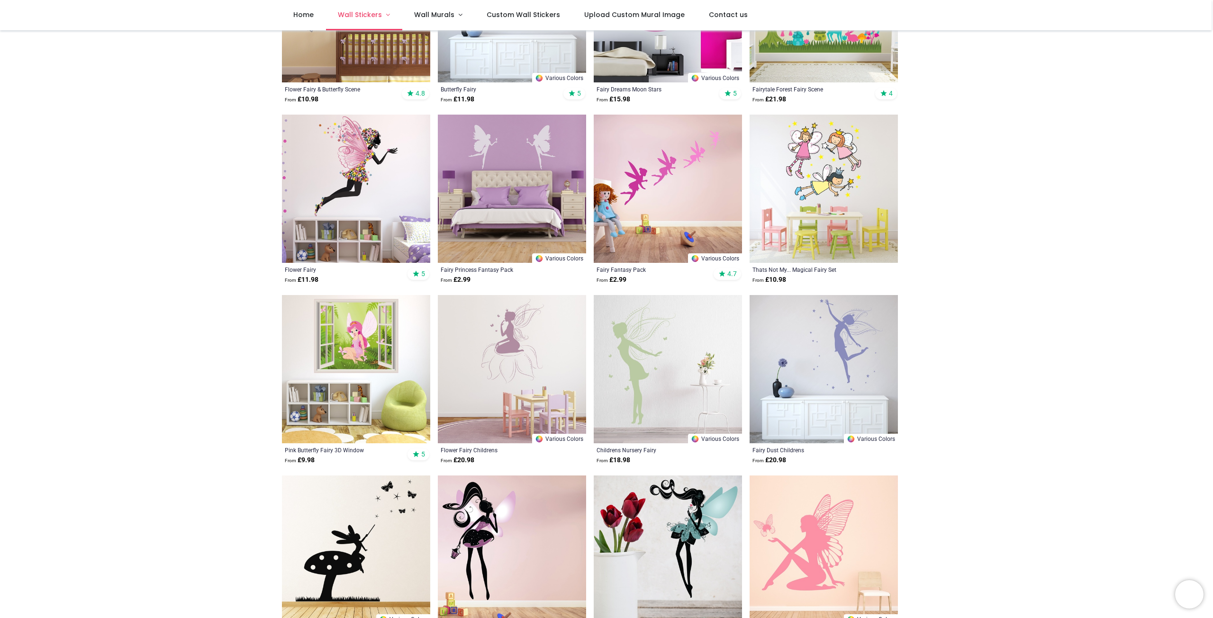
click at [384, 13] on link "Wall Stickers" at bounding box center [364, 15] width 76 height 30
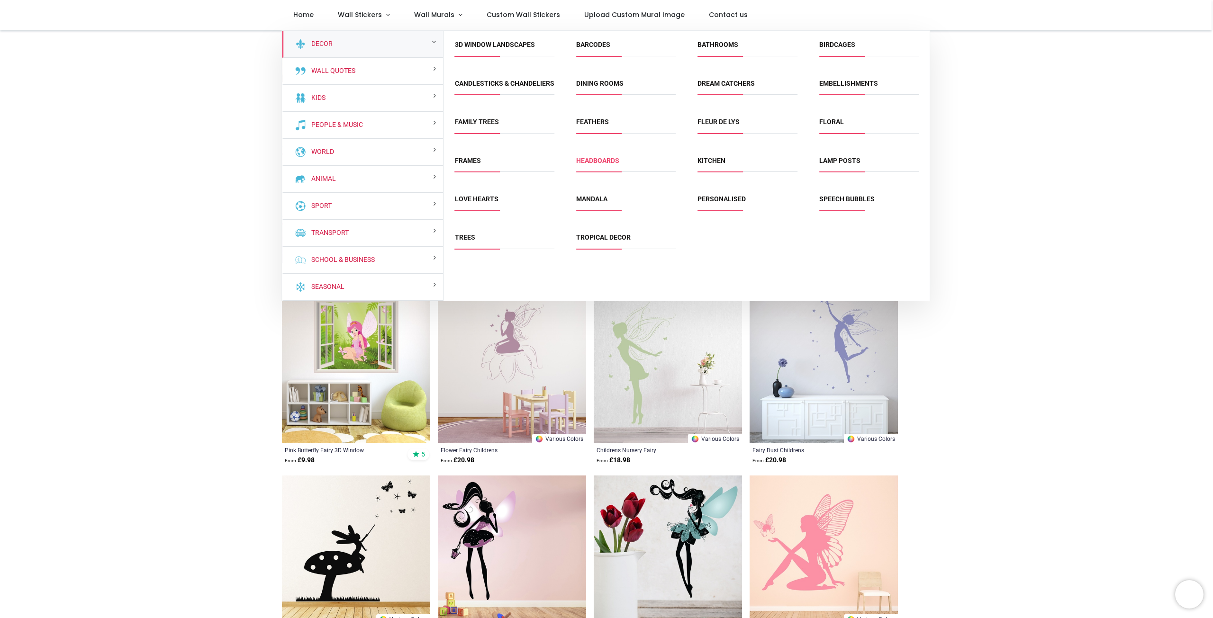
click at [601, 164] on link "Headboards" at bounding box center [597, 161] width 43 height 8
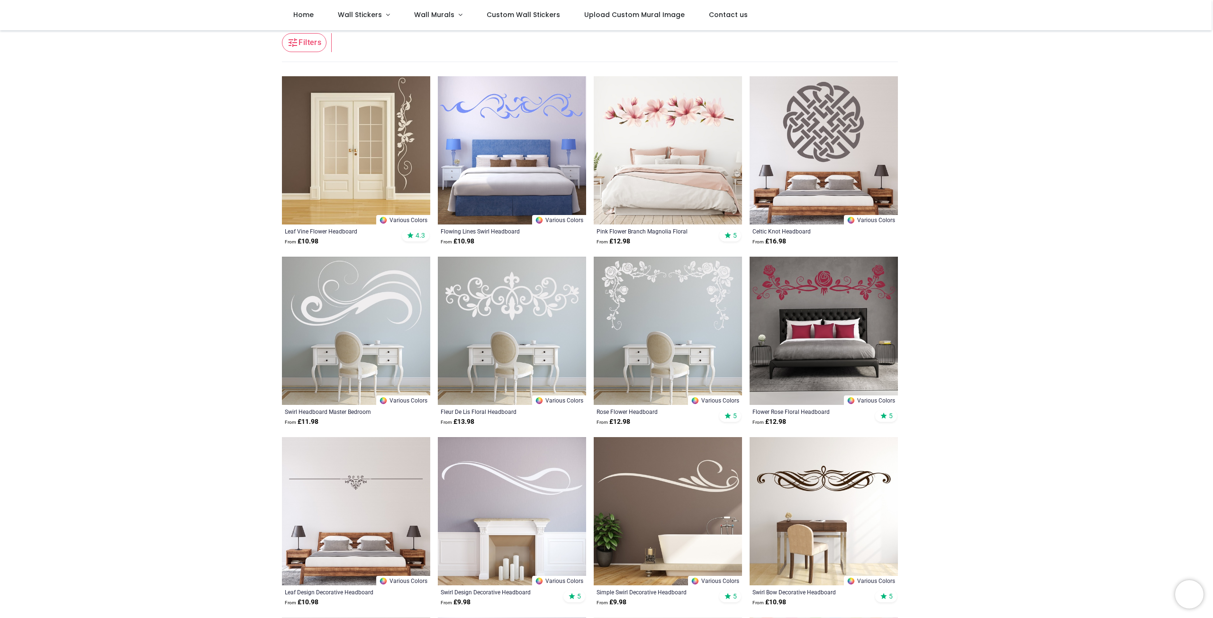
scroll to position [237, 0]
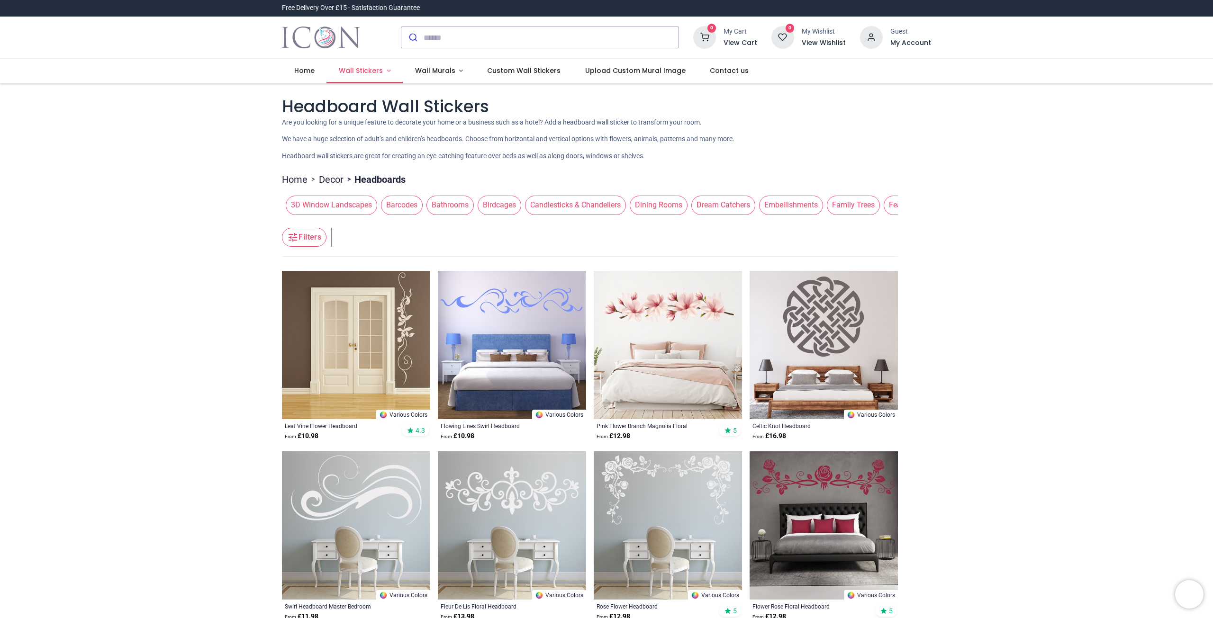
click at [377, 73] on span "Wall Stickers" at bounding box center [361, 70] width 44 height 9
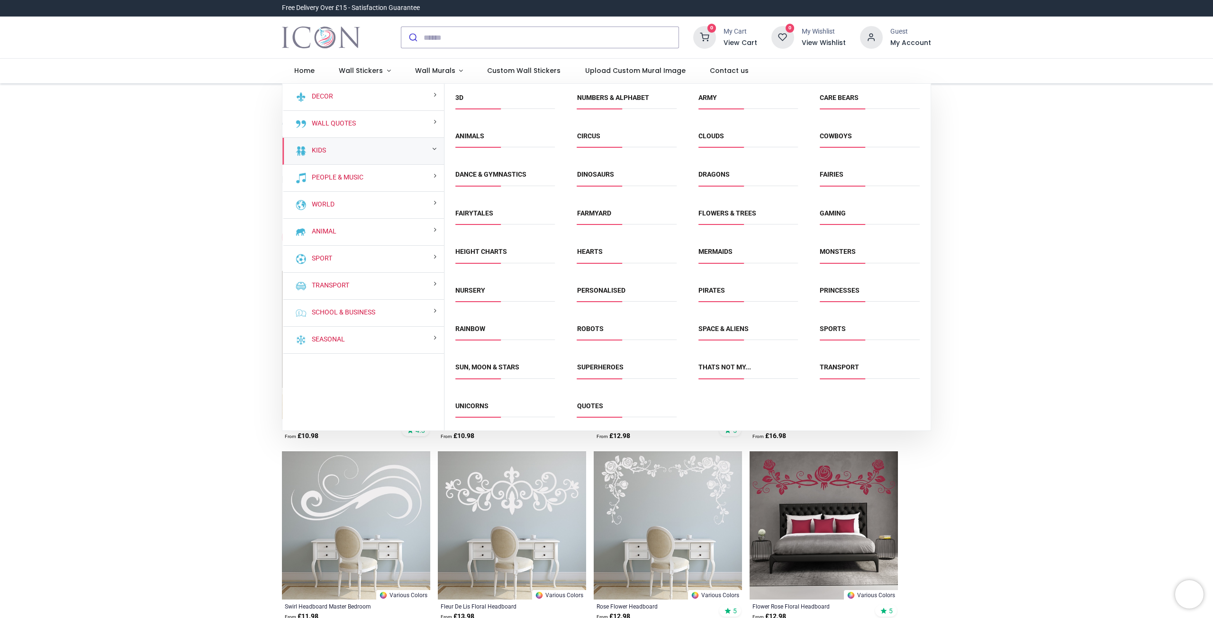
click at [717, 251] on link "Mermaids" at bounding box center [715, 252] width 34 height 8
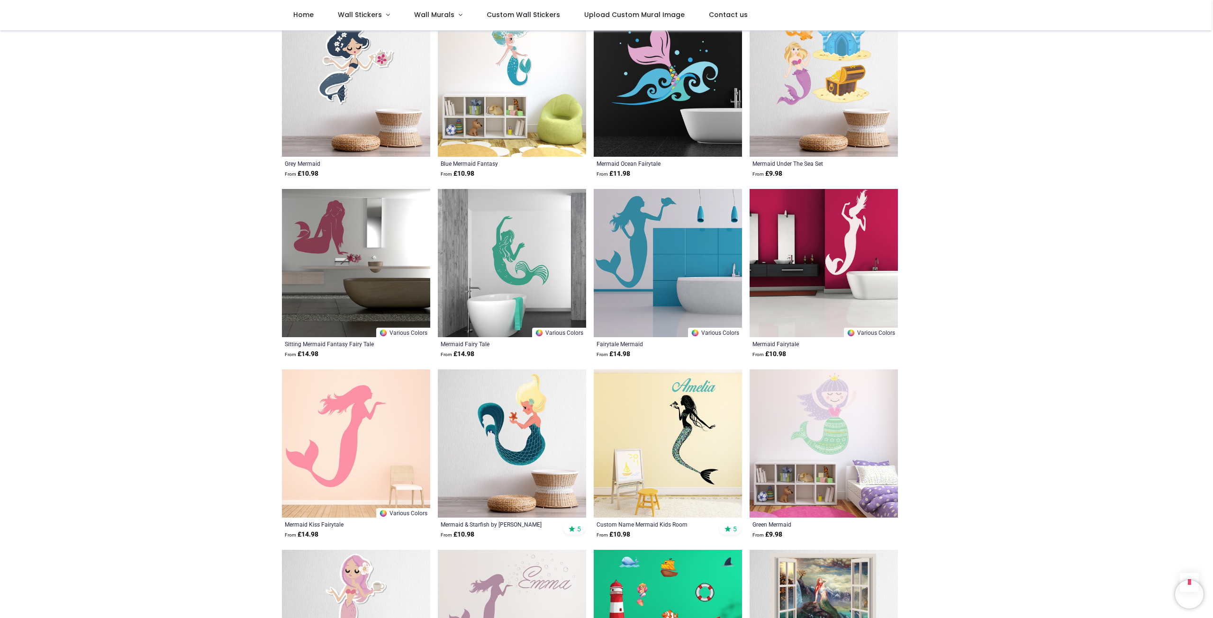
scroll to position [1089, 0]
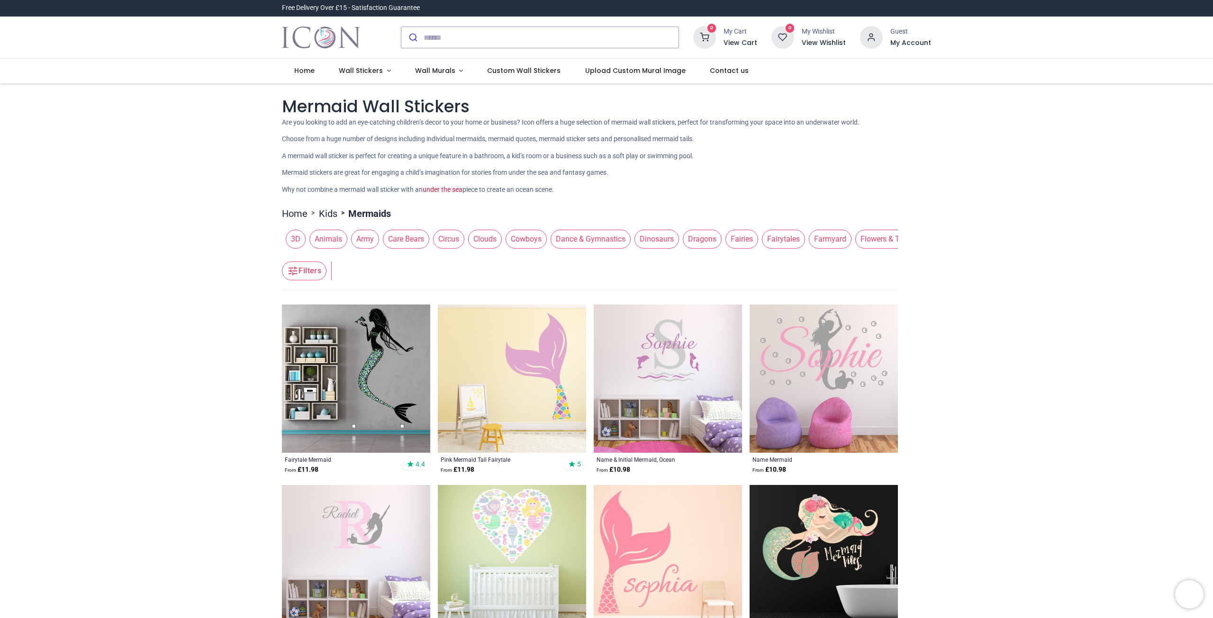
click at [451, 243] on span "Circus" at bounding box center [448, 239] width 31 height 19
click at [454, 244] on span "Circus" at bounding box center [448, 239] width 31 height 19
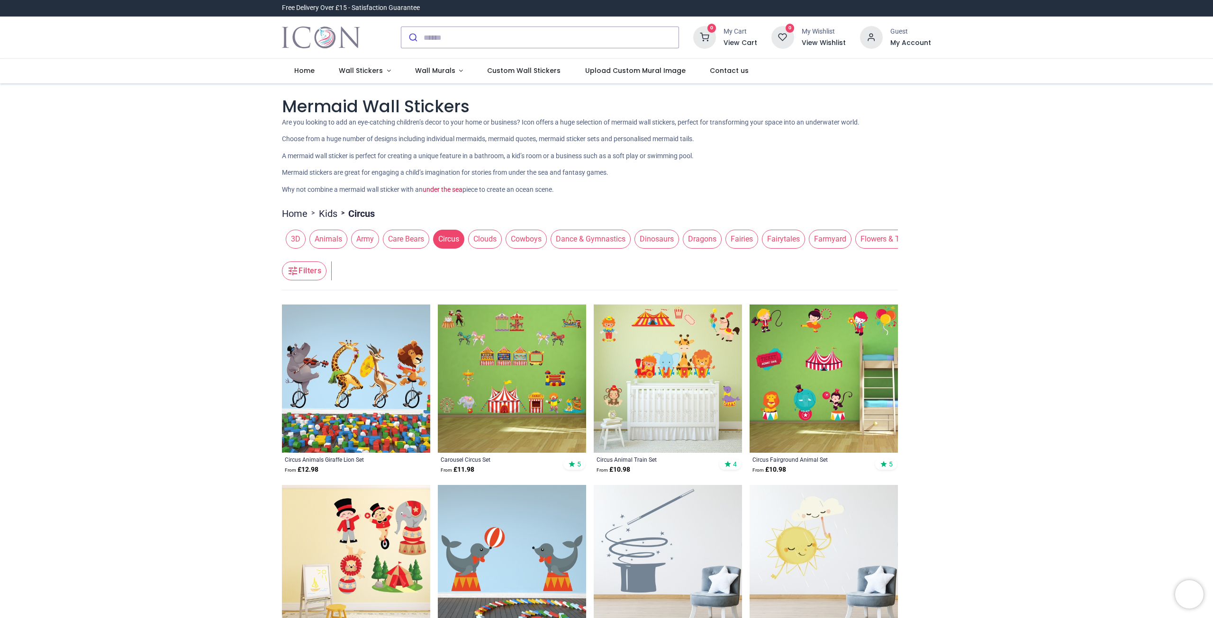
drag, startPoint x: 436, startPoint y: 254, endPoint x: 509, endPoint y: 254, distance: 72.9
click at [509, 254] on header "Filters Filters" at bounding box center [590, 271] width 616 height 38
drag, startPoint x: 509, startPoint y: 254, endPoint x: 592, endPoint y: 260, distance: 83.1
click at [592, 260] on header "Filters Filters" at bounding box center [590, 271] width 616 height 38
drag, startPoint x: 315, startPoint y: 255, endPoint x: 497, endPoint y: 262, distance: 182.5
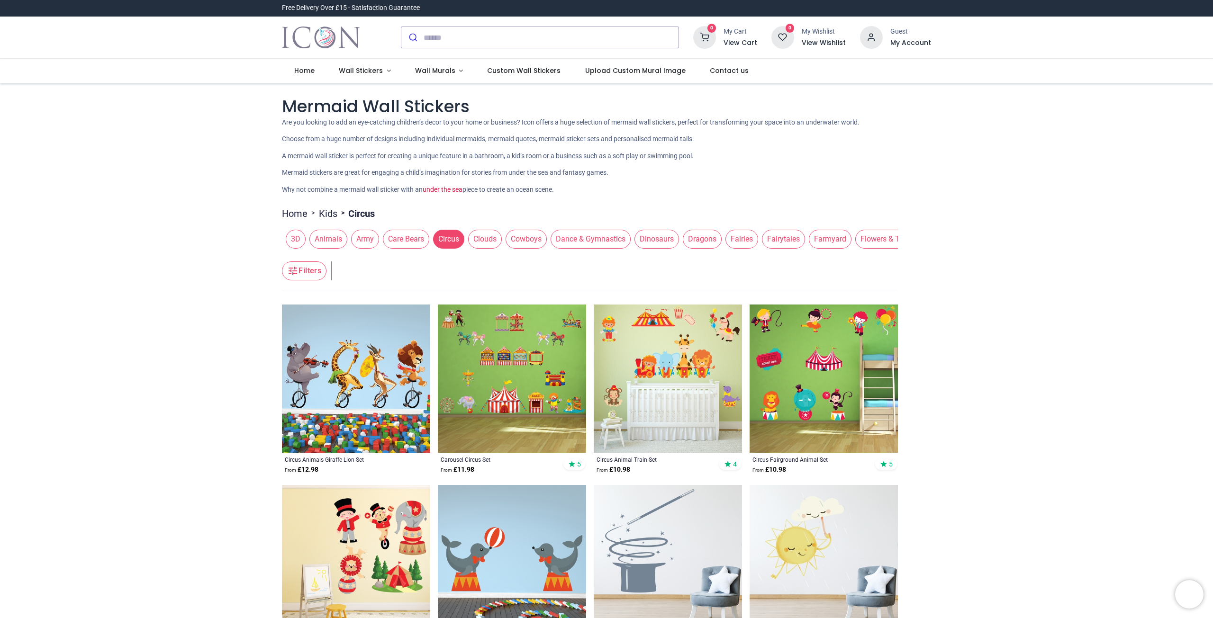
click at [497, 262] on header "Filters Filters" at bounding box center [590, 271] width 616 height 38
click at [724, 257] on header "Filters Filters" at bounding box center [590, 271] width 616 height 38
click at [877, 235] on span "Flowers & Trees" at bounding box center [886, 239] width 63 height 19
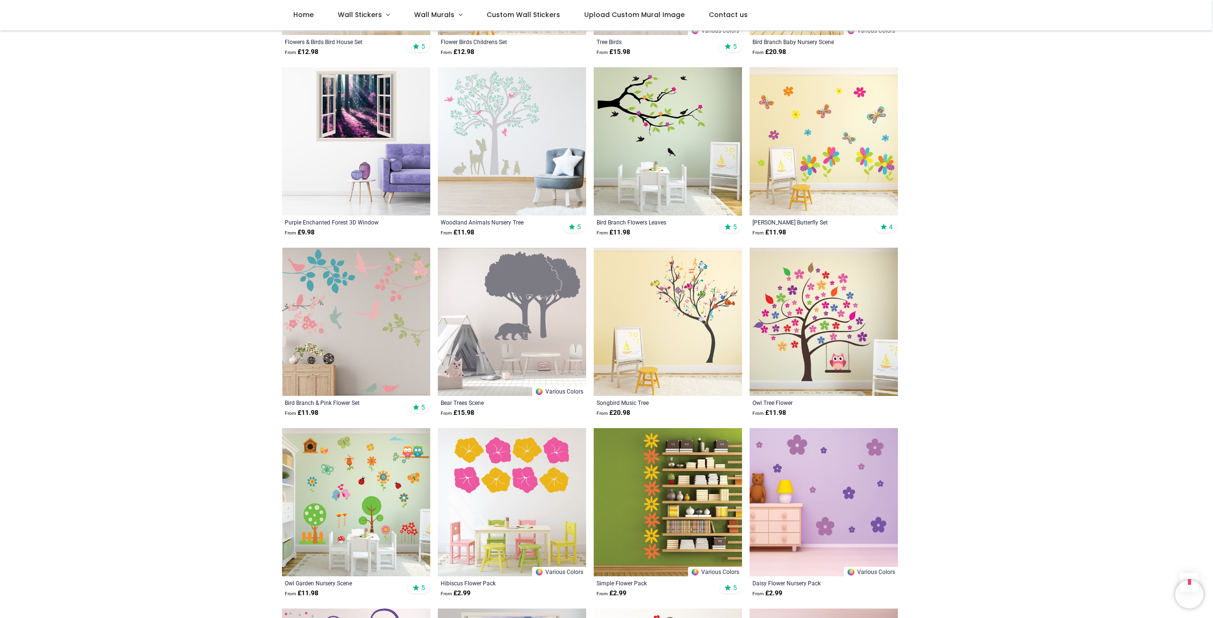
scroll to position [2037, 0]
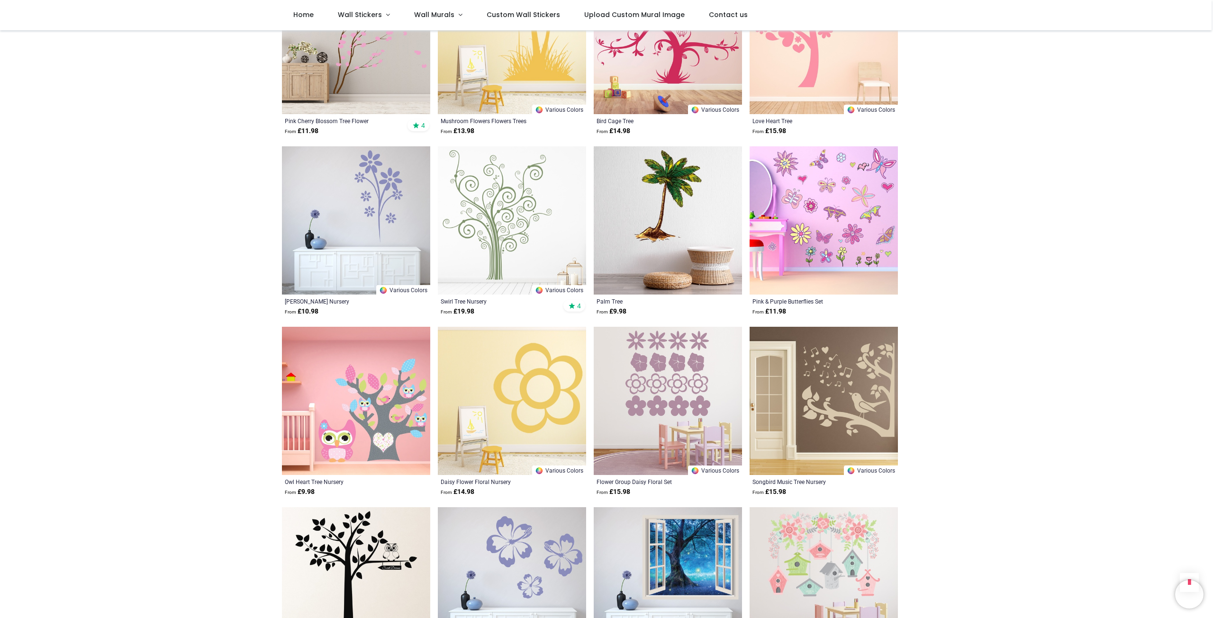
scroll to position [3316, 0]
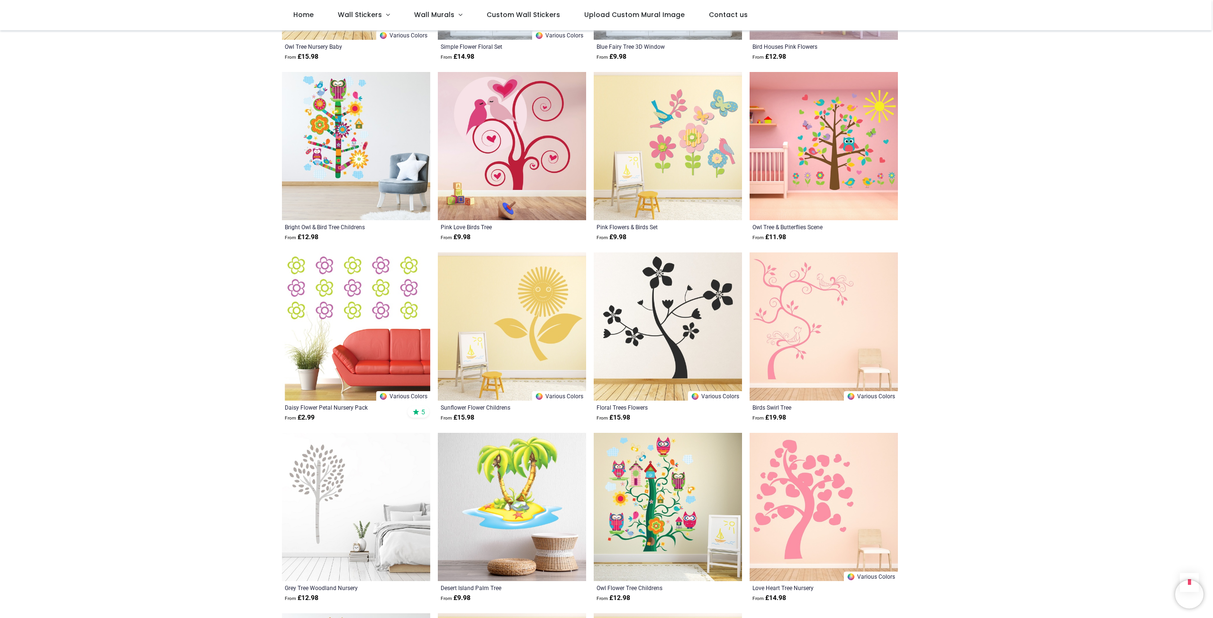
scroll to position [3884, 0]
